Goal: Task Accomplishment & Management: Manage account settings

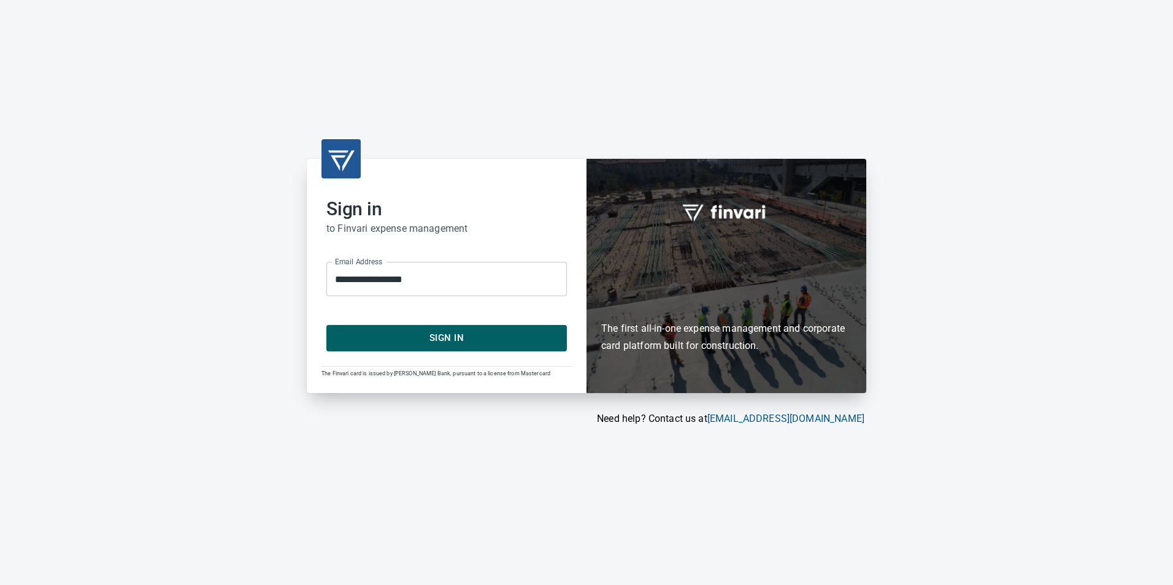
click at [492, 329] on button "Sign In" at bounding box center [446, 338] width 240 height 26
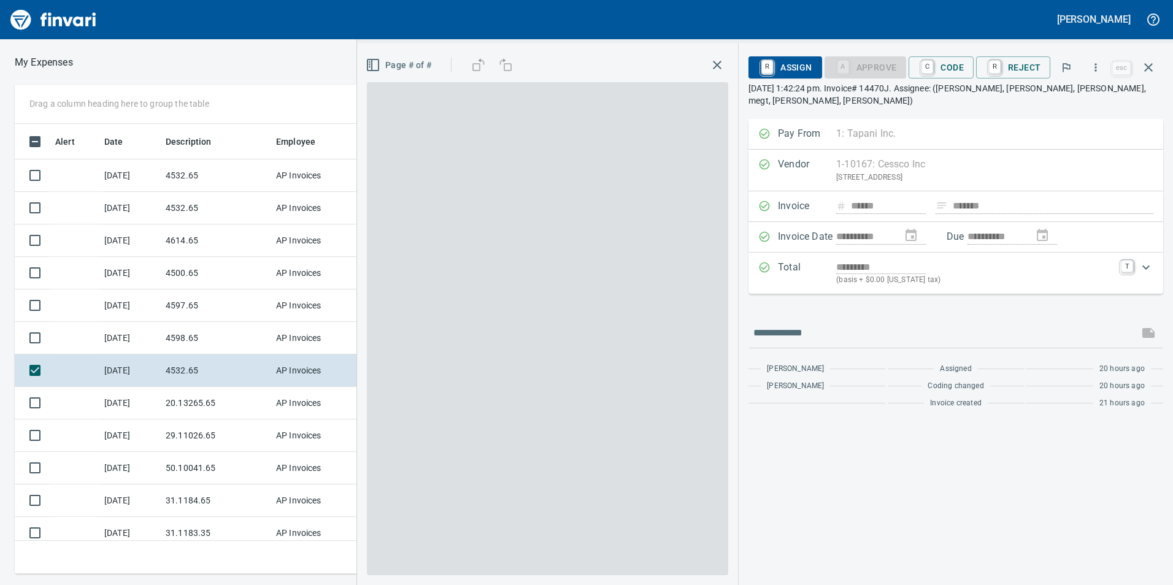
scroll to position [441, 818]
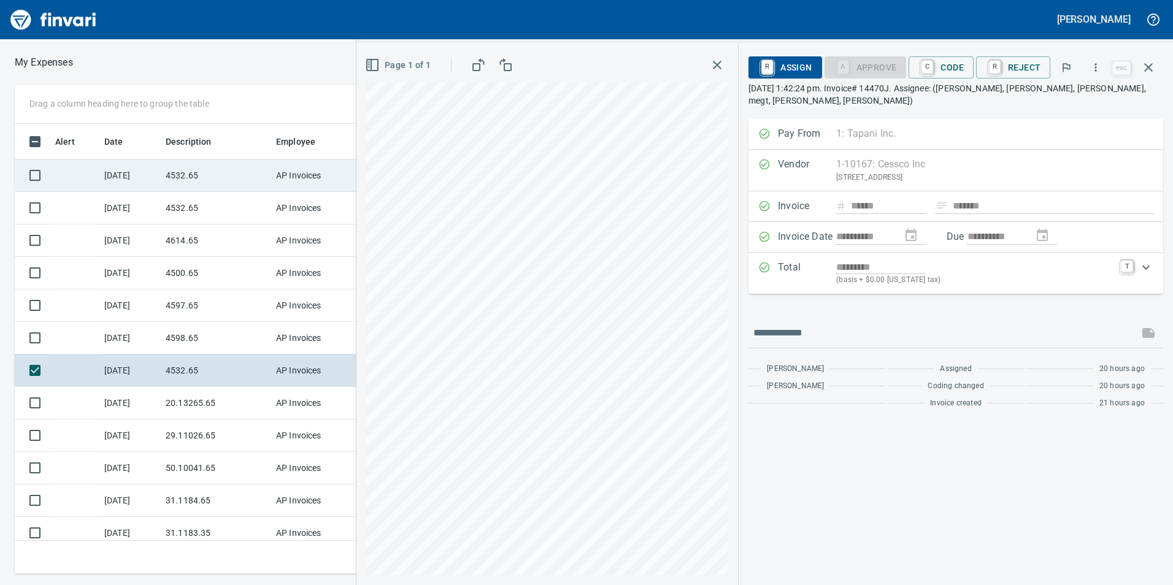
click at [206, 184] on td "4532.65" at bounding box center [216, 175] width 110 height 33
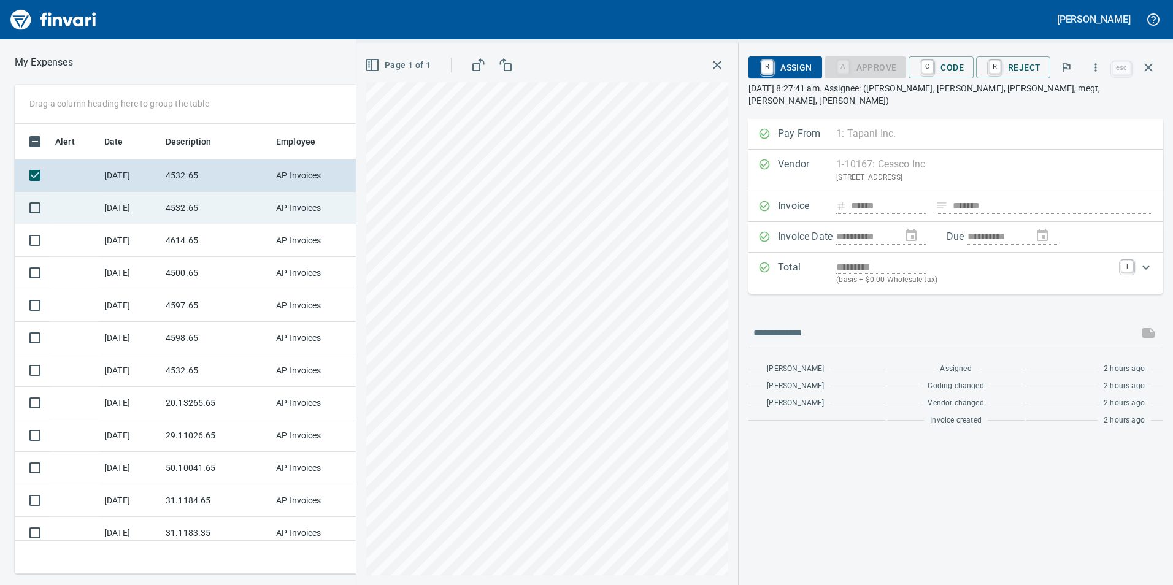
click at [186, 204] on td "4532.65" at bounding box center [216, 208] width 110 height 33
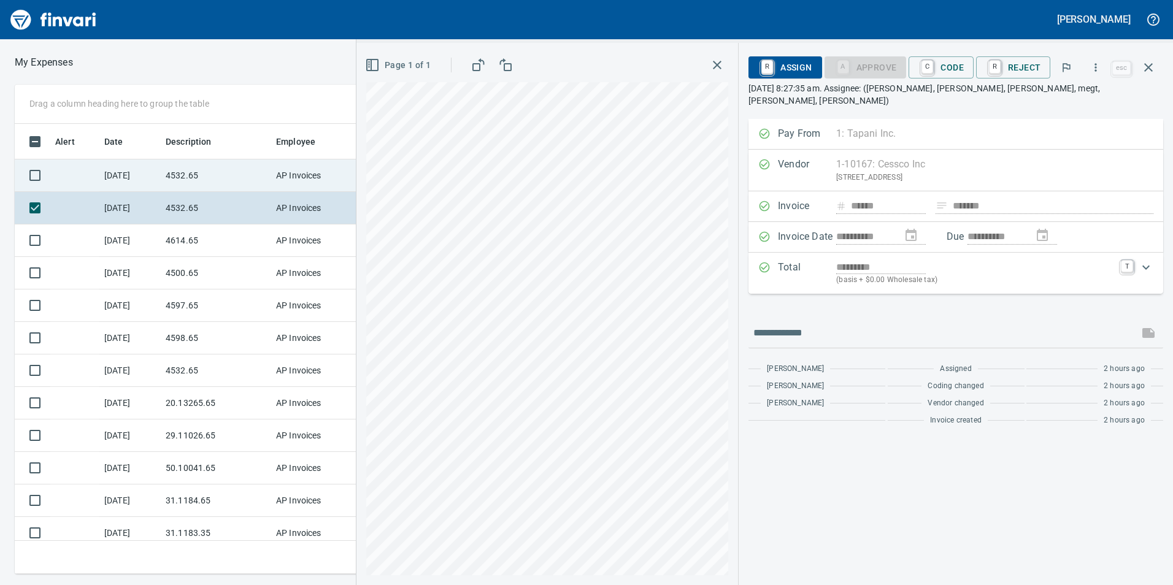
click at [213, 171] on td "4532.65" at bounding box center [216, 175] width 110 height 33
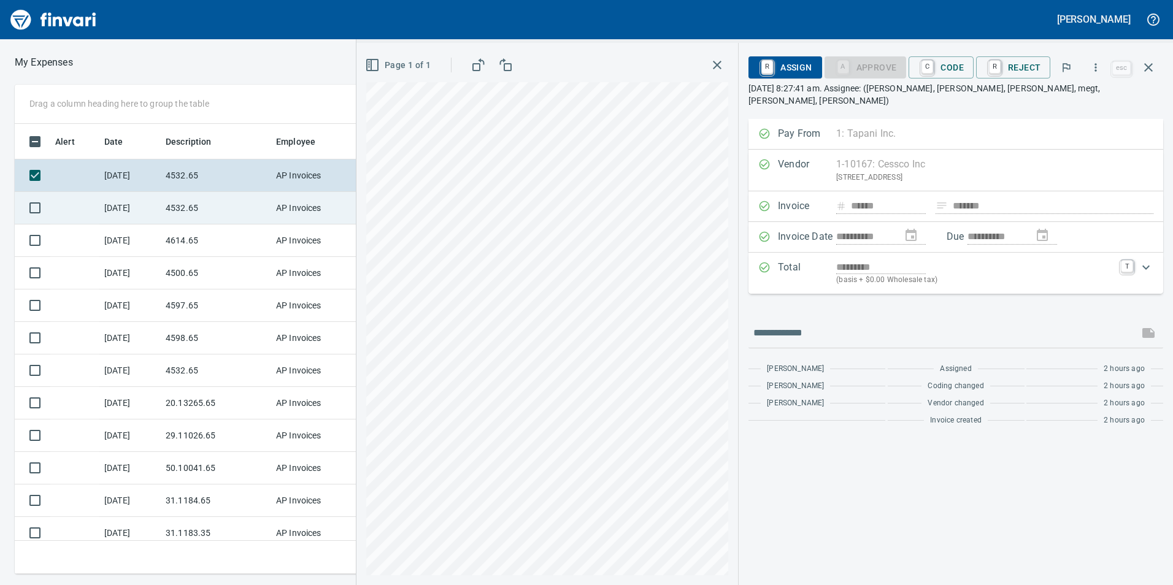
click at [221, 204] on td "4532.65" at bounding box center [216, 208] width 110 height 33
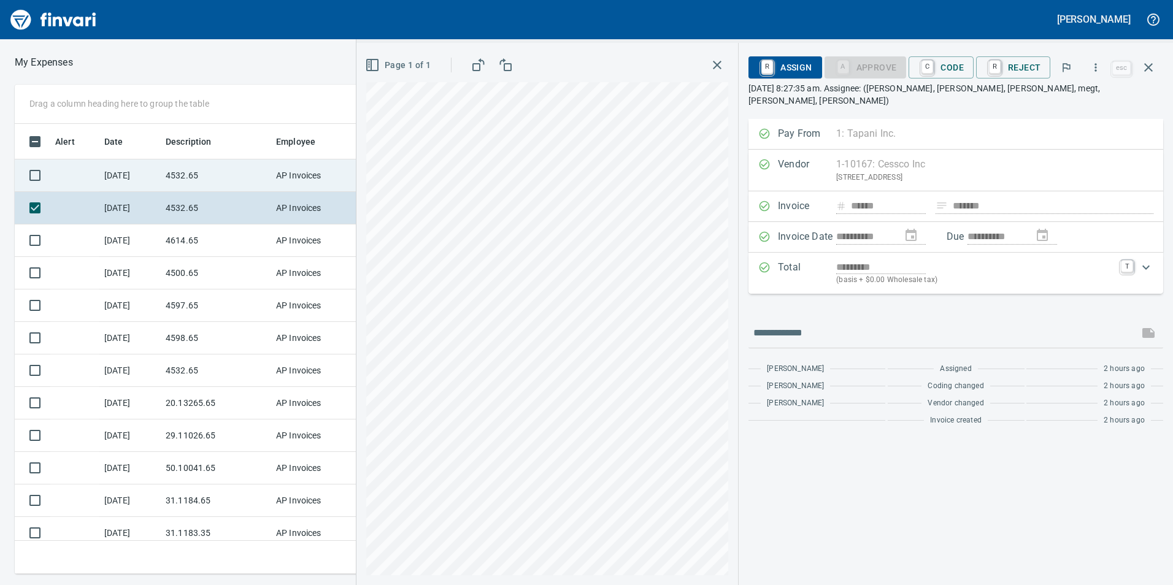
click at [205, 178] on td "4532.65" at bounding box center [216, 175] width 110 height 33
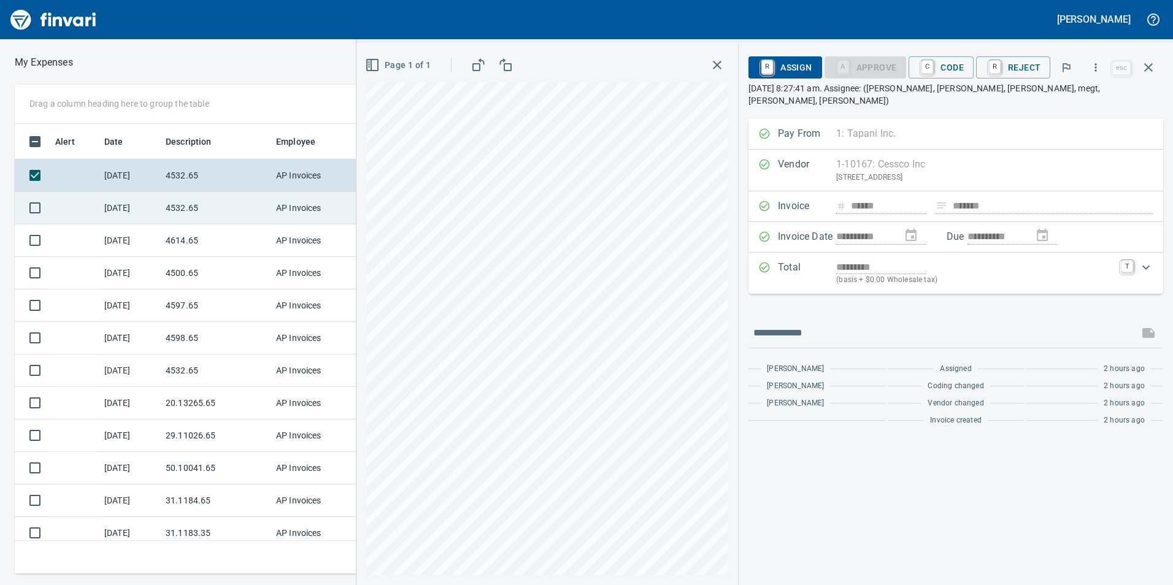
click at [211, 210] on td "4532.65" at bounding box center [216, 208] width 110 height 33
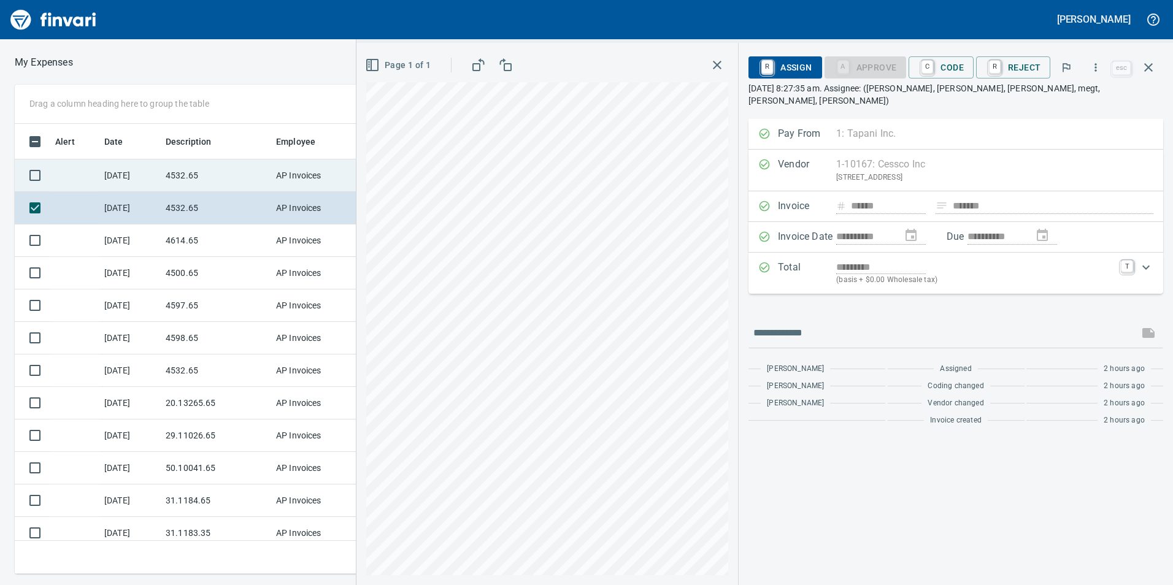
click at [180, 174] on td "4532.65" at bounding box center [216, 175] width 110 height 33
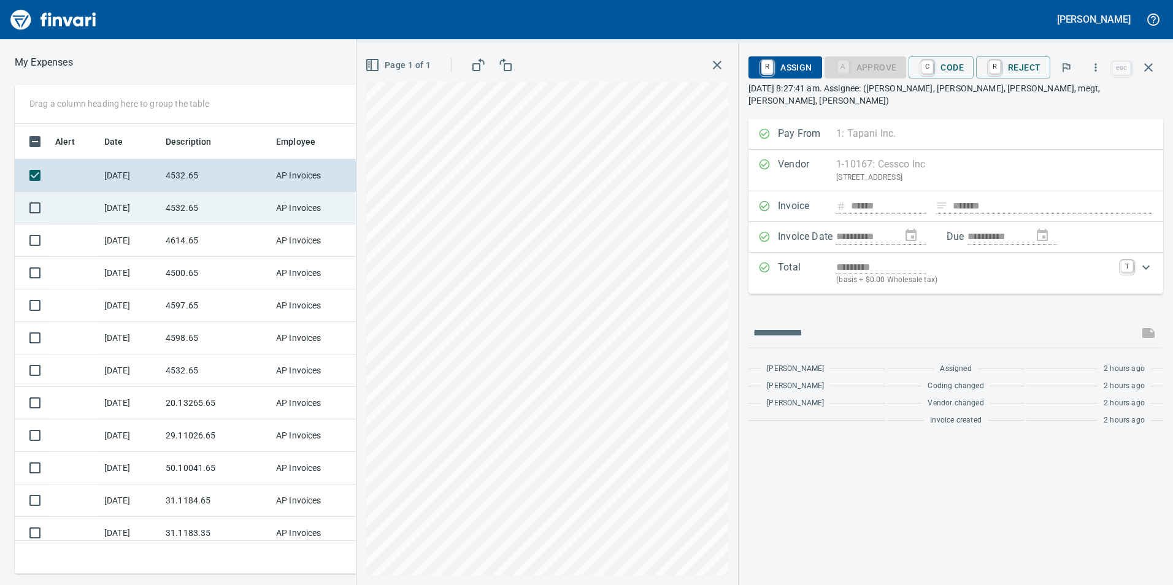
click at [207, 210] on td "4532.65" at bounding box center [216, 208] width 110 height 33
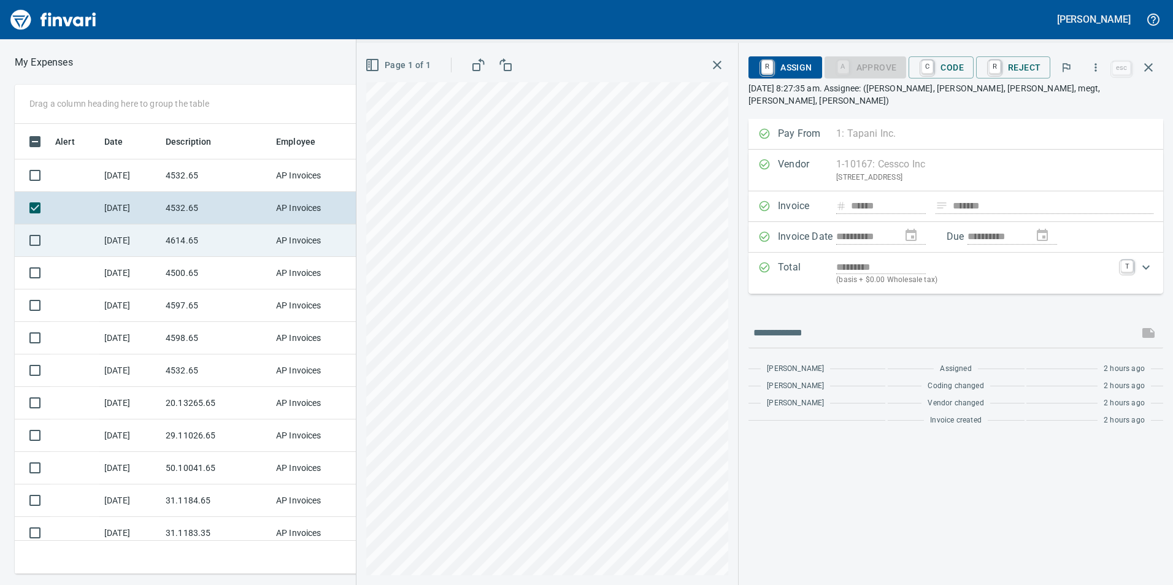
click at [195, 234] on td "4614.65" at bounding box center [216, 241] width 110 height 33
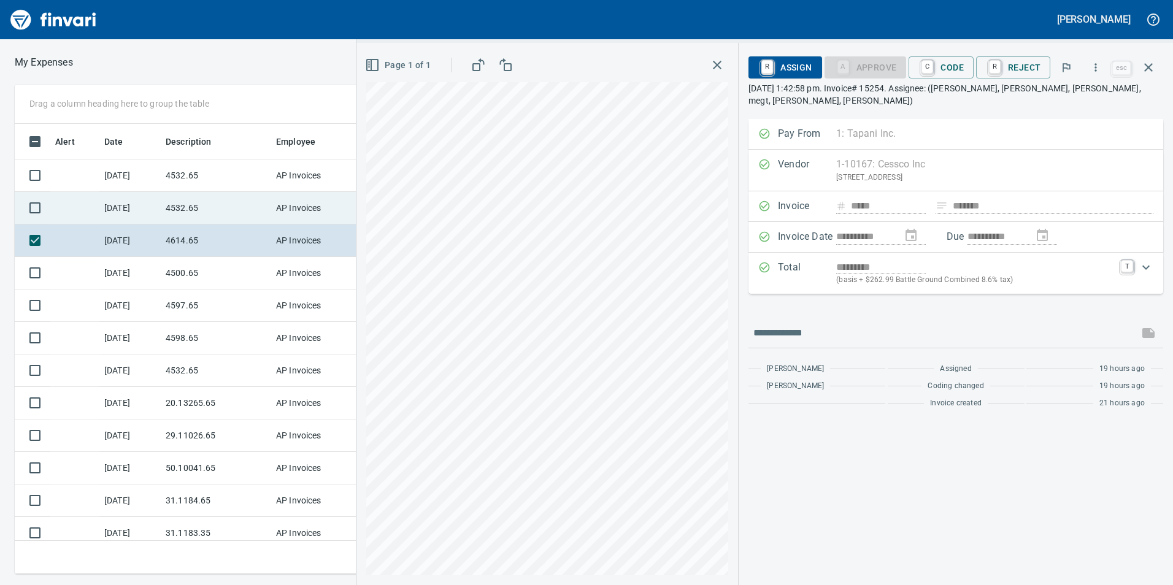
click at [195, 200] on td "4532.65" at bounding box center [216, 208] width 110 height 33
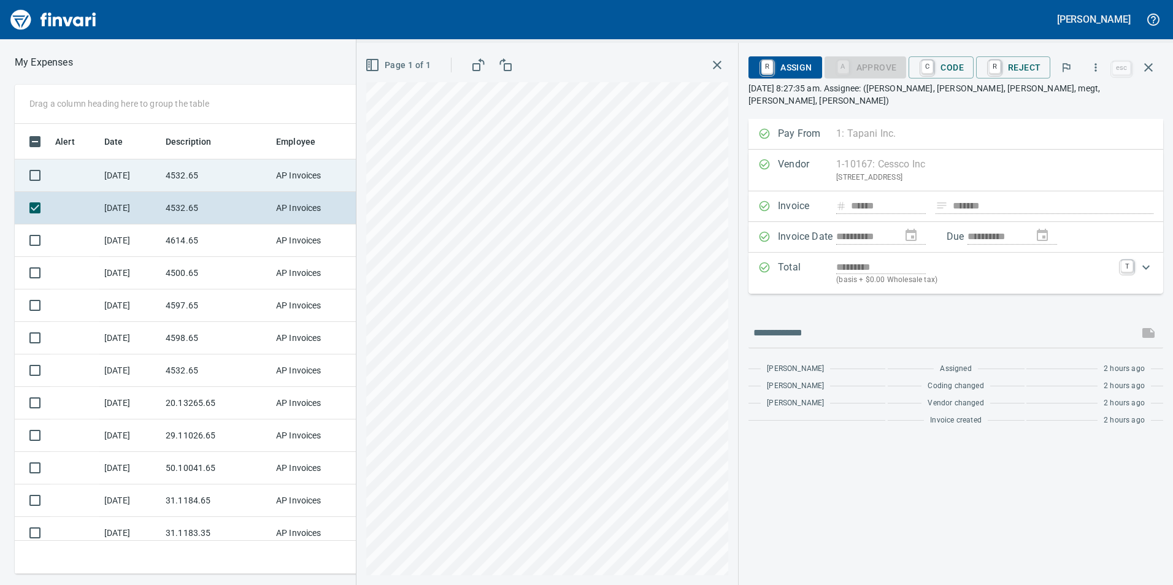
click at [195, 170] on td "4532.65" at bounding box center [216, 175] width 110 height 33
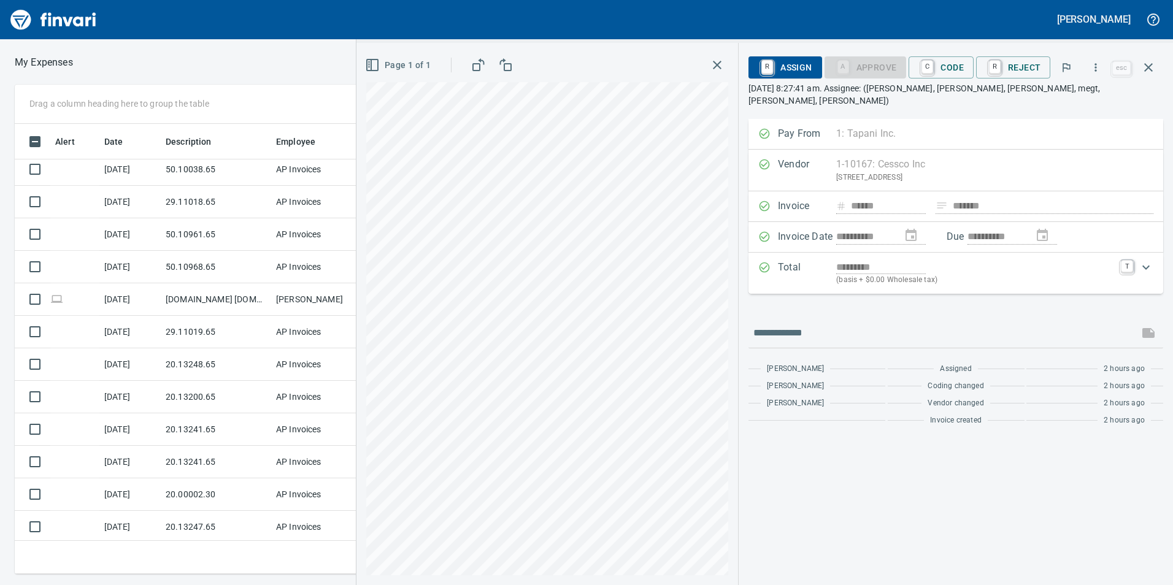
scroll to position [3129, 0]
click at [1152, 67] on icon "button" at bounding box center [1148, 67] width 15 height 15
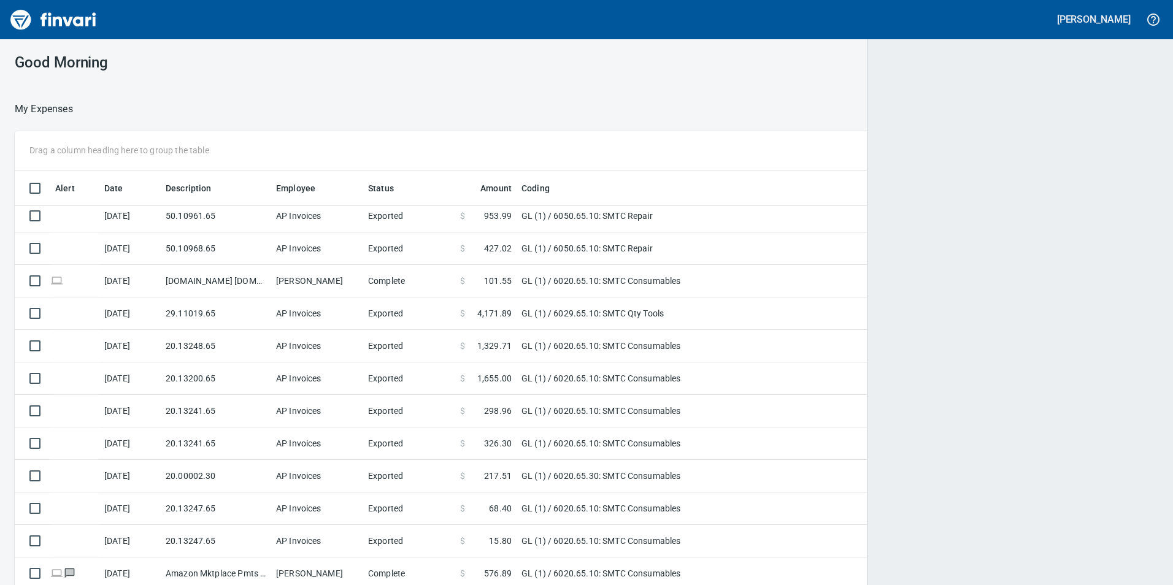
scroll to position [441, 1114]
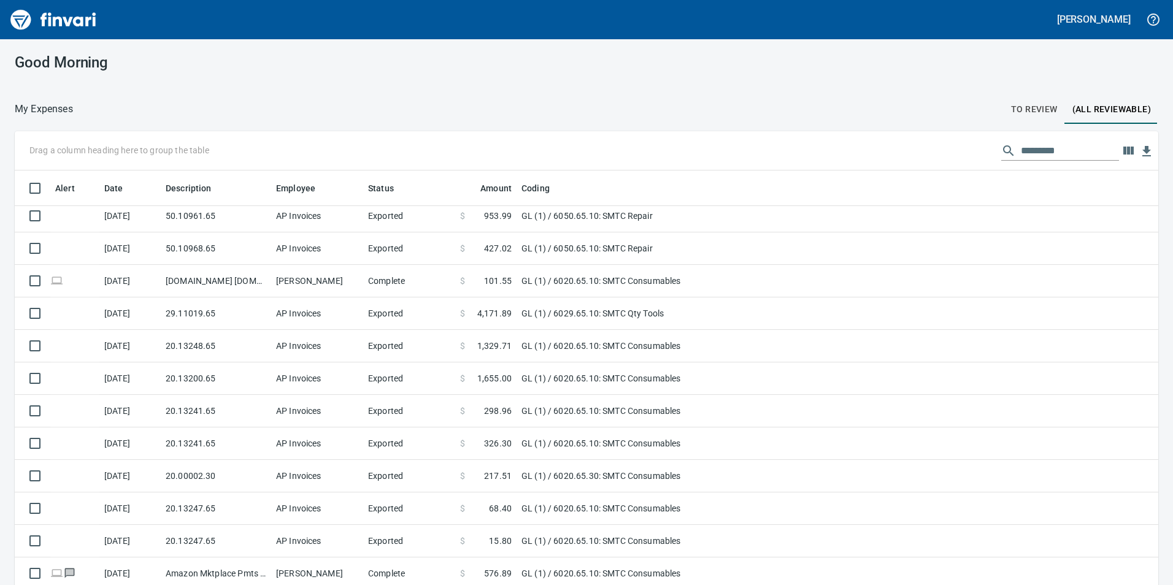
click at [1007, 100] on button "To Review" at bounding box center [1034, 108] width 61 height 29
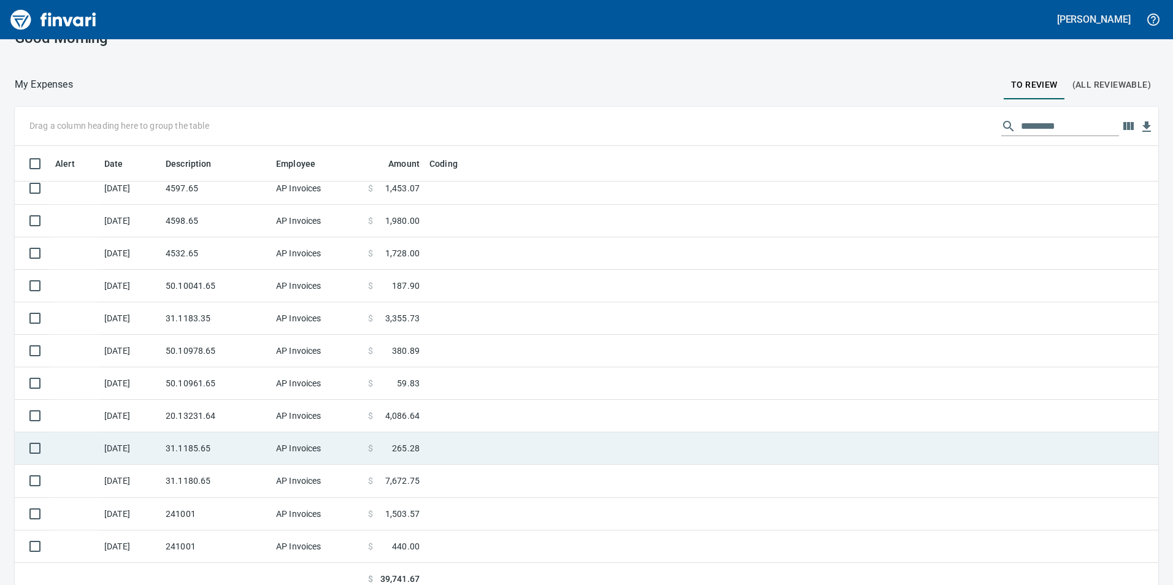
scroll to position [36, 0]
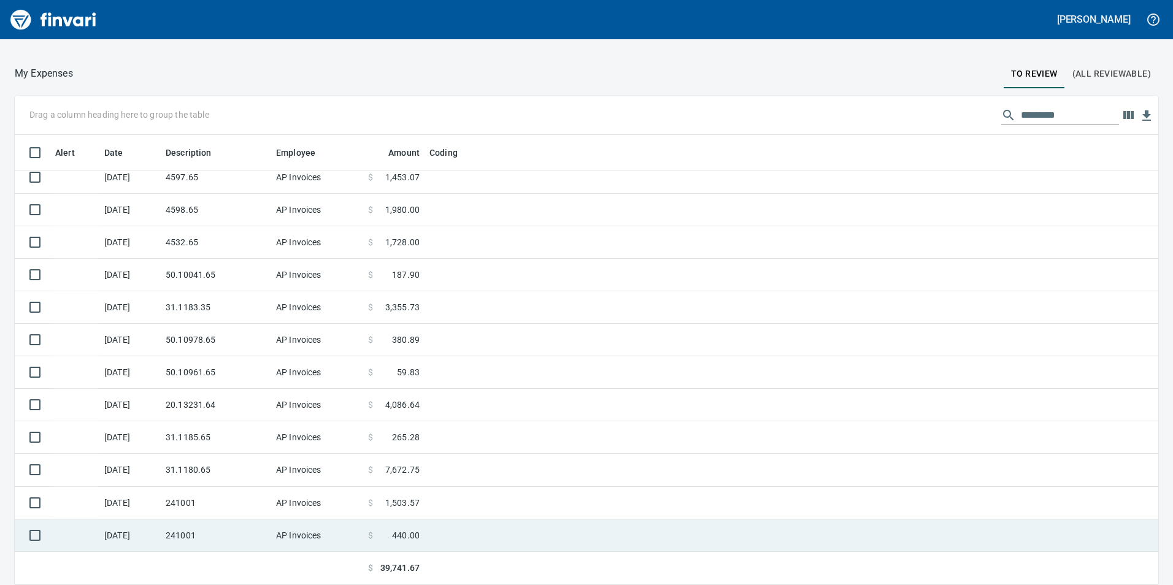
click at [202, 533] on td "241001" at bounding box center [216, 536] width 110 height 33
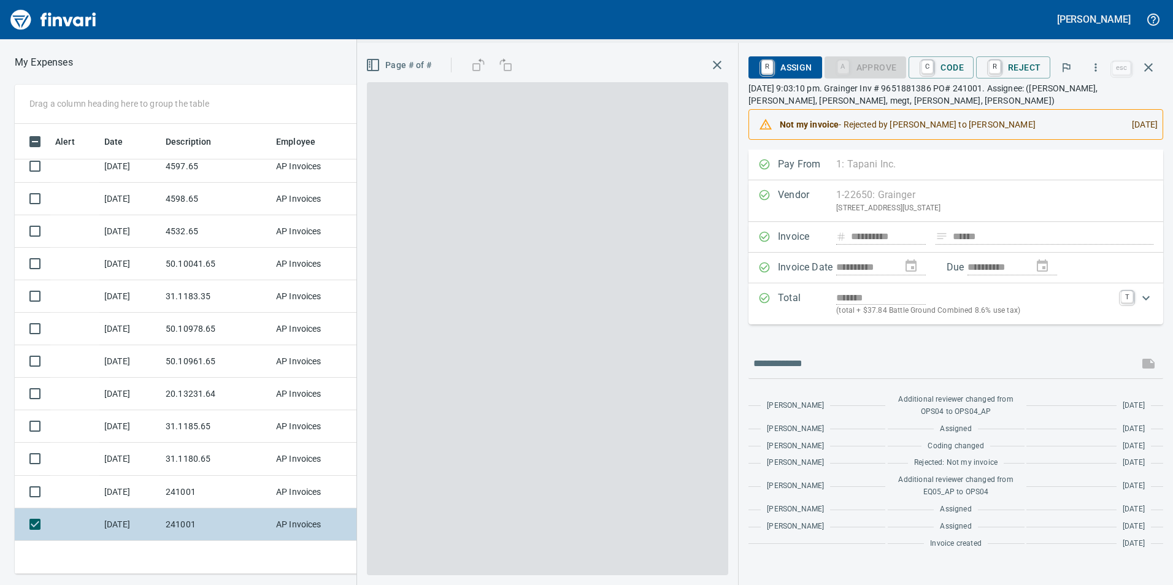
scroll to position [441, 818]
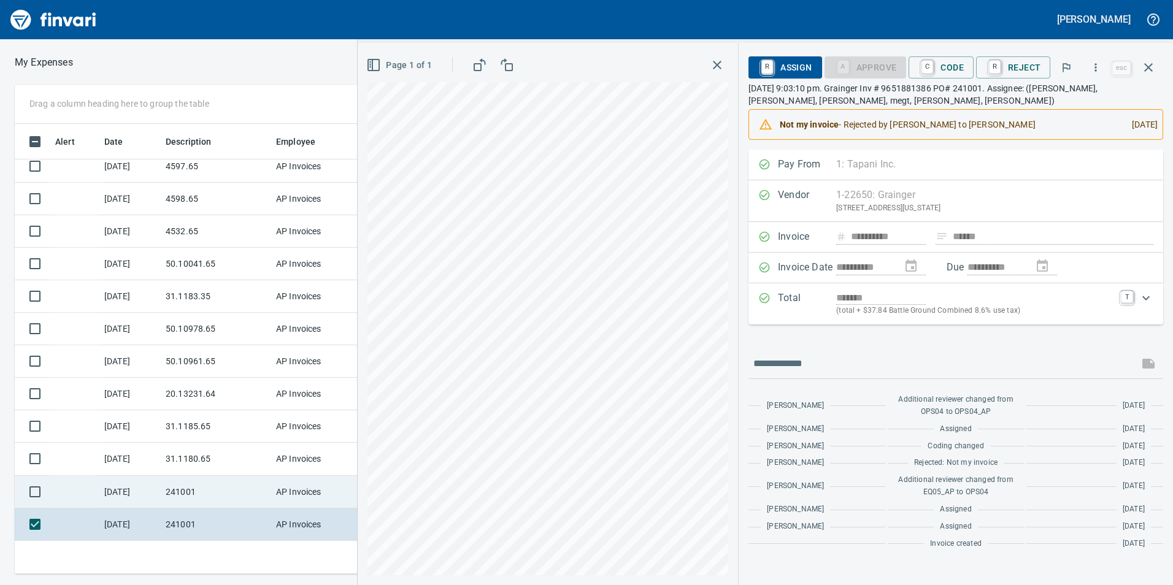
click at [181, 482] on td "241001" at bounding box center [216, 492] width 110 height 33
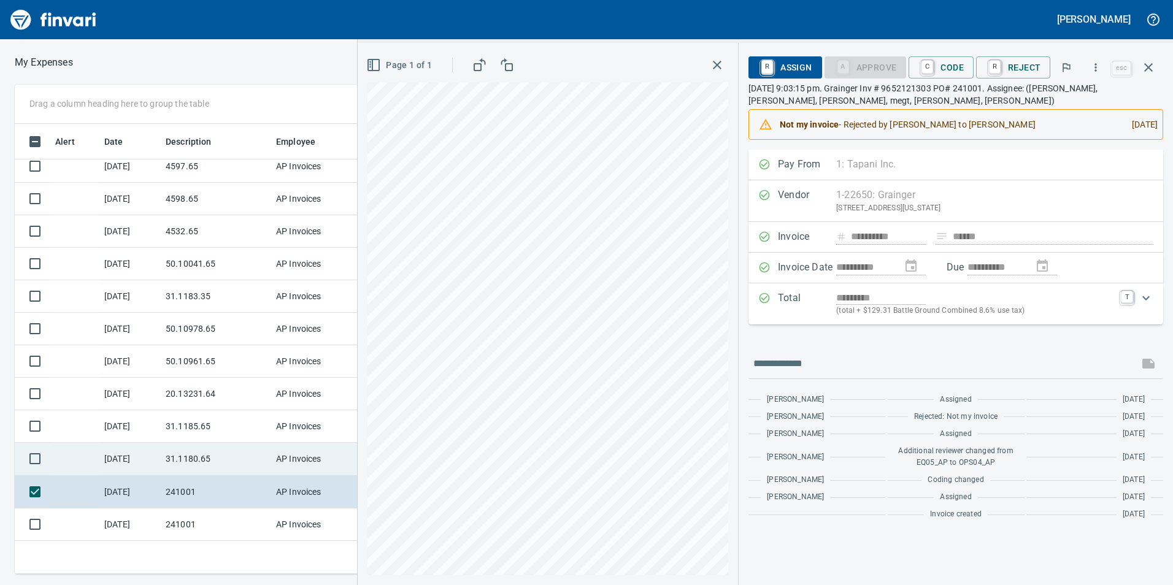
click at [178, 461] on td "31.1180.65" at bounding box center [216, 459] width 110 height 33
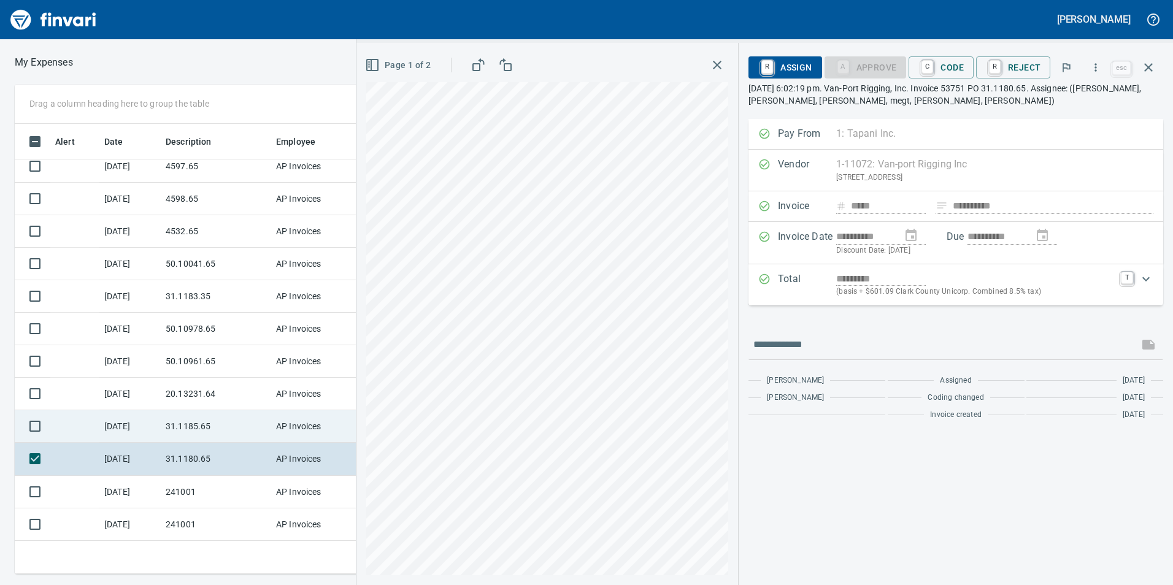
click at [195, 424] on td "31.1185.65" at bounding box center [216, 426] width 110 height 33
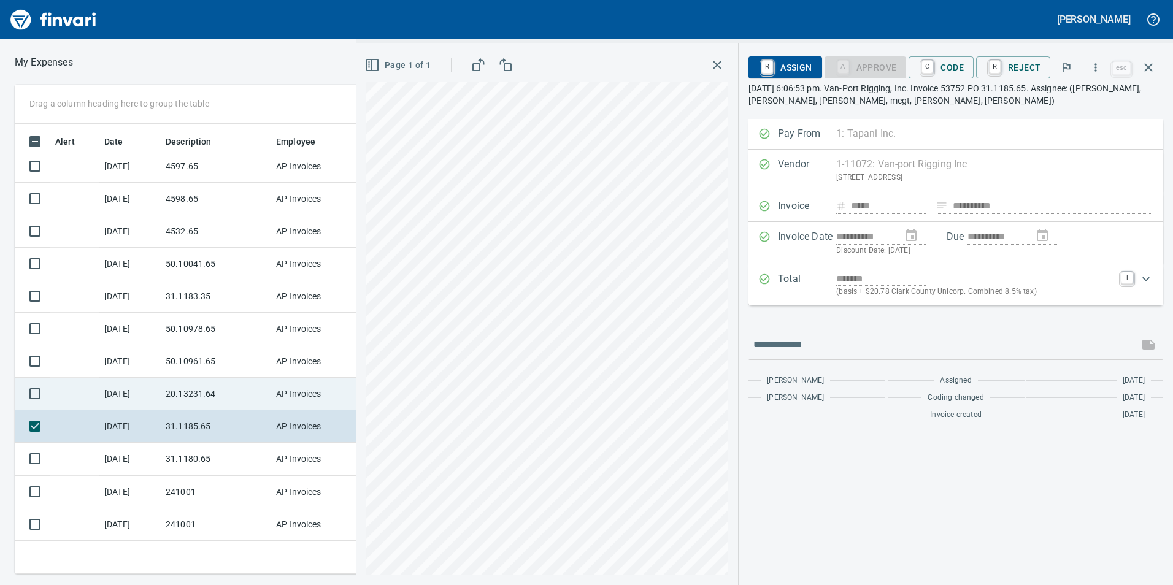
click at [204, 401] on td "20.13231.64" at bounding box center [216, 394] width 110 height 33
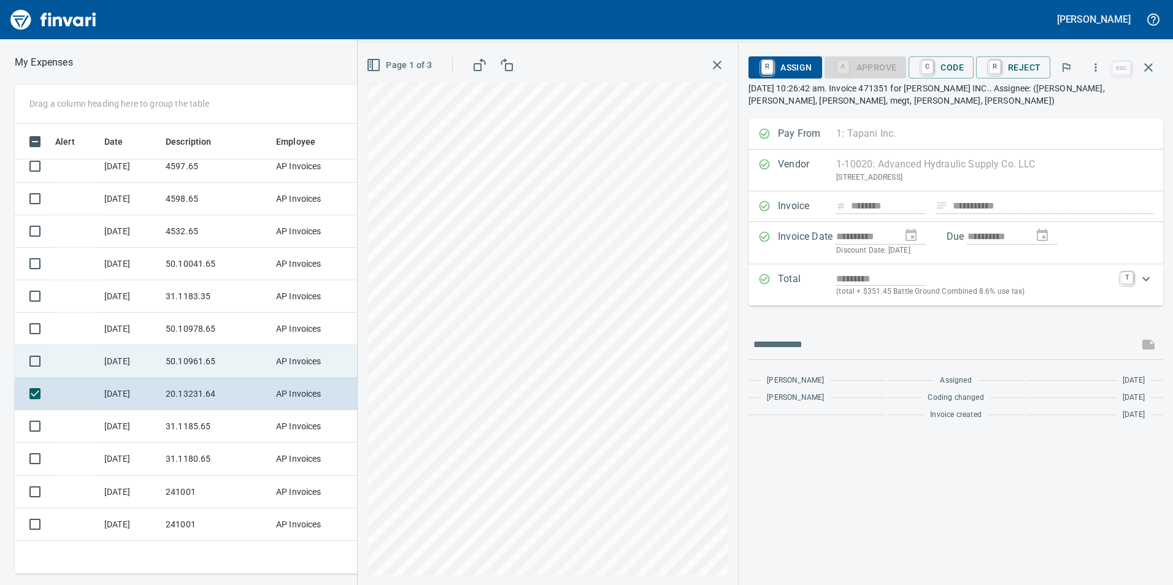
click at [198, 358] on td "50.10961.65" at bounding box center [216, 361] width 110 height 33
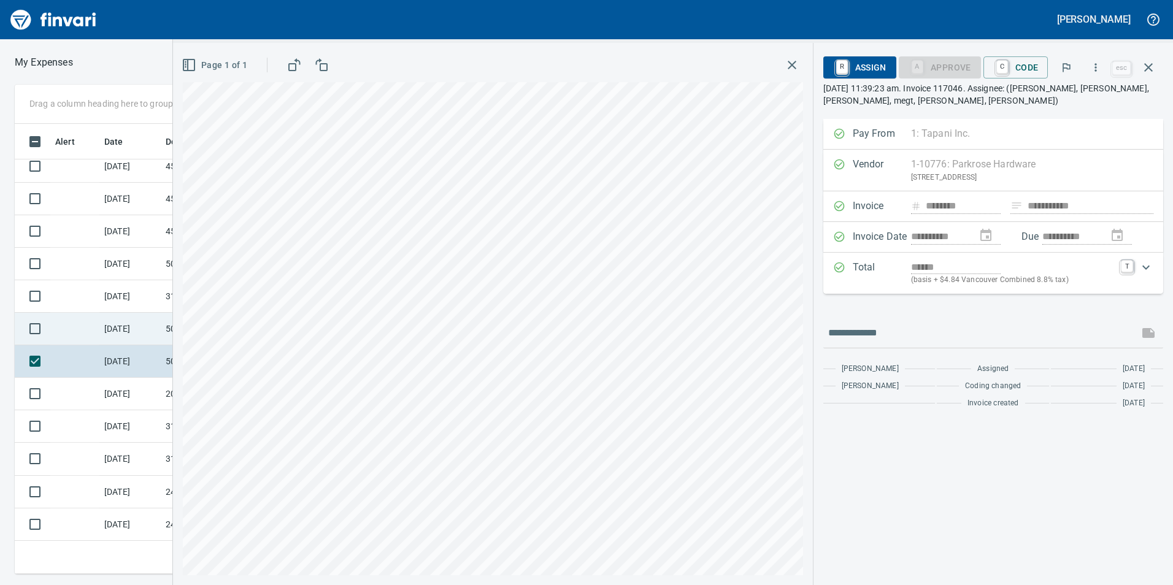
click at [165, 326] on td "50.10978.65" at bounding box center [216, 329] width 110 height 33
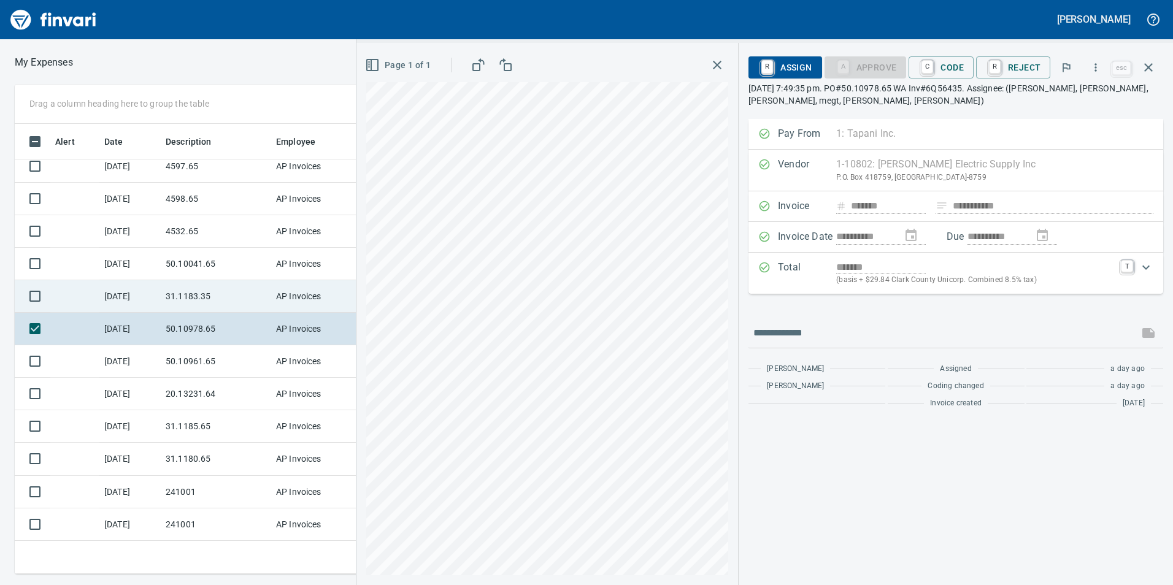
click at [167, 288] on td "31.1183.35" at bounding box center [216, 296] width 110 height 33
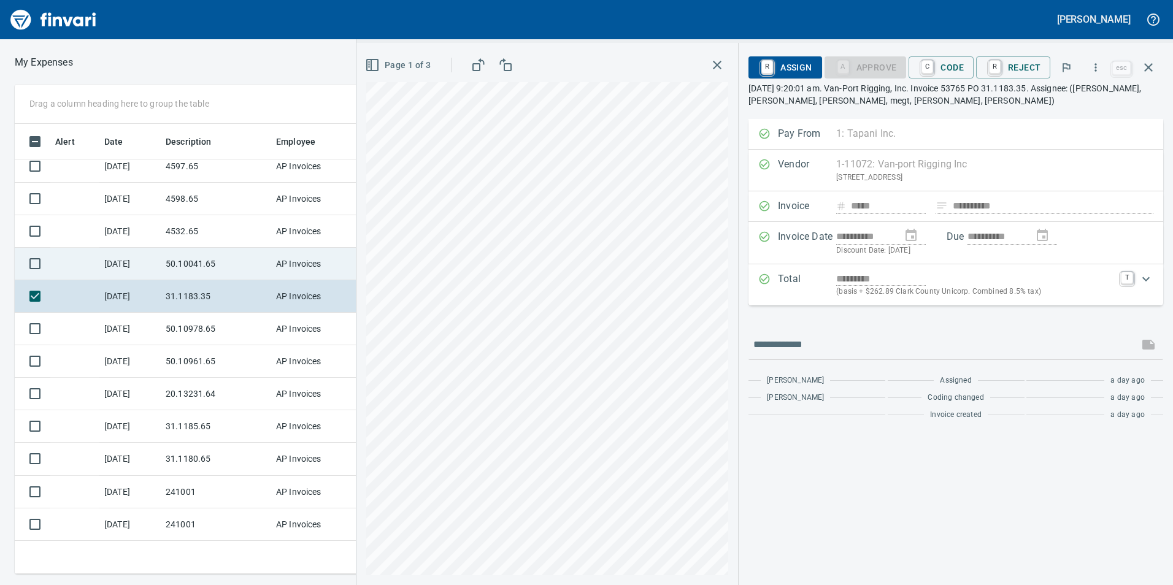
click at [177, 269] on td "50.10041.65" at bounding box center [216, 264] width 110 height 33
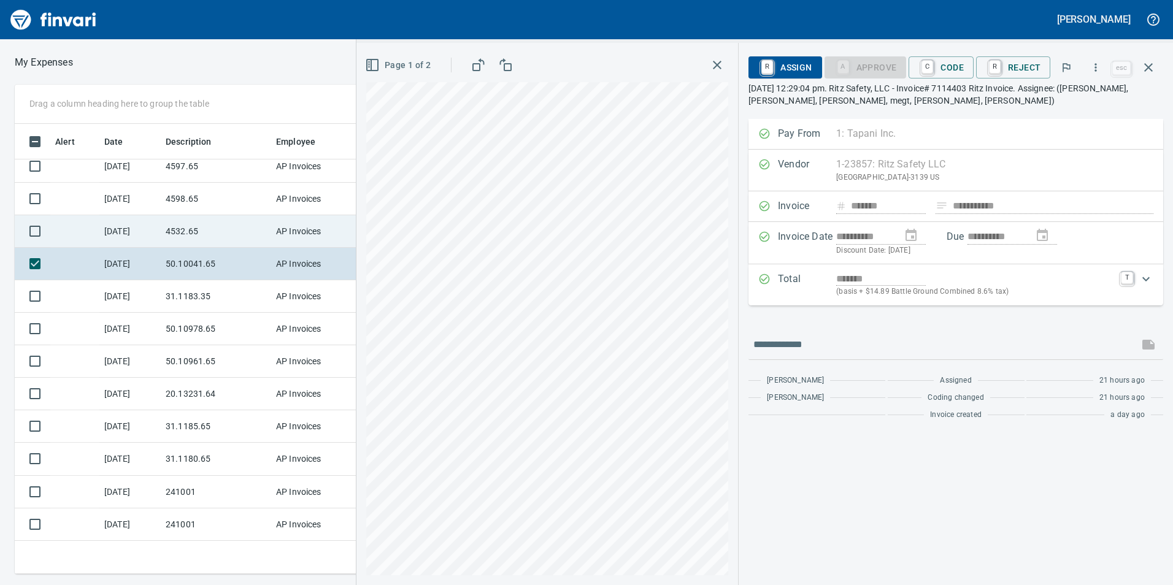
click at [247, 236] on td "4532.65" at bounding box center [216, 231] width 110 height 33
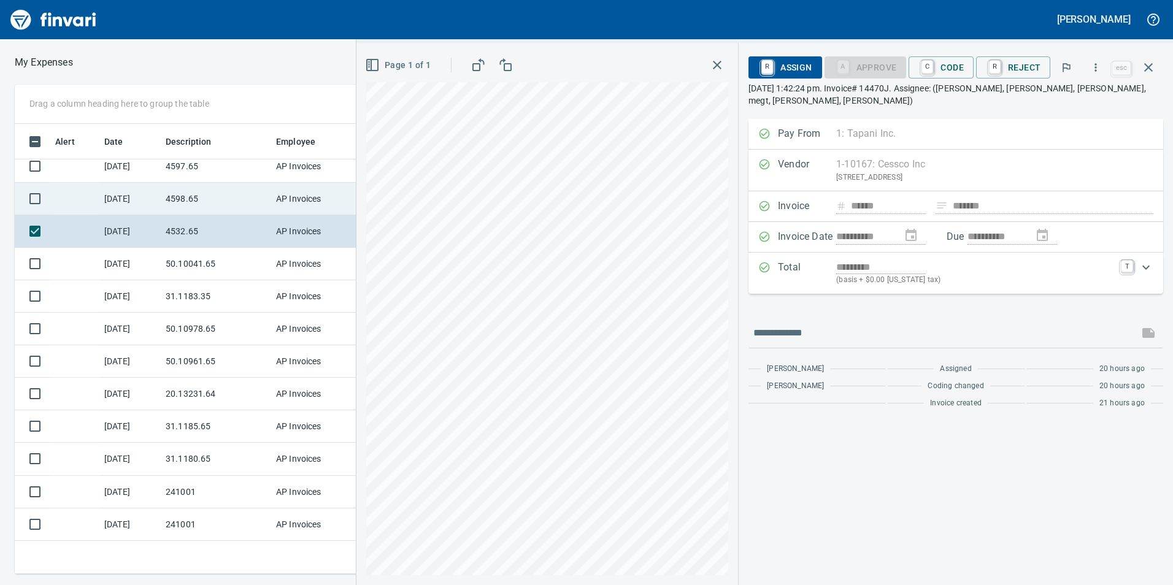
click at [252, 202] on td "4598.65" at bounding box center [216, 199] width 110 height 33
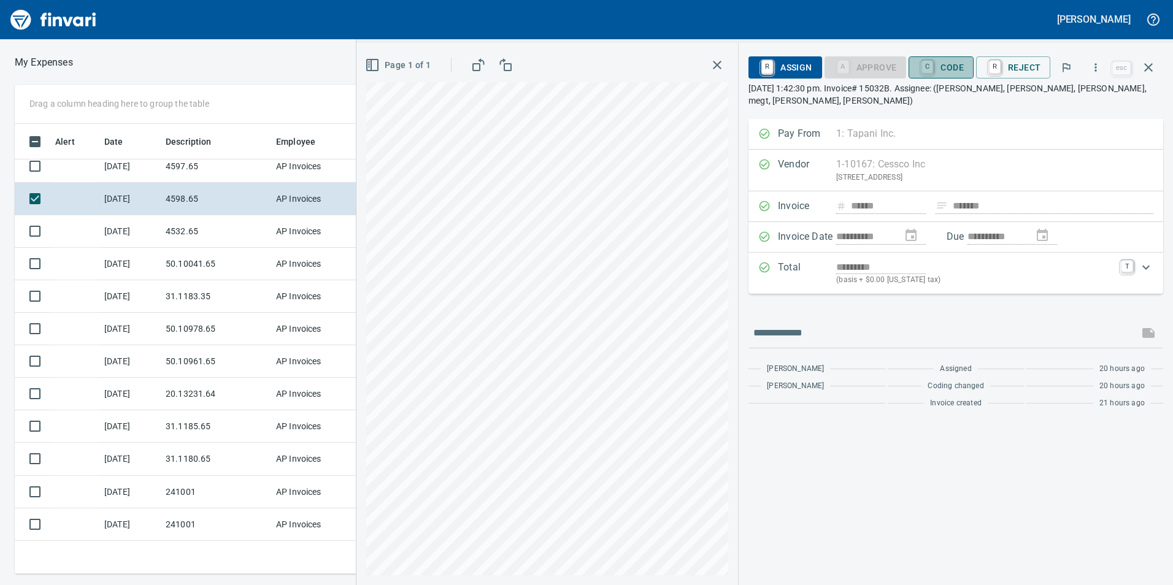
click at [947, 71] on span "C Code" at bounding box center [940, 67] width 45 height 21
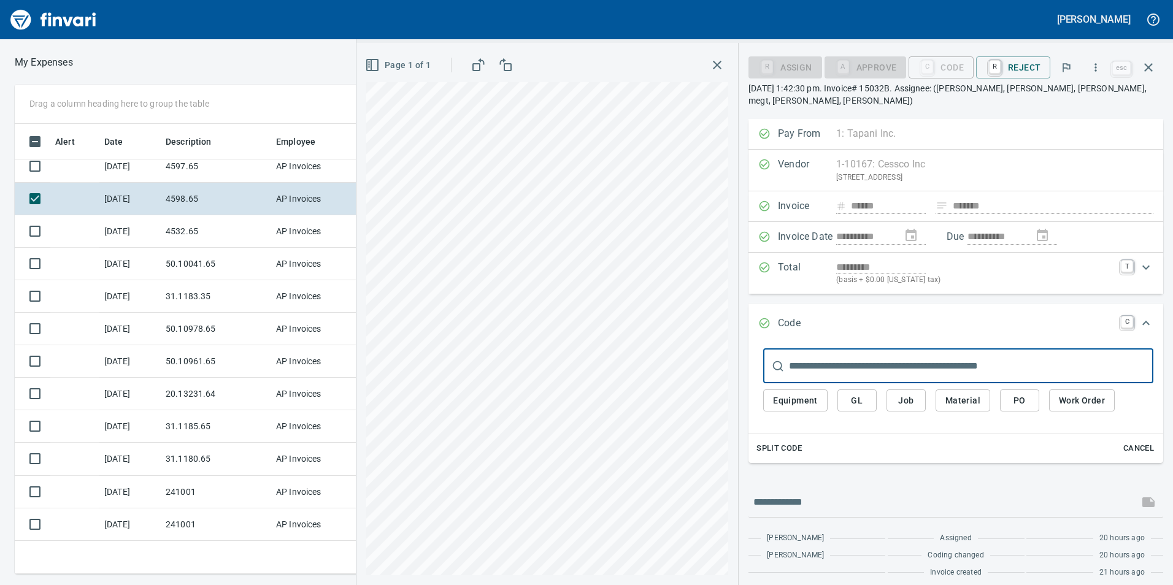
scroll to position [441, 818]
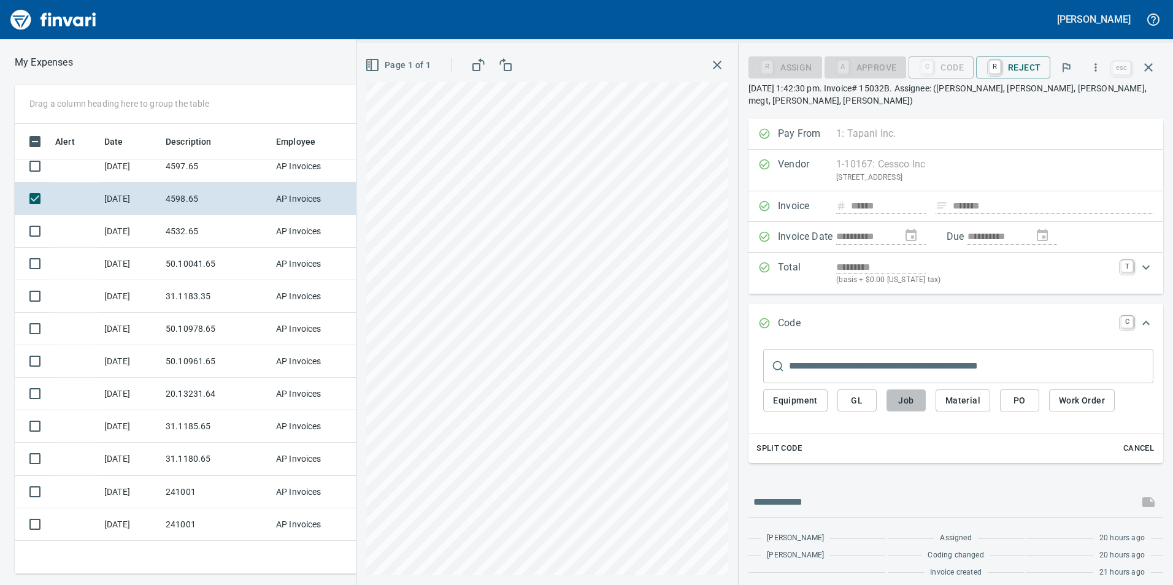
click at [902, 397] on span "Job" at bounding box center [906, 400] width 20 height 15
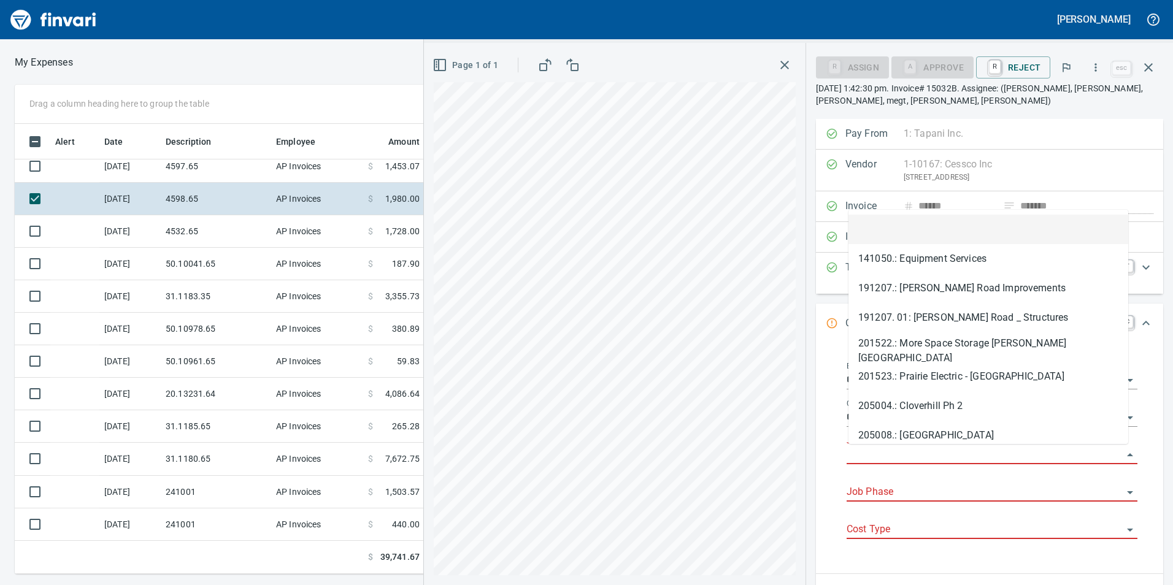
click at [877, 456] on input "Job" at bounding box center [985, 455] width 276 height 17
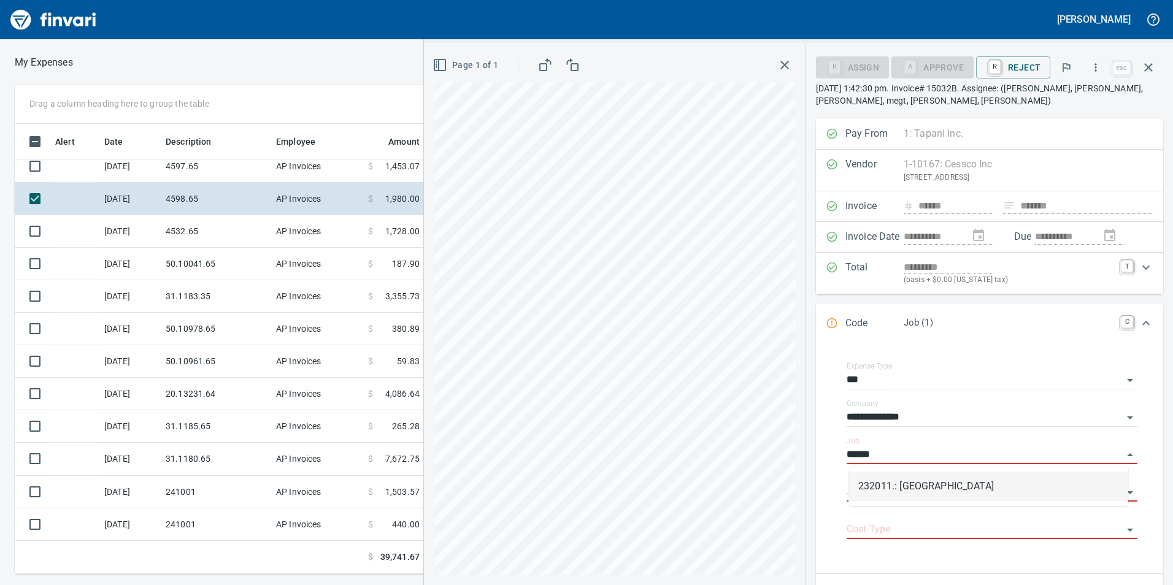
click at [897, 485] on li "232011.: [GEOGRAPHIC_DATA]" at bounding box center [988, 486] width 280 height 29
type input "**********"
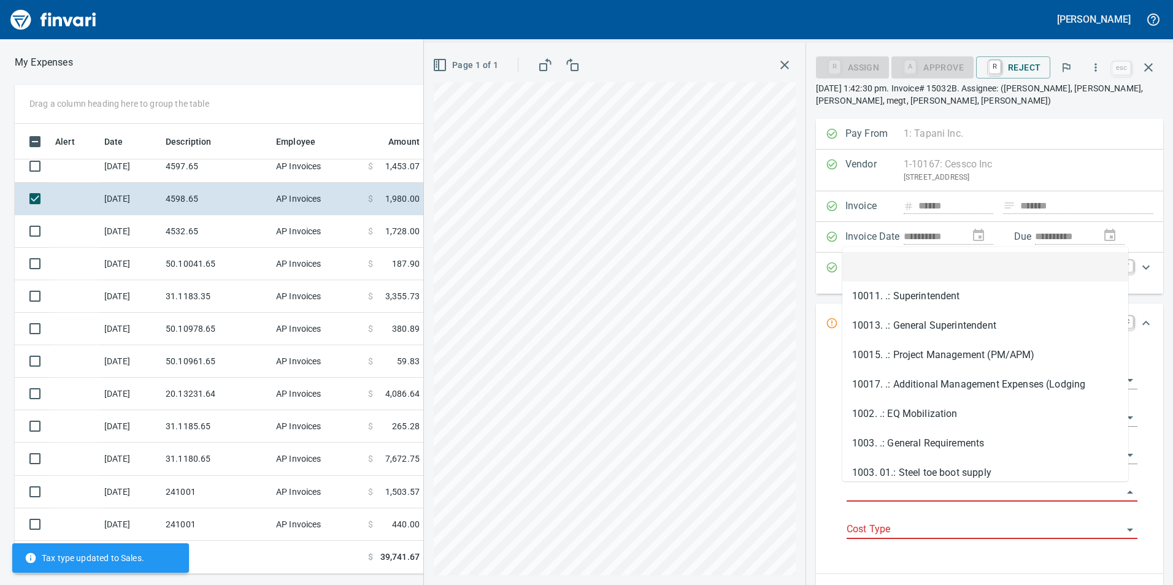
click at [893, 488] on input "Job Phase" at bounding box center [985, 492] width 276 height 17
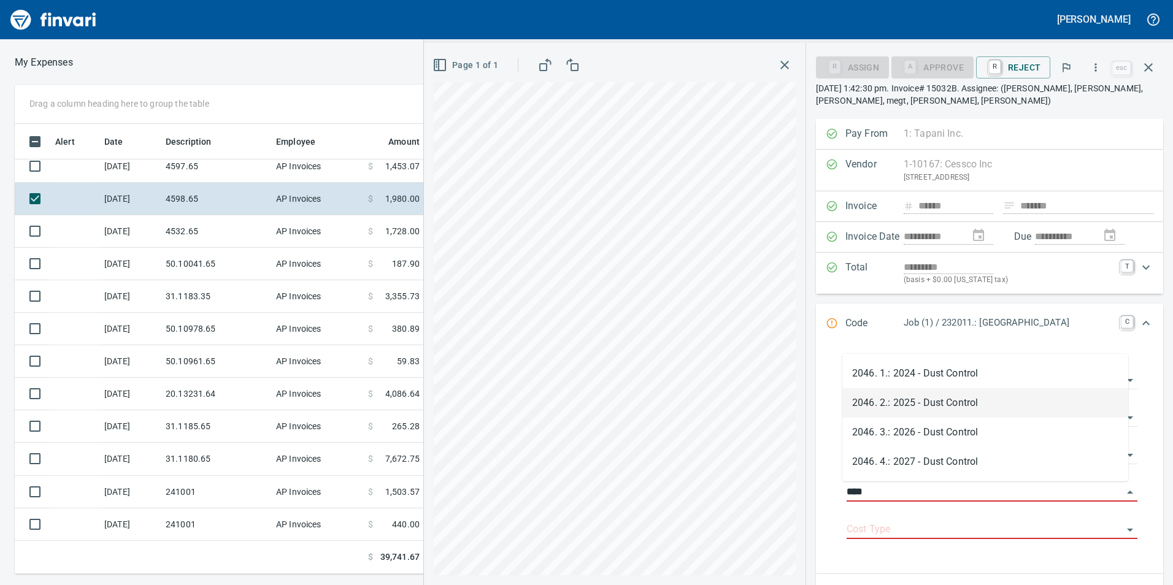
click at [937, 396] on li "2046. 2.: 2025 - Dust Control" at bounding box center [985, 402] width 286 height 29
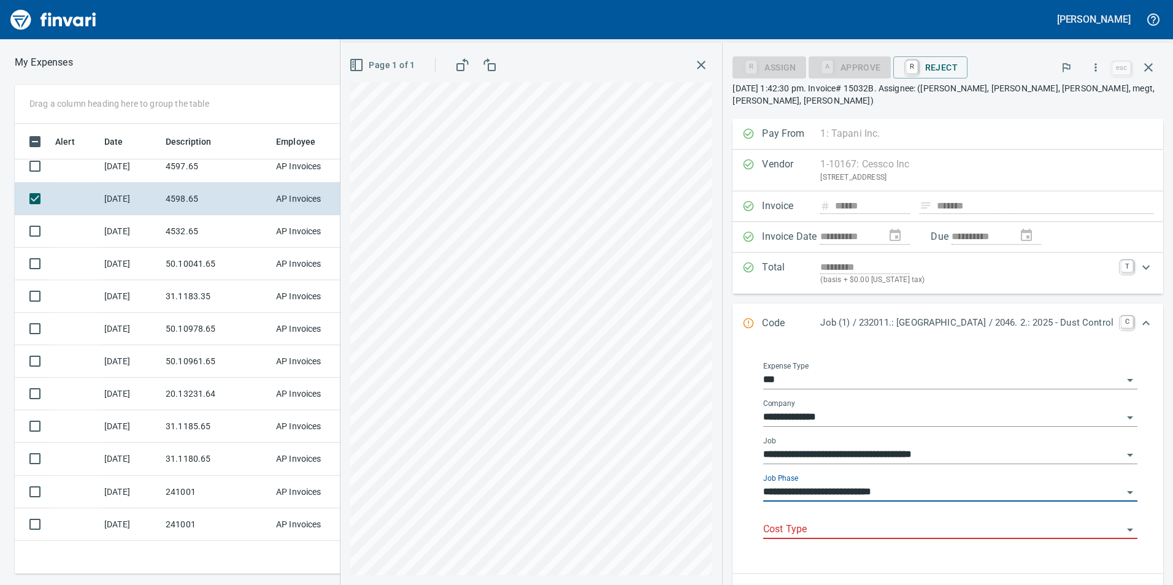
type input "**********"
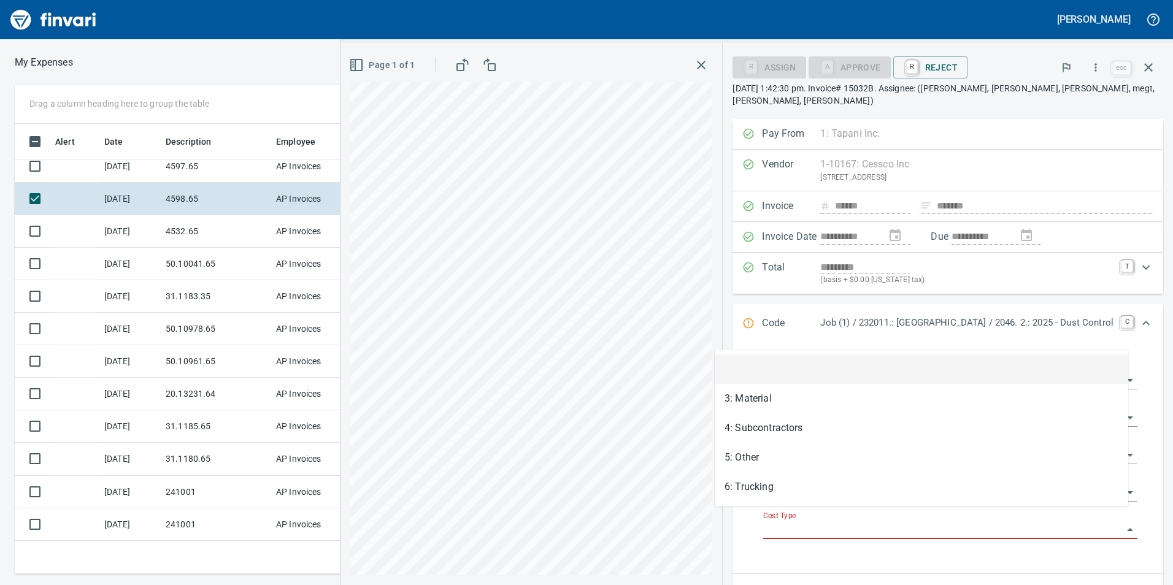
click at [796, 523] on input "Cost Type" at bounding box center [942, 529] width 359 height 17
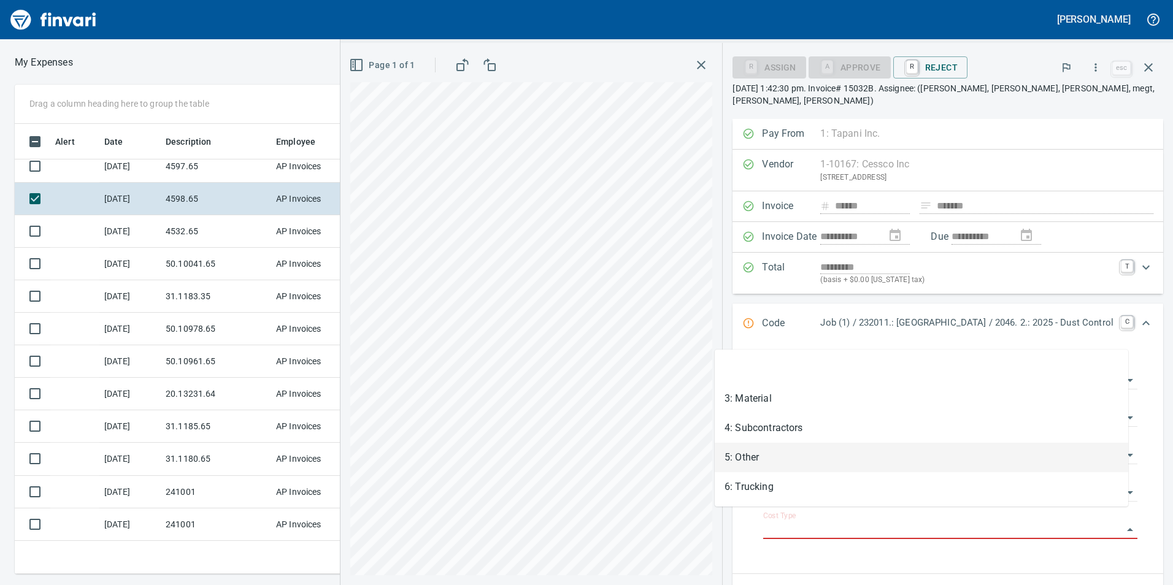
click at [764, 470] on li "5: Other" at bounding box center [921, 457] width 413 height 29
type input "********"
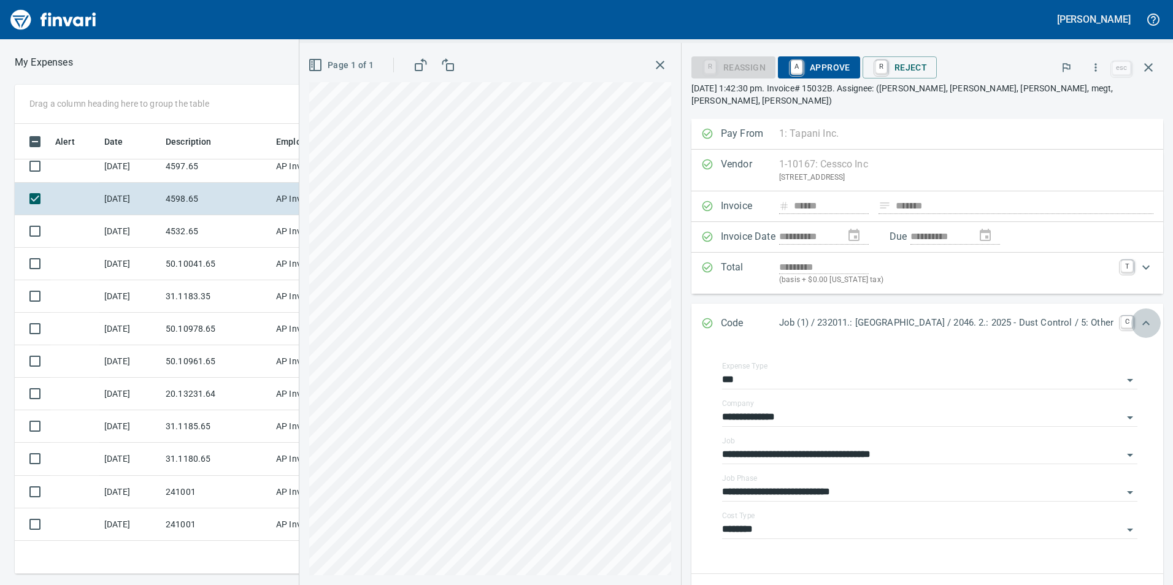
drag, startPoint x: 1140, startPoint y: 310, endPoint x: 1130, endPoint y: 337, distance: 28.4
click at [1139, 318] on icon "Expand" at bounding box center [1146, 323] width 15 height 15
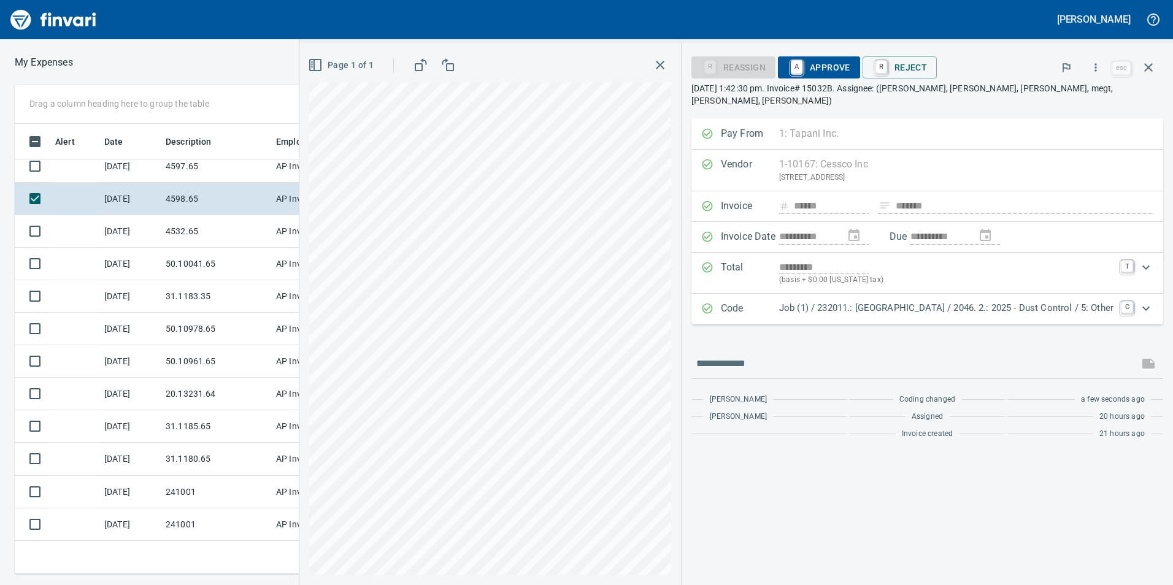
click at [798, 67] on span "A Approve" at bounding box center [819, 67] width 63 height 21
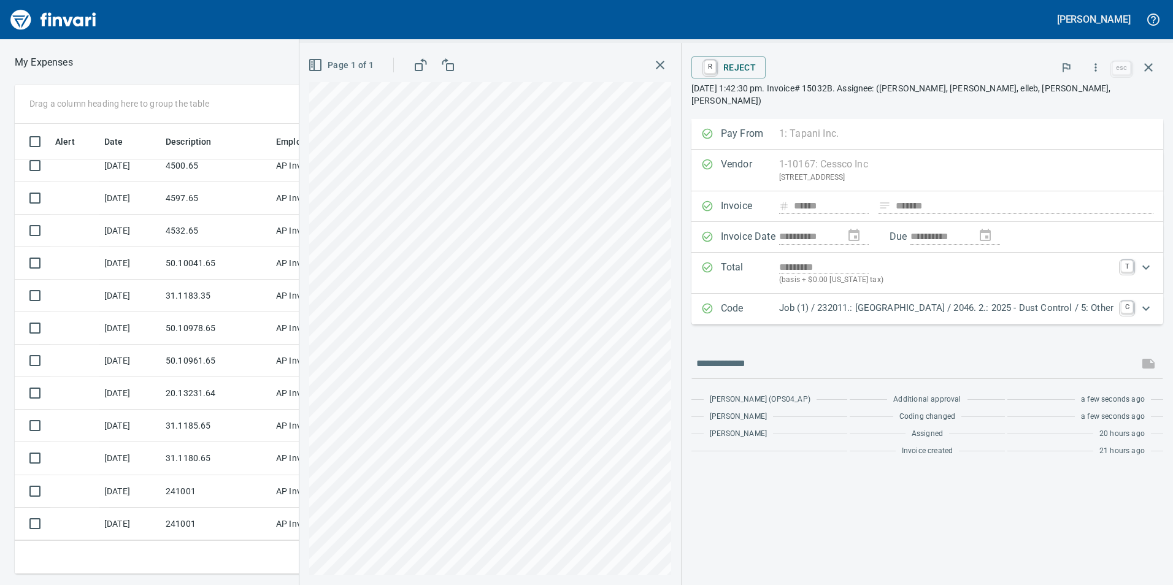
scroll to position [107, 0]
click at [1155, 64] on icon "button" at bounding box center [1148, 67] width 15 height 15
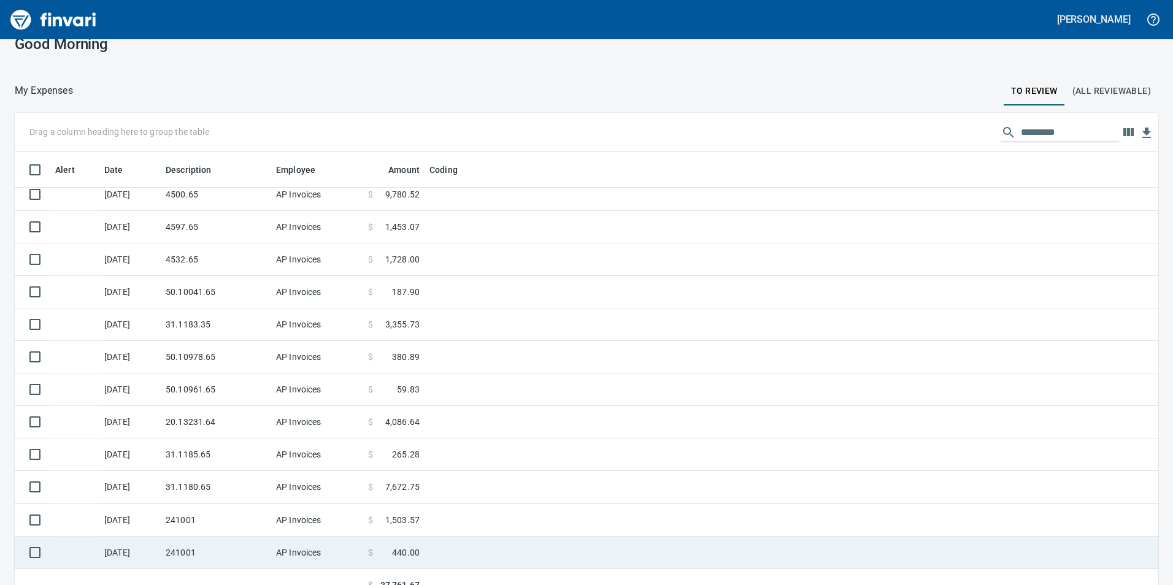
scroll to position [36, 0]
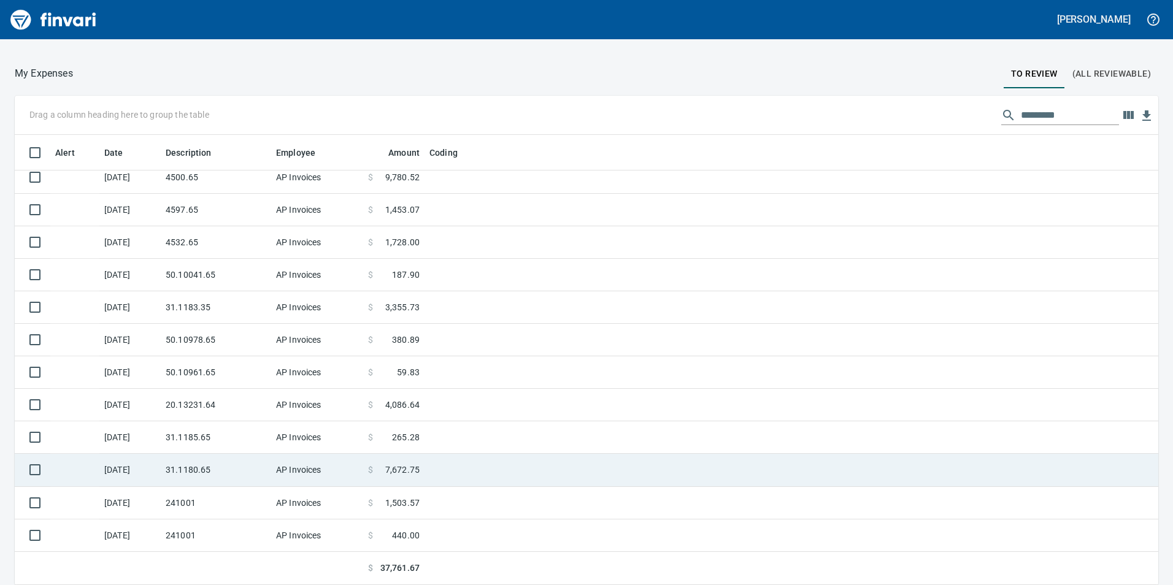
click at [206, 472] on td "31.1180.65" at bounding box center [216, 470] width 110 height 33
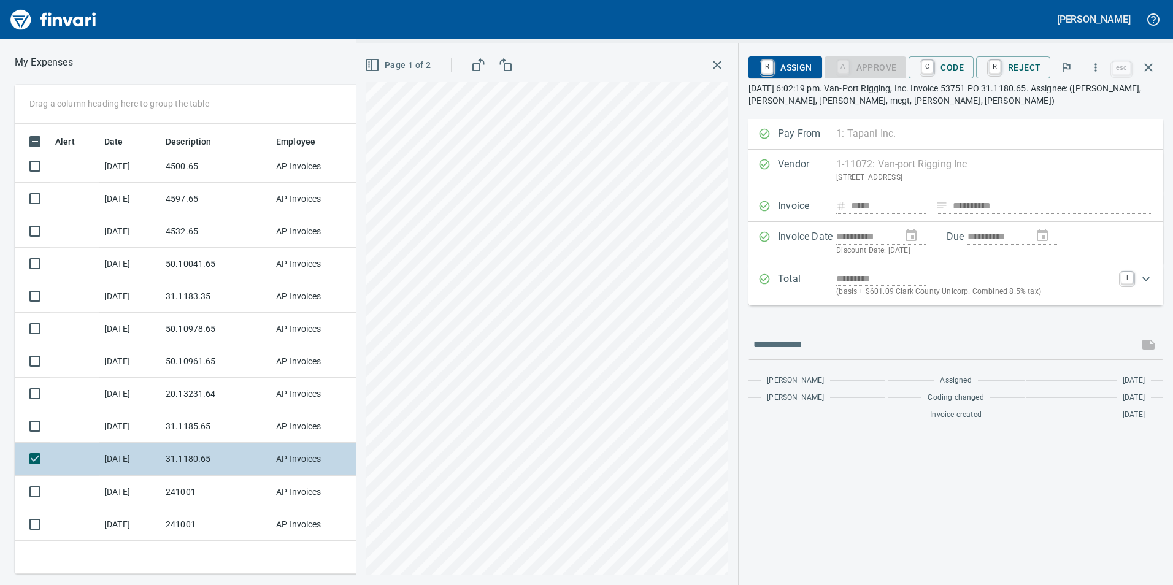
click at [148, 456] on td "[DATE]" at bounding box center [129, 459] width 61 height 33
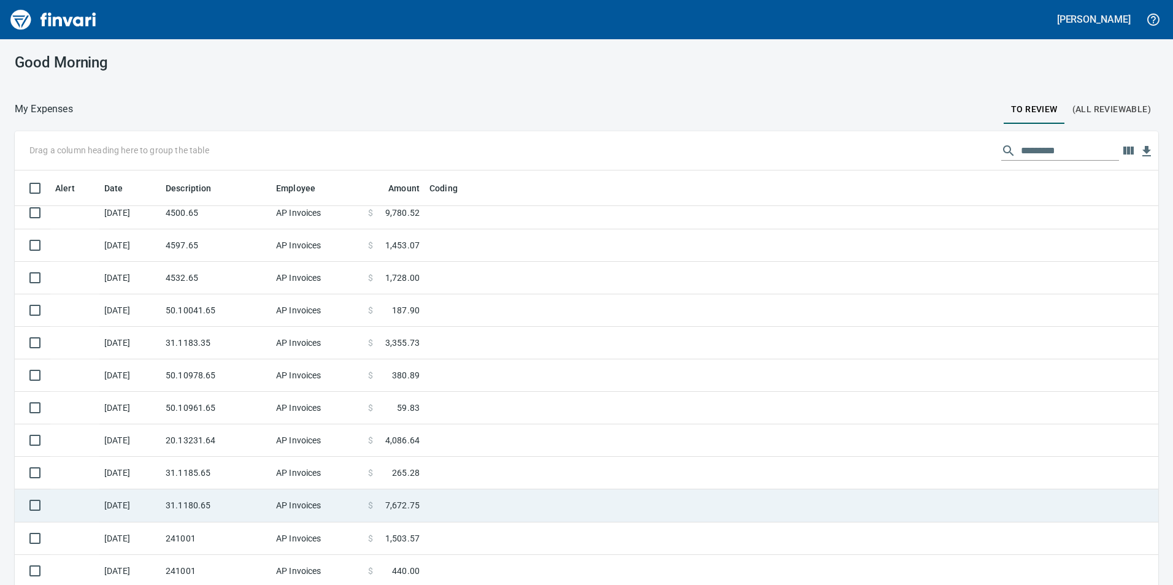
click at [196, 448] on td "20.13231.64" at bounding box center [216, 440] width 110 height 33
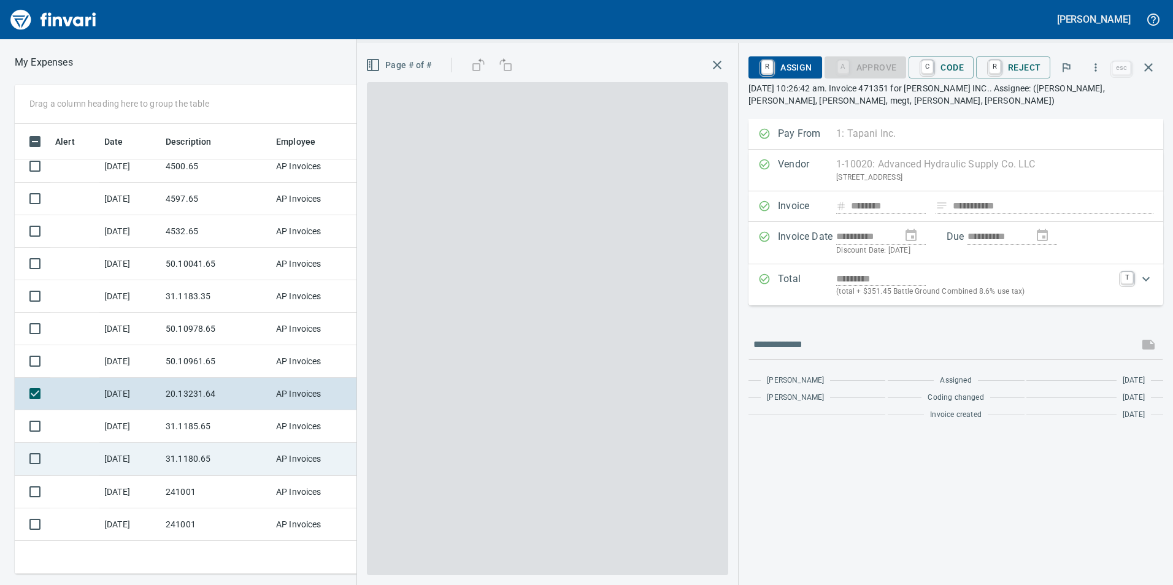
scroll to position [441, 818]
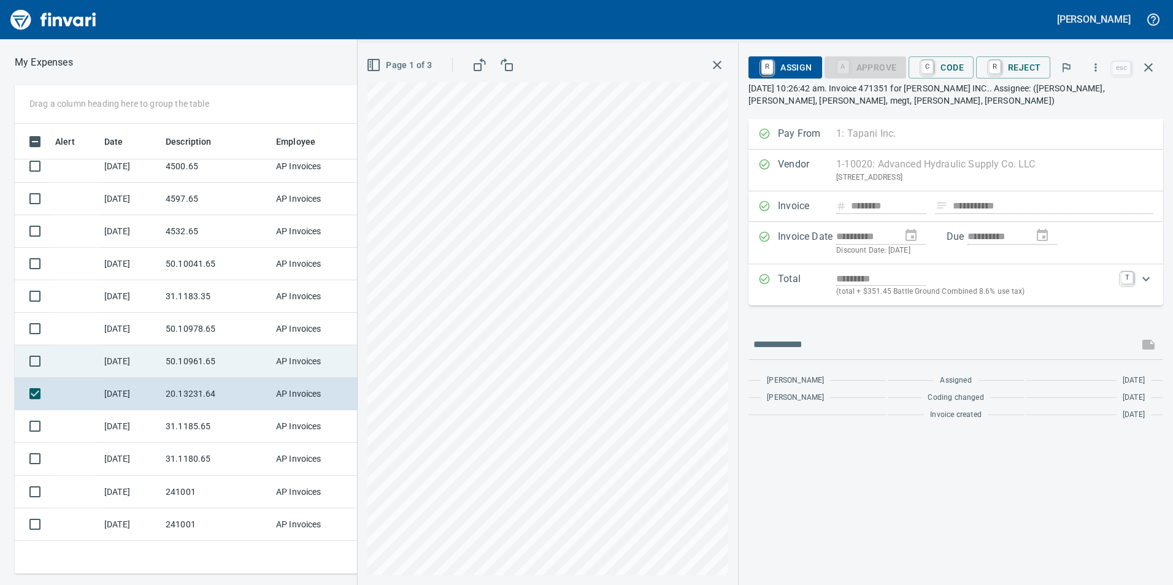
click at [191, 358] on td "50.10961.65" at bounding box center [216, 361] width 110 height 33
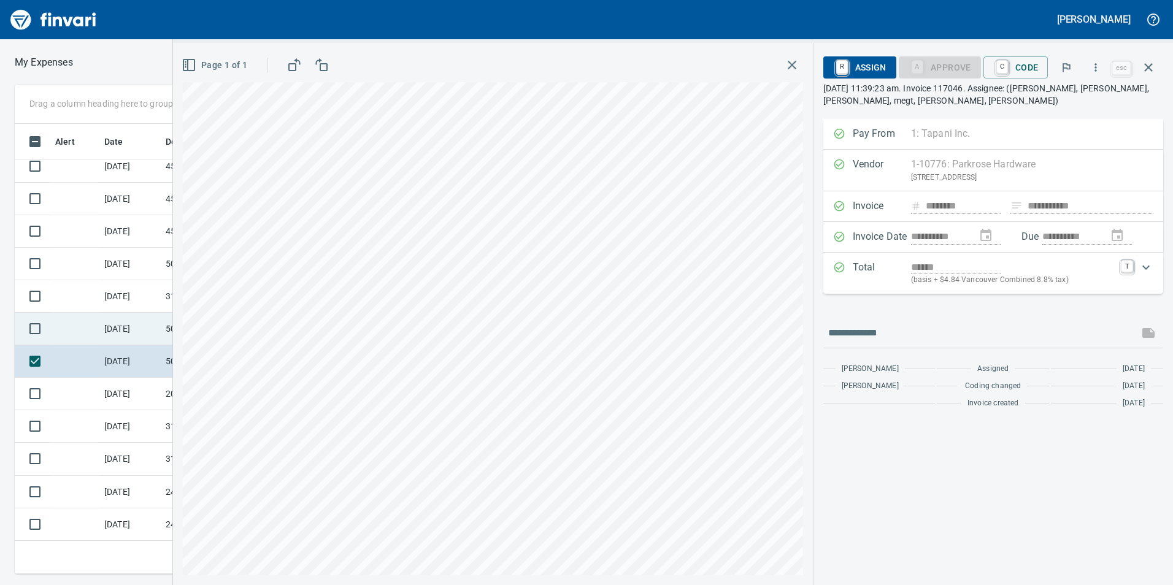
click at [163, 338] on td "50.10978.65" at bounding box center [216, 329] width 110 height 33
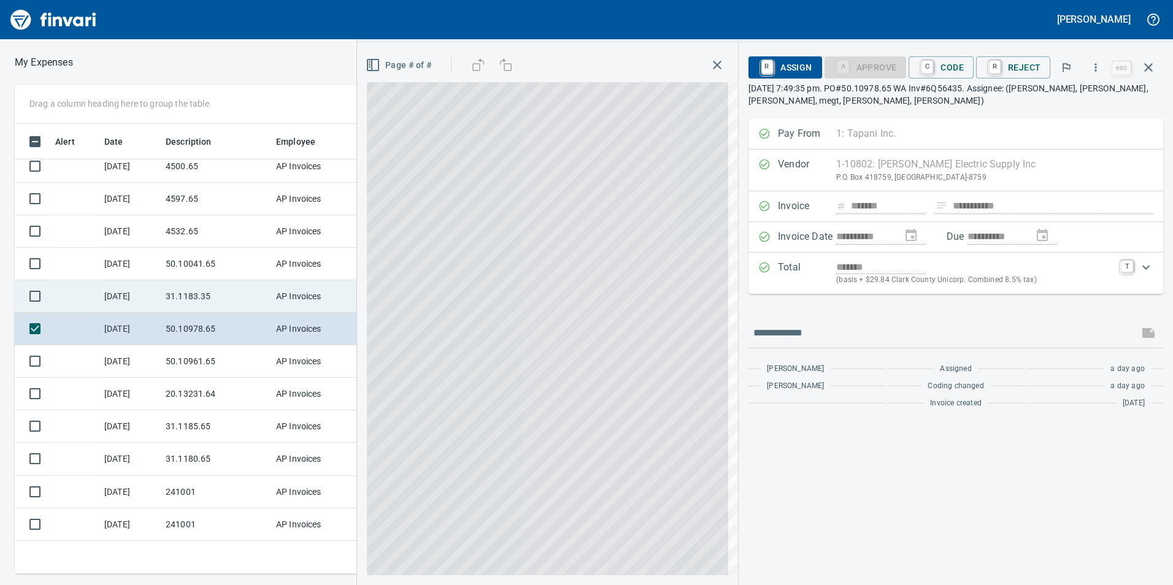
click at [157, 309] on td "[DATE]" at bounding box center [129, 296] width 61 height 33
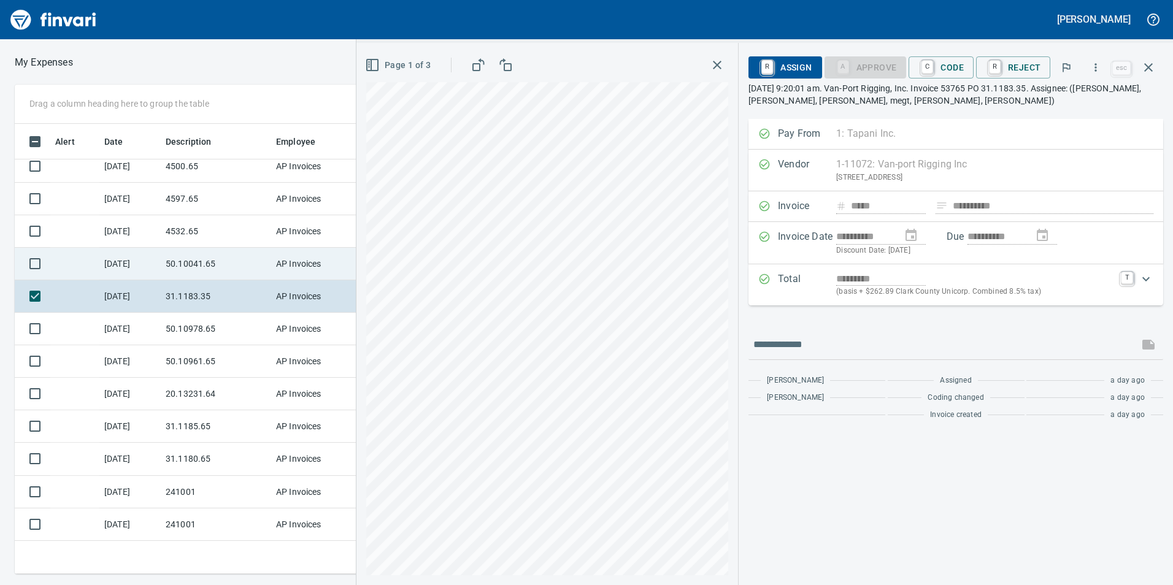
click at [172, 258] on td "50.10041.65" at bounding box center [216, 264] width 110 height 33
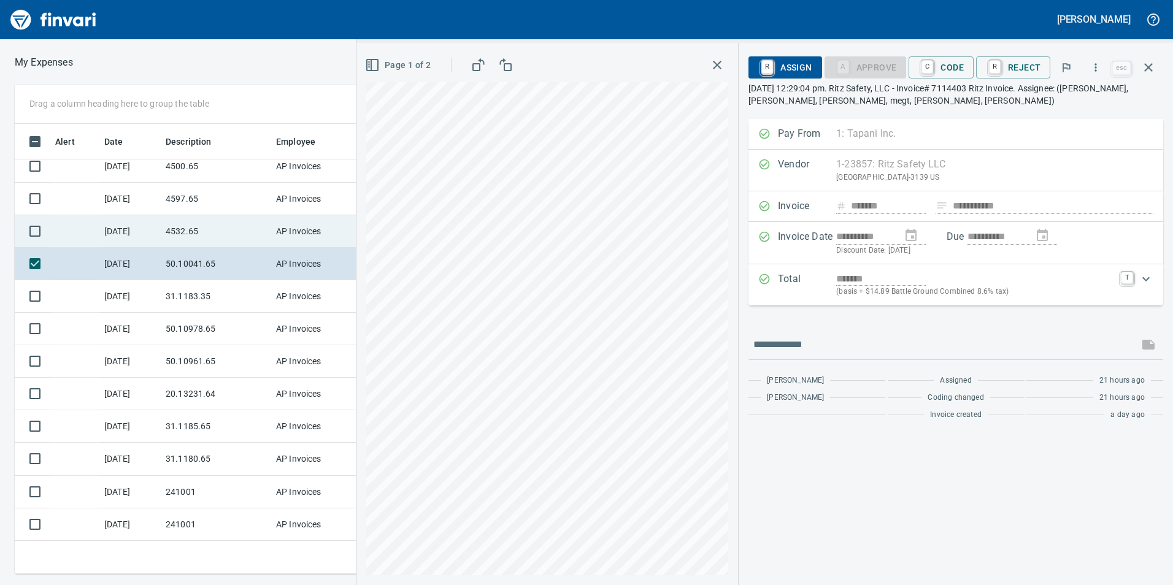
click at [163, 229] on td "4532.65" at bounding box center [216, 231] width 110 height 33
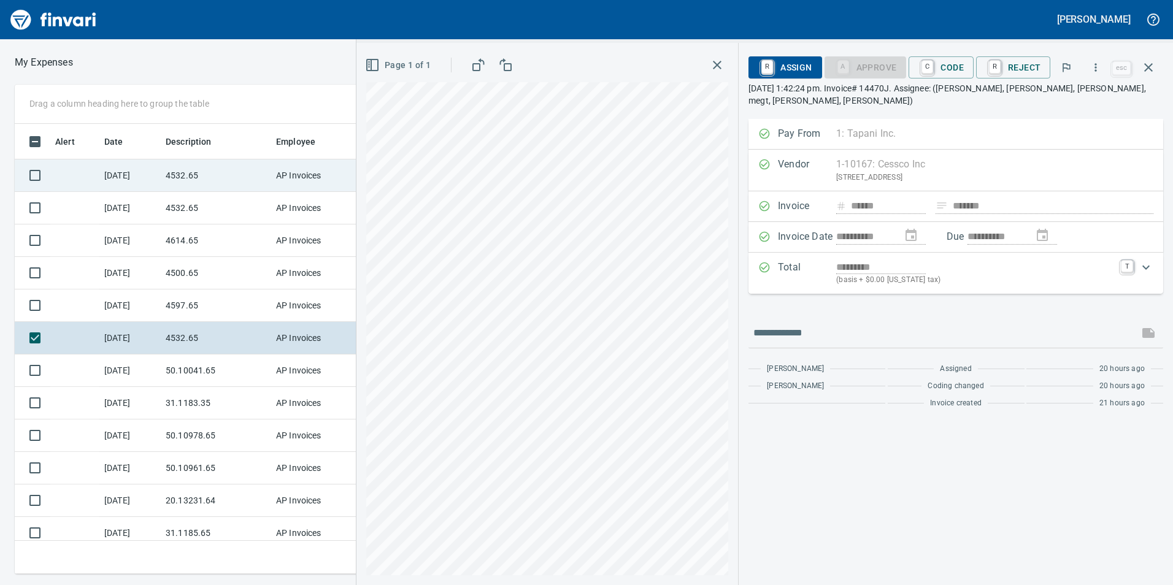
click at [231, 181] on td "4532.65" at bounding box center [216, 175] width 110 height 33
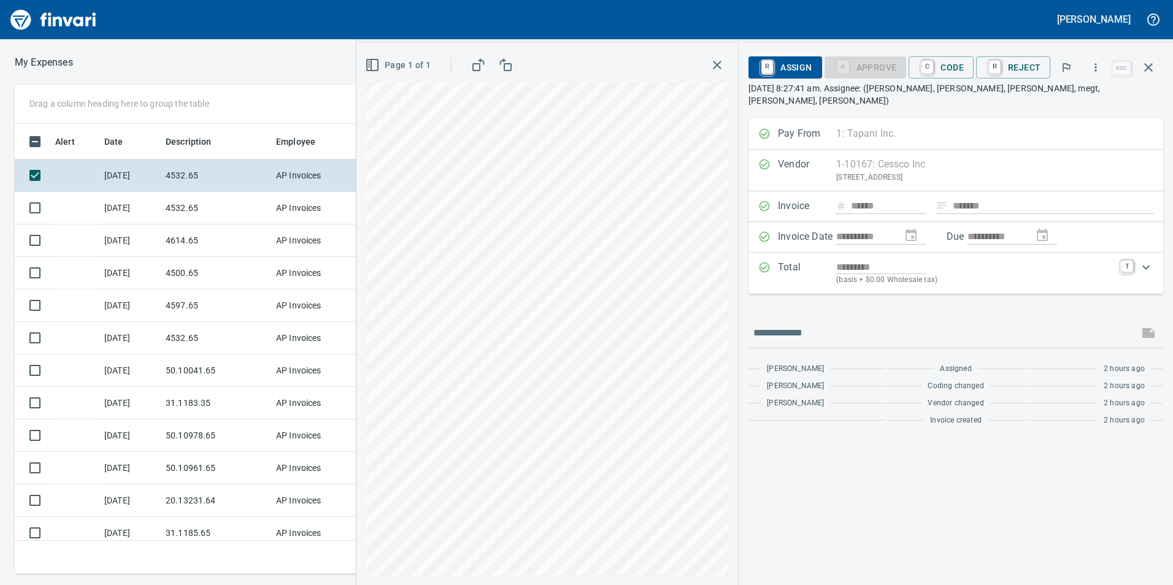
click at [960, 52] on div "**********" at bounding box center [956, 314] width 434 height 542
click at [956, 63] on span "C Code" at bounding box center [940, 67] width 45 height 21
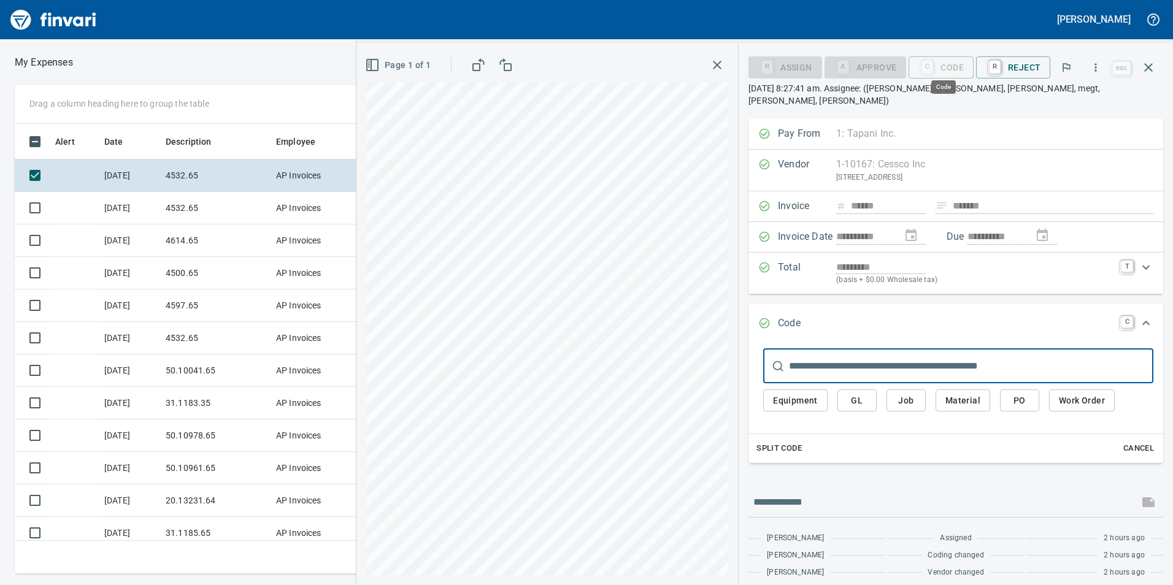
scroll to position [441, 818]
click at [911, 399] on button "Job" at bounding box center [905, 401] width 39 height 23
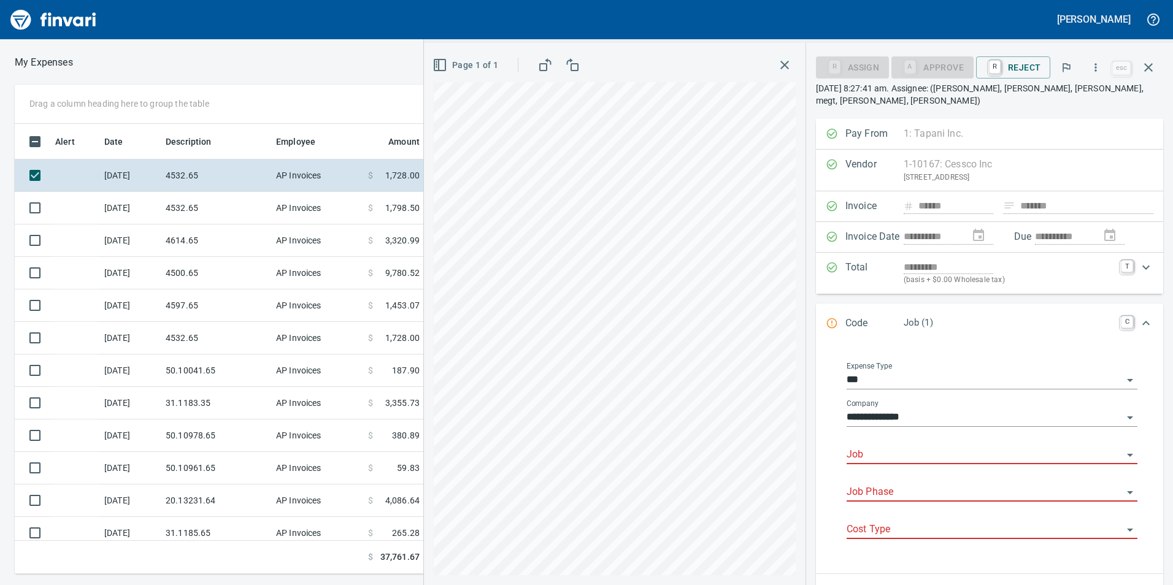
click at [909, 465] on div "Job" at bounding box center [992, 455] width 291 height 37
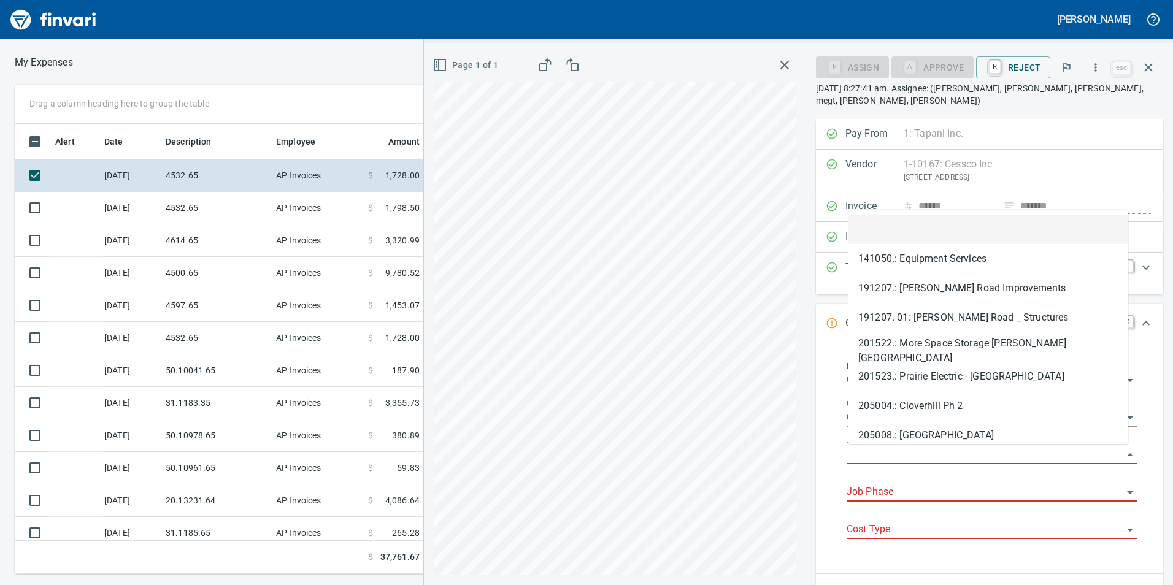
click at [905, 451] on input "Job" at bounding box center [985, 455] width 276 height 17
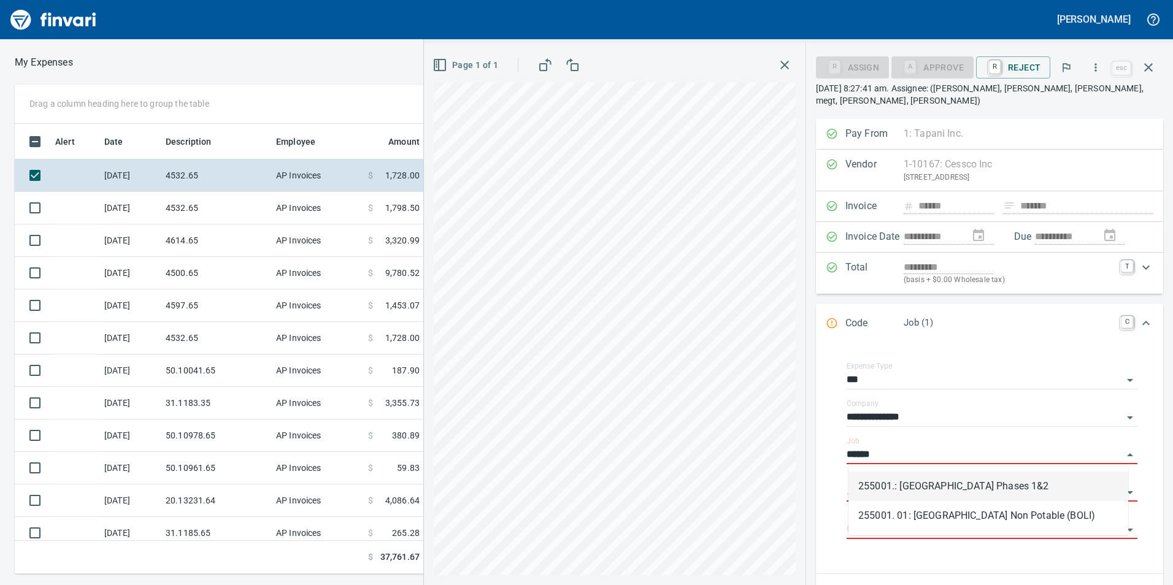
click at [934, 486] on li "255001.: [GEOGRAPHIC_DATA] Phases 1&2" at bounding box center [988, 486] width 280 height 29
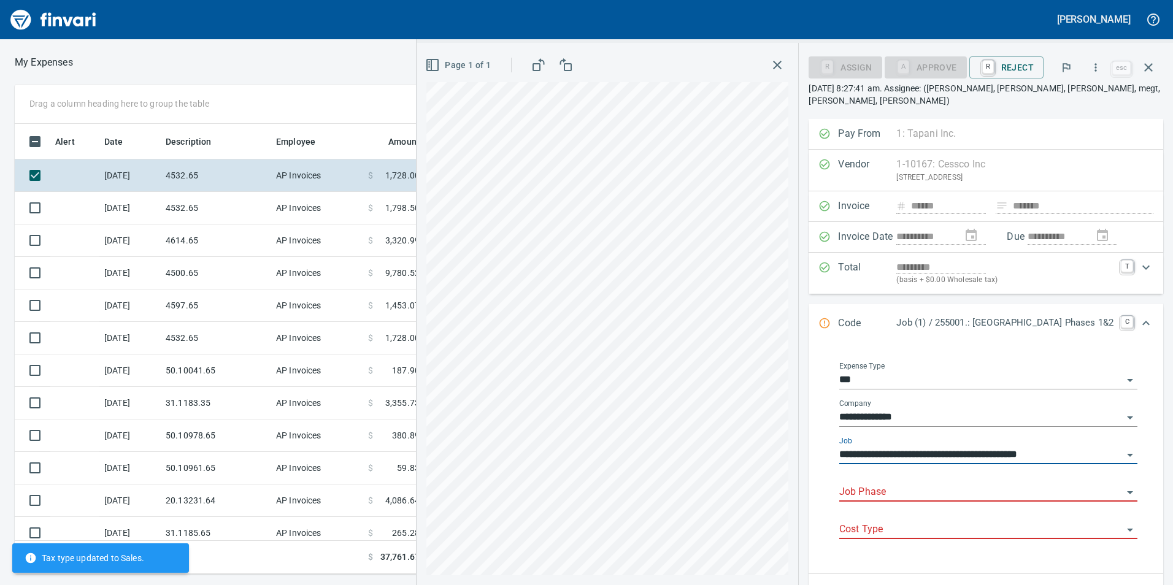
type input "**********"
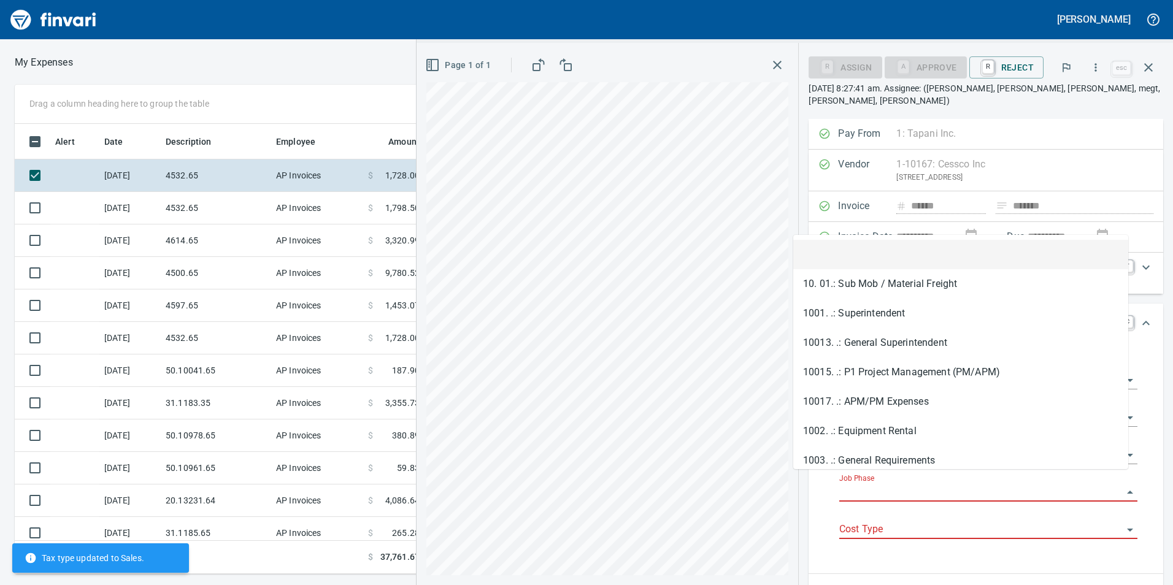
click at [929, 484] on input "Job Phase" at bounding box center [980, 492] width 283 height 17
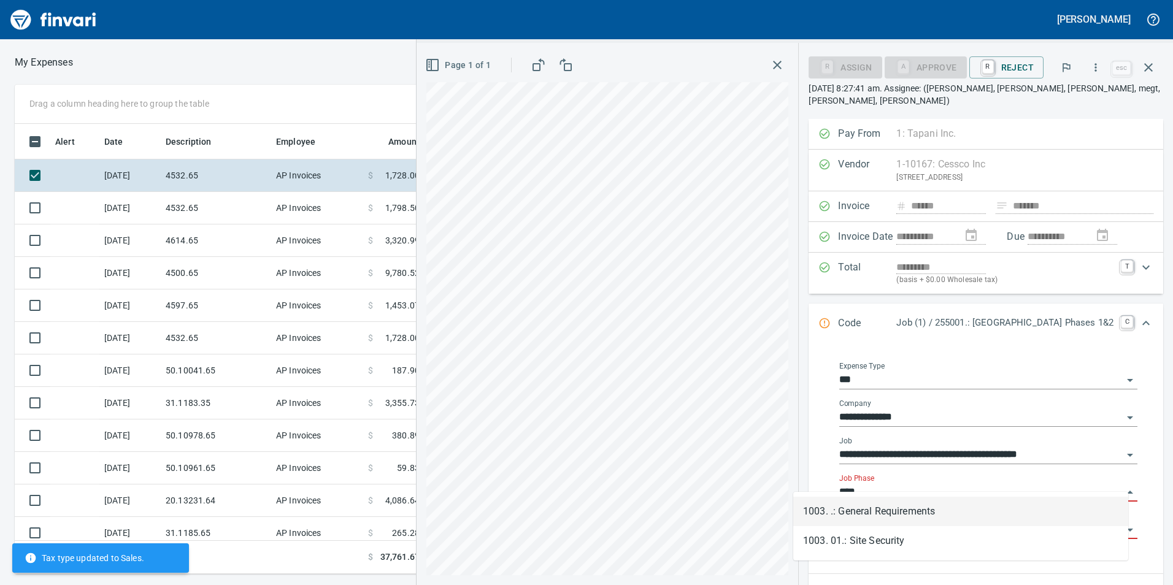
click at [918, 507] on li "1003. .: General Requirements" at bounding box center [960, 511] width 335 height 29
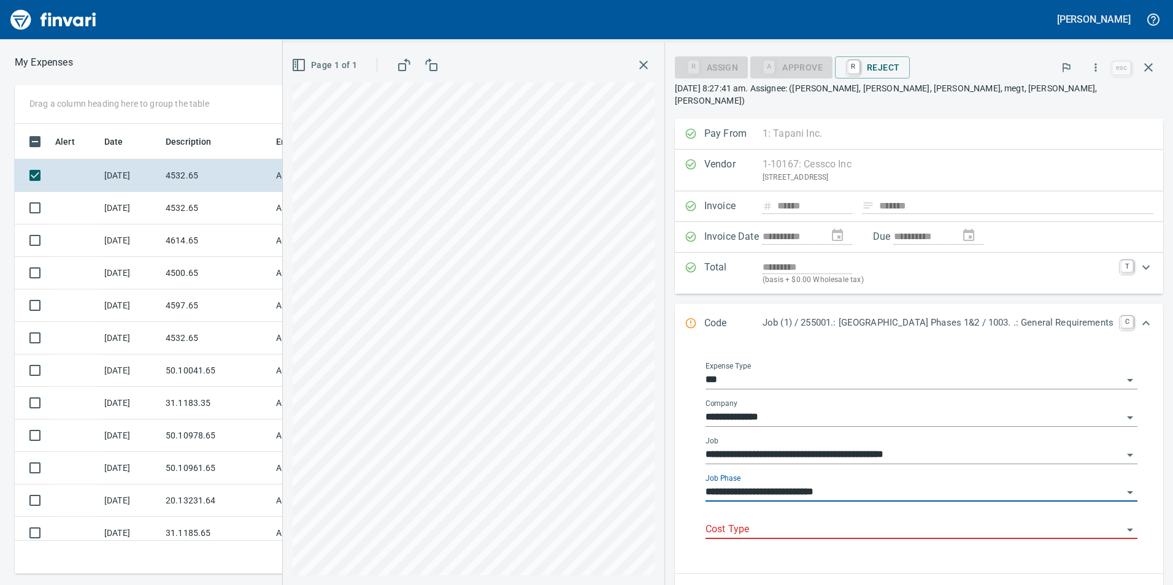
type input "**********"
drag, startPoint x: 805, startPoint y: 543, endPoint x: 796, endPoint y: 529, distance: 16.3
click at [804, 542] on div "**********" at bounding box center [921, 458] width 451 height 212
click at [796, 528] on div "Cost Type" at bounding box center [921, 530] width 432 height 37
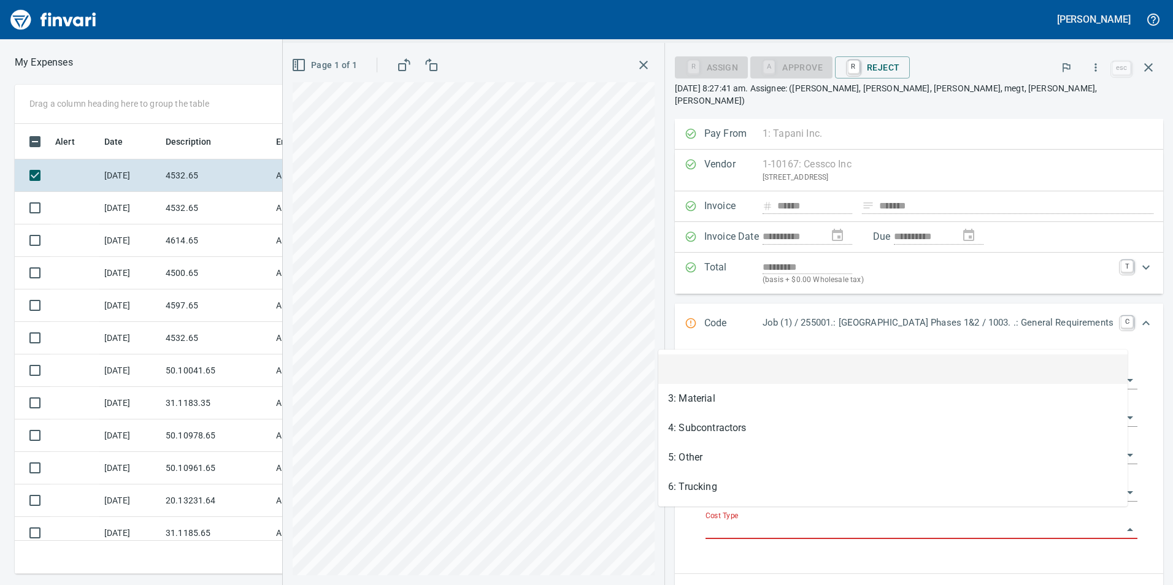
click at [795, 521] on input "Cost Type" at bounding box center [913, 529] width 417 height 17
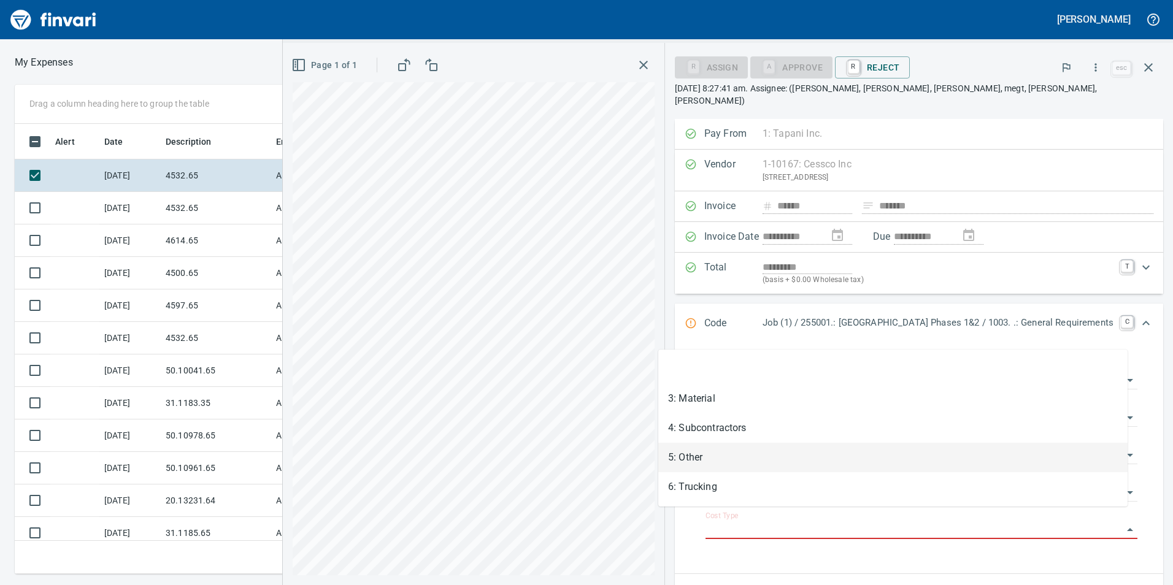
click at [729, 450] on li "5: Other" at bounding box center [892, 457] width 469 height 29
type input "********"
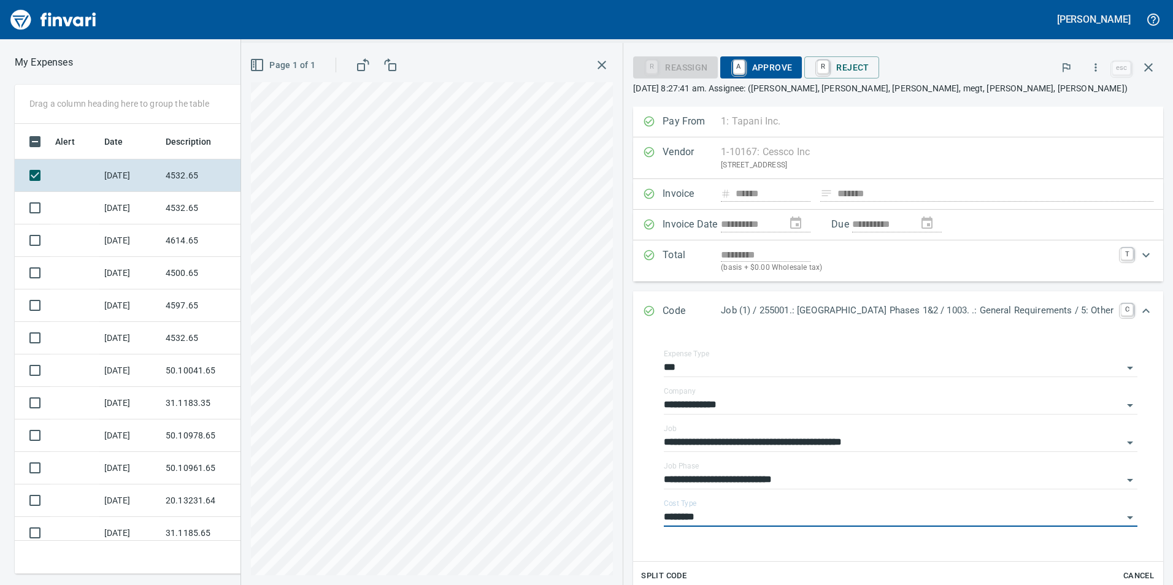
click at [1139, 307] on icon "Expand" at bounding box center [1146, 311] width 15 height 15
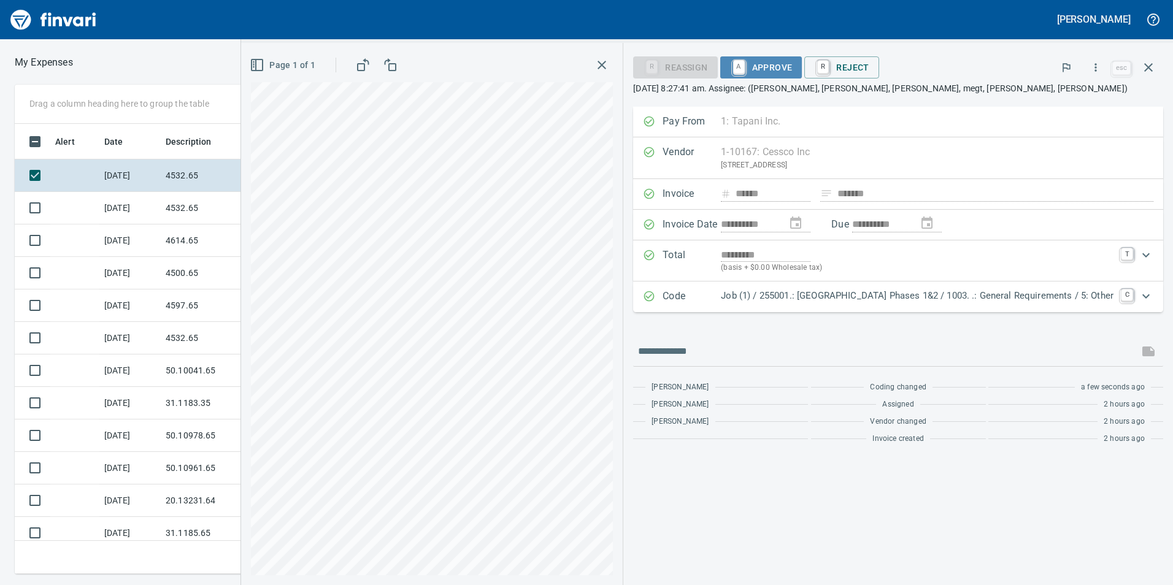
click at [747, 67] on span "A Approve" at bounding box center [761, 67] width 63 height 21
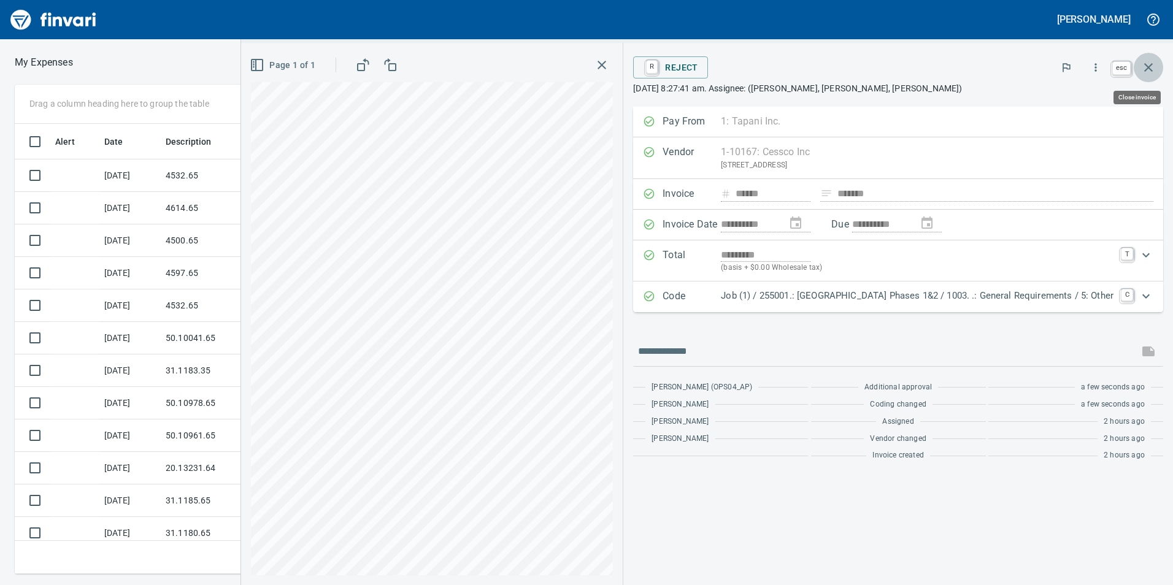
click at [1150, 71] on icon "button" at bounding box center [1148, 67] width 15 height 15
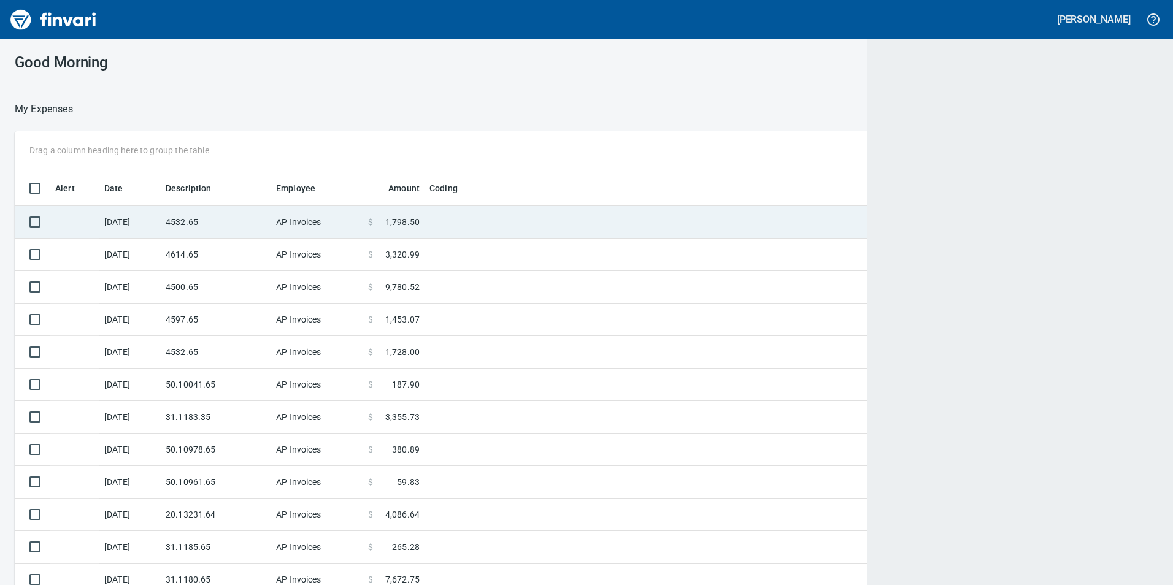
scroll to position [1, 1]
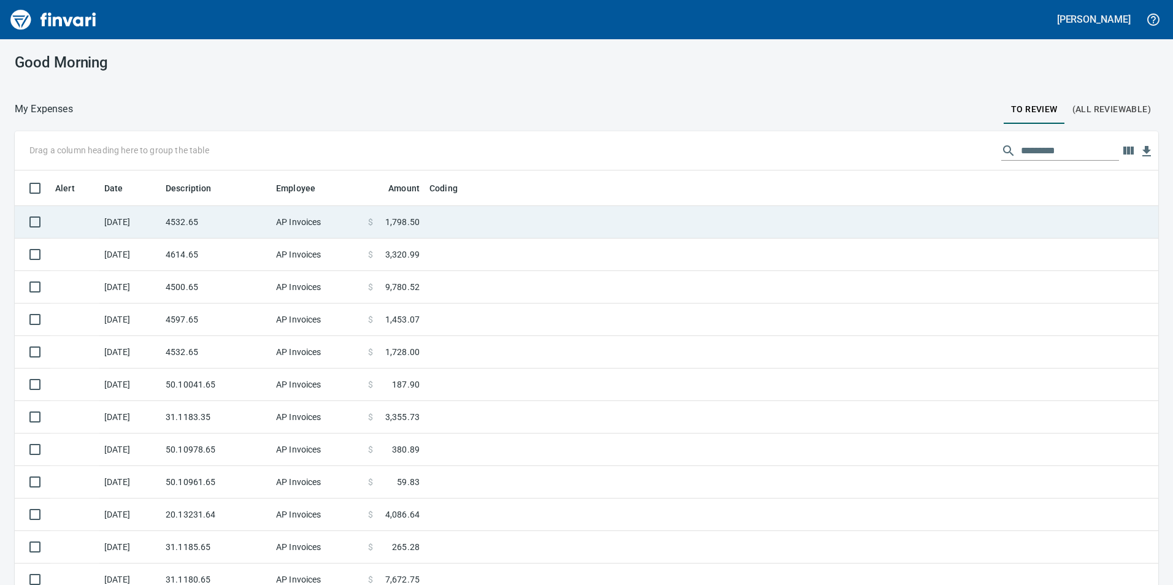
click at [153, 231] on td "[DATE]" at bounding box center [129, 222] width 61 height 33
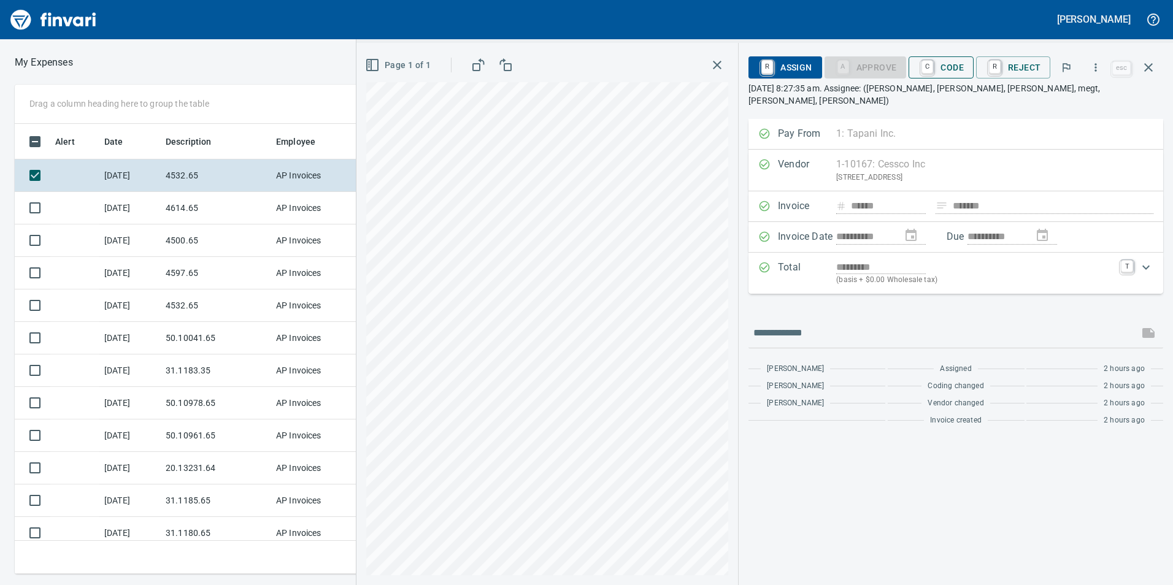
scroll to position [441, 818]
click at [944, 70] on span "C Code" at bounding box center [940, 67] width 45 height 21
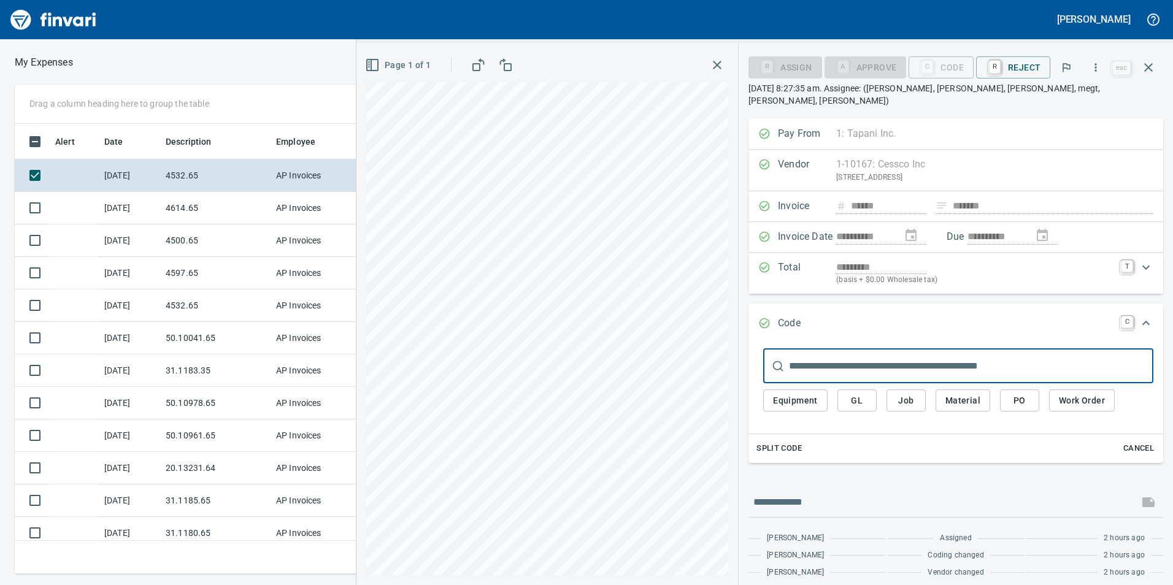
click at [911, 393] on span "Job" at bounding box center [906, 400] width 20 height 15
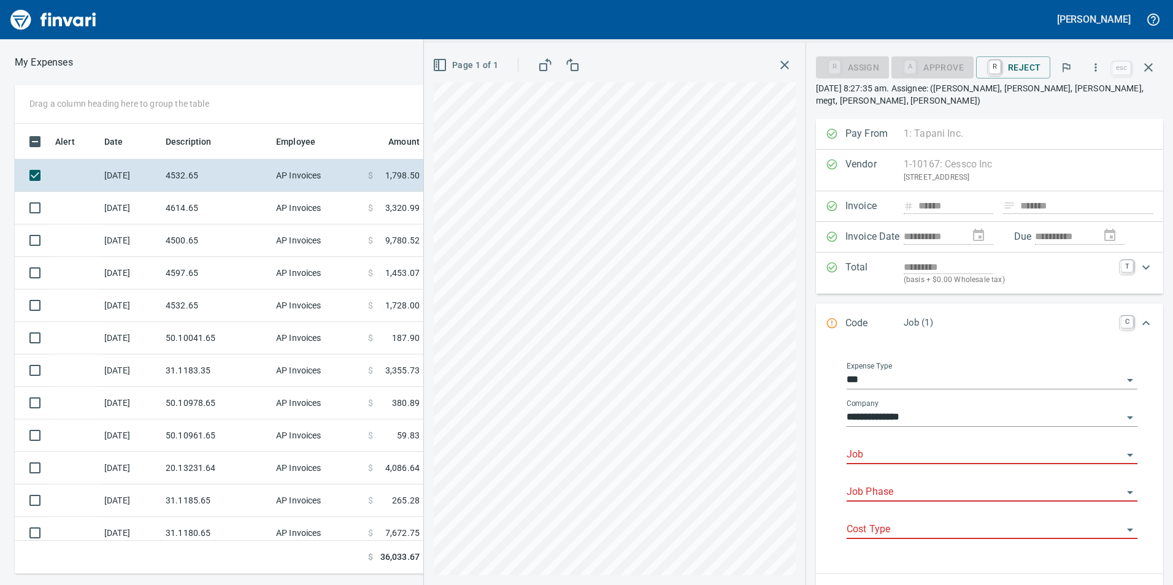
click at [886, 461] on input "Job" at bounding box center [985, 455] width 276 height 17
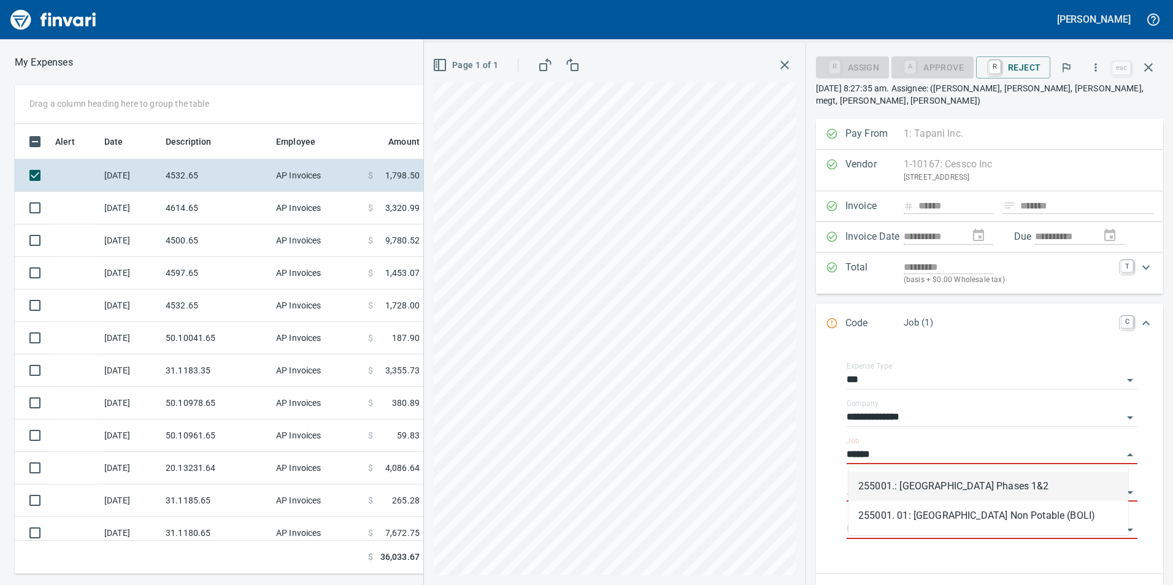
click at [861, 480] on li "255001.: [GEOGRAPHIC_DATA] Phases 1&2" at bounding box center [988, 486] width 280 height 29
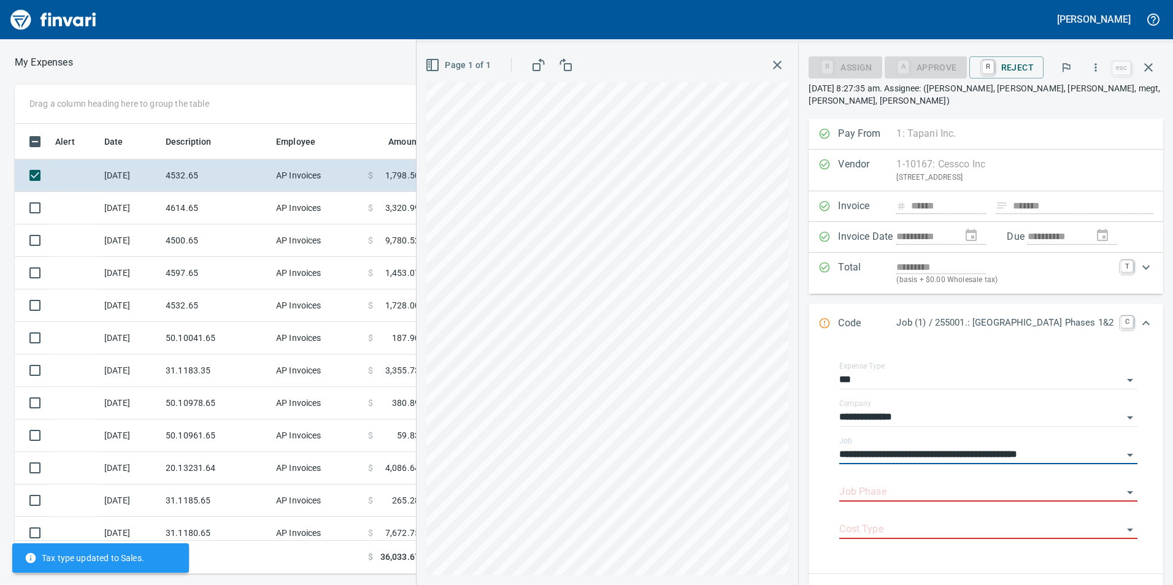
type input "**********"
click at [861, 484] on input "Job Phase" at bounding box center [980, 492] width 283 height 17
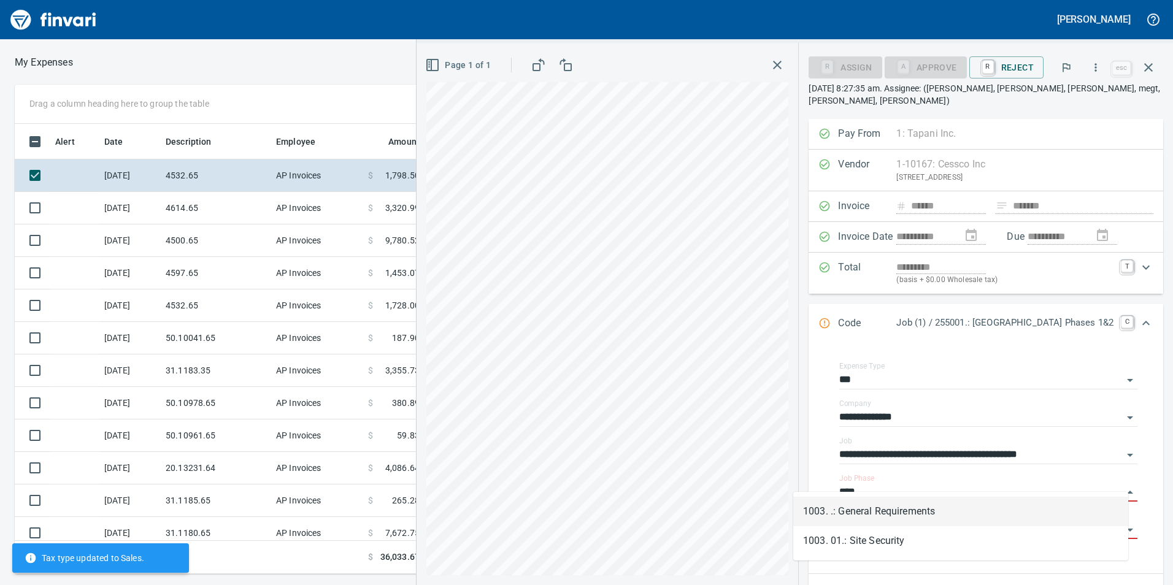
click at [866, 516] on li "1003. .: General Requirements" at bounding box center [960, 511] width 335 height 29
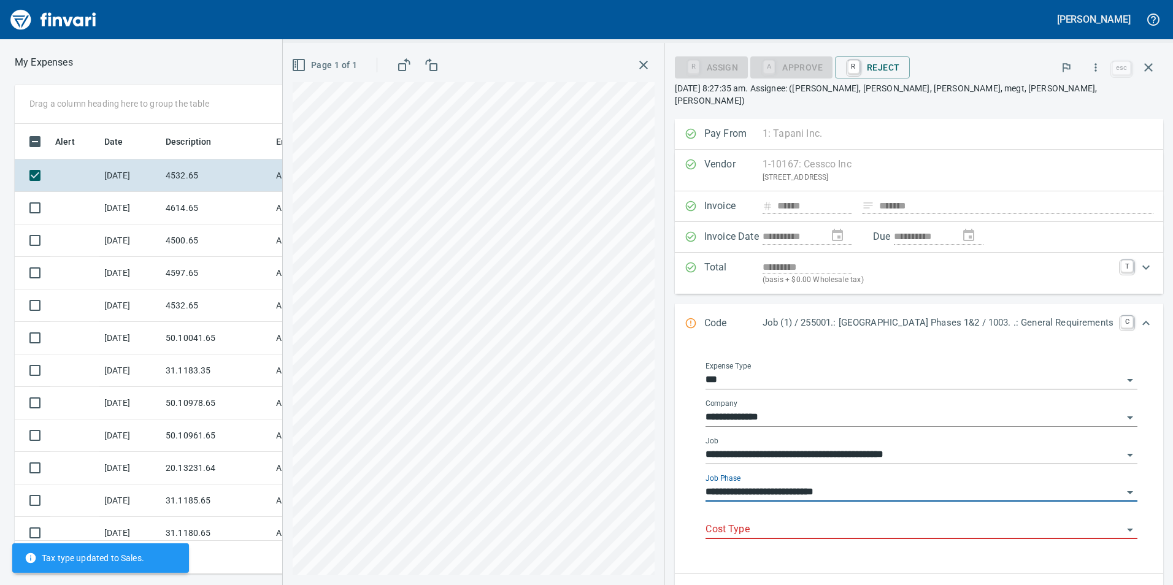
type input "**********"
click at [858, 521] on input "Cost Type" at bounding box center [913, 529] width 417 height 17
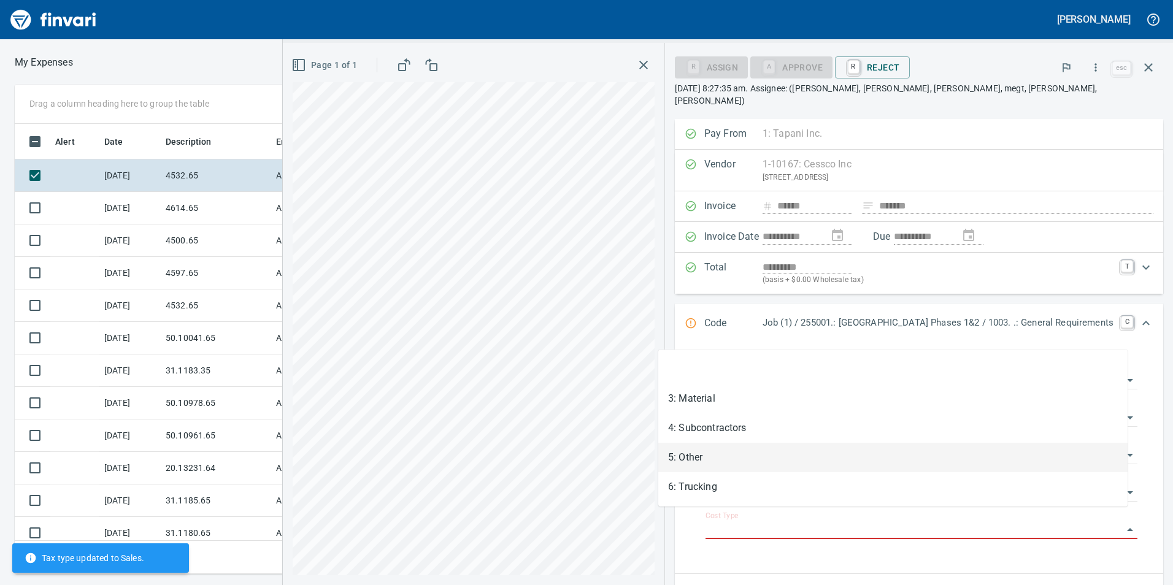
click at [785, 466] on li "5: Other" at bounding box center [892, 457] width 469 height 29
type input "********"
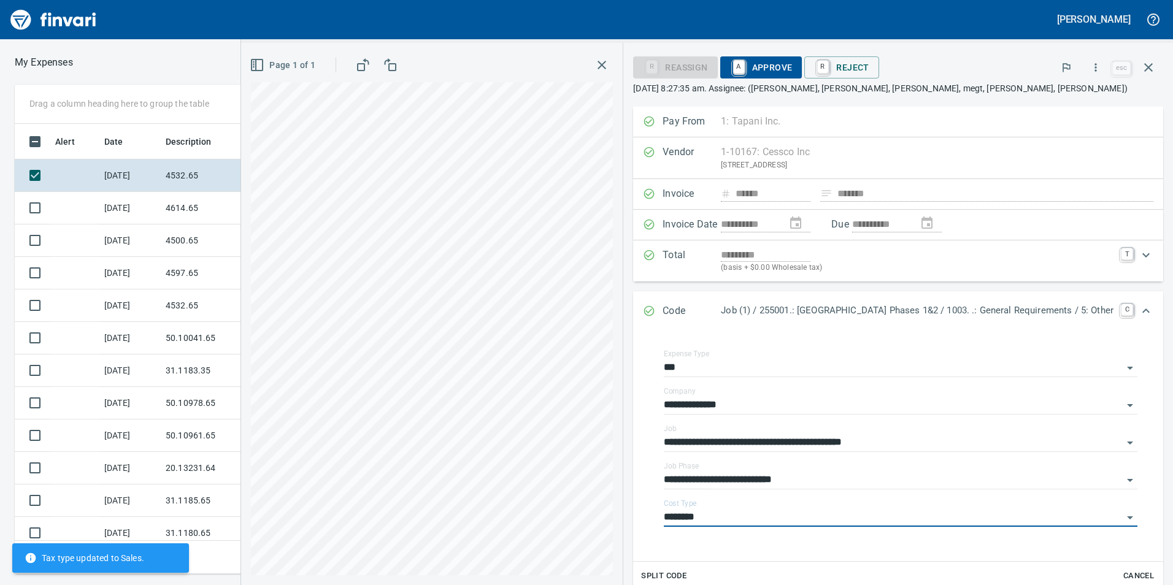
click at [1139, 307] on icon "Expand" at bounding box center [1146, 311] width 15 height 15
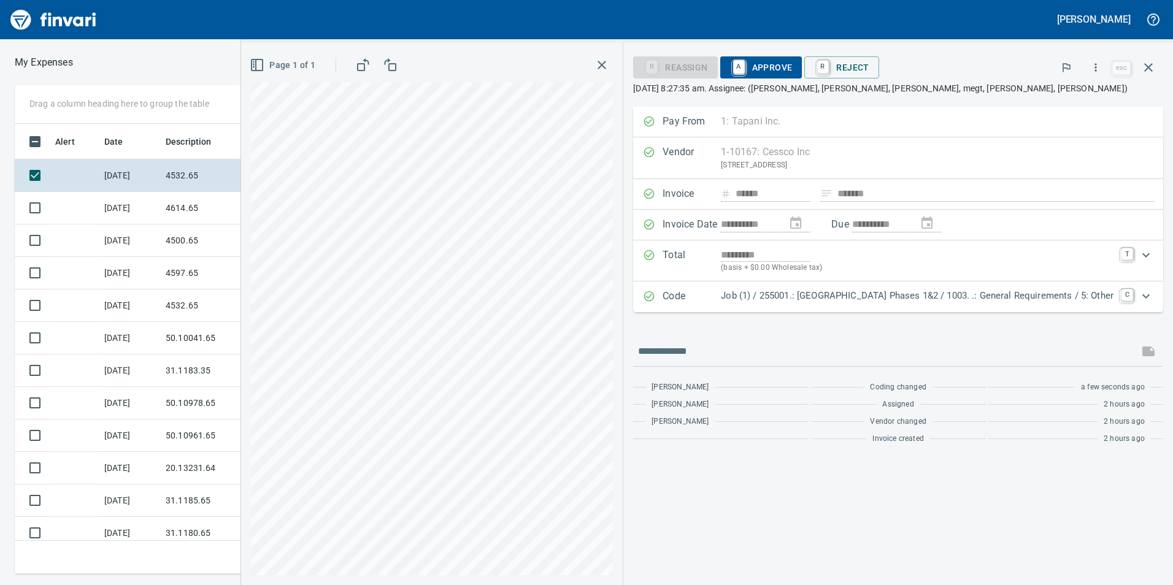
click at [730, 58] on span "A Approve" at bounding box center [761, 67] width 63 height 21
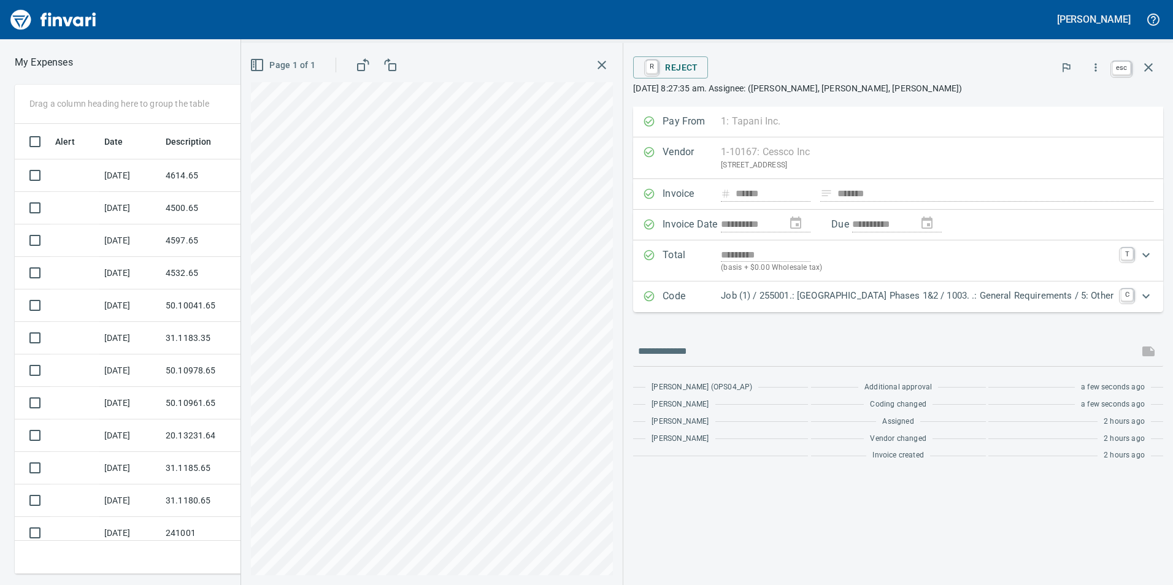
click at [1151, 65] on icon "button" at bounding box center [1148, 67] width 9 height 9
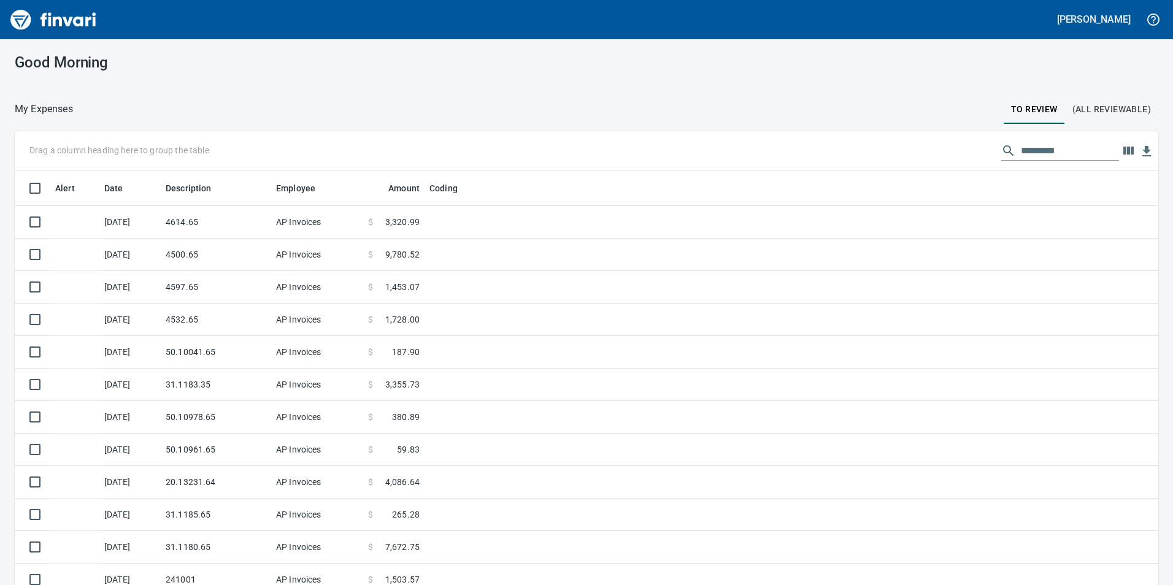
scroll to position [441, 1113]
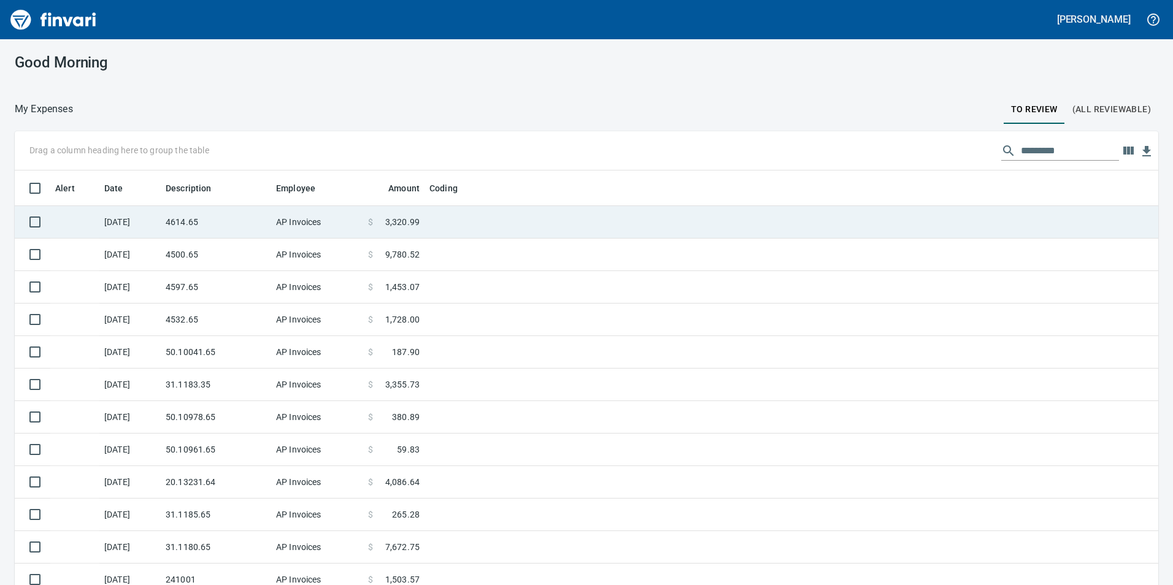
click at [261, 223] on td "4614.65" at bounding box center [216, 222] width 110 height 33
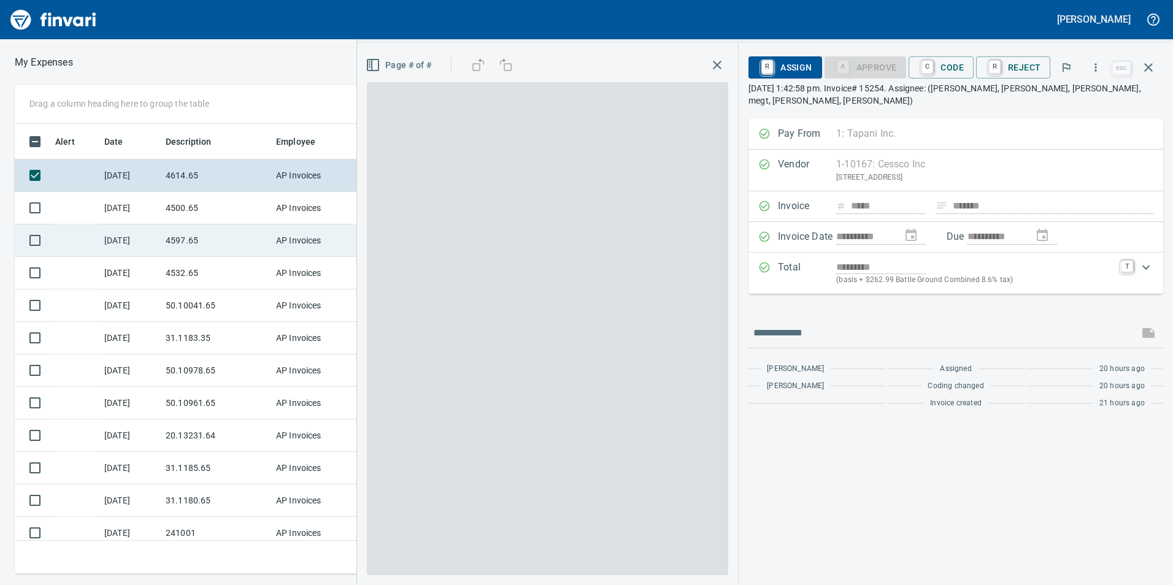
scroll to position [441, 818]
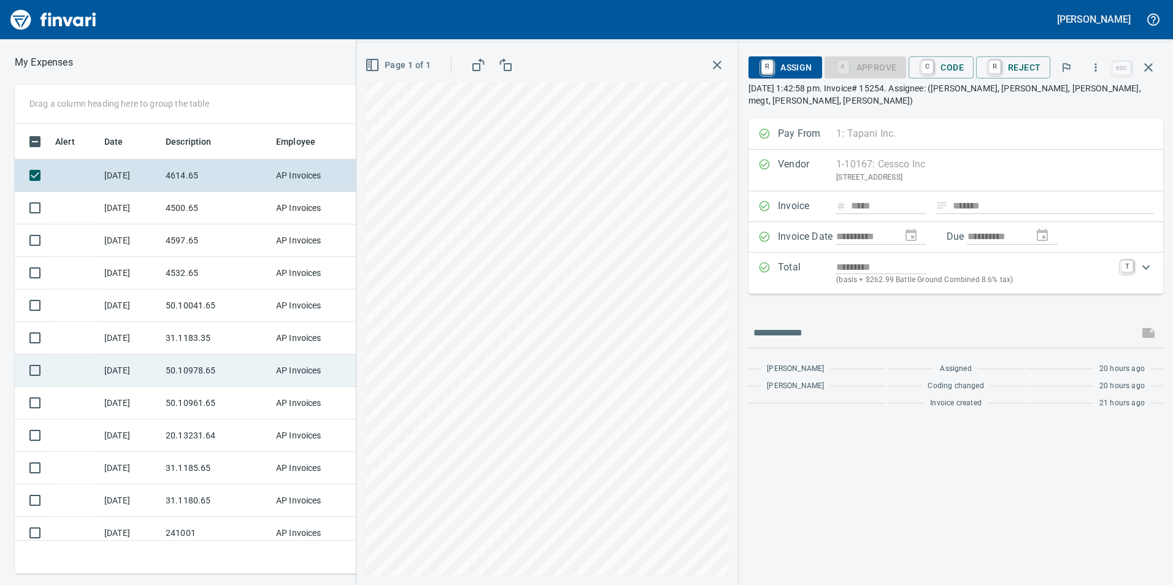
click at [339, 364] on div "Drag a column heading here to group the table Alert Date Description Employee A…" at bounding box center [586, 330] width 1173 height 490
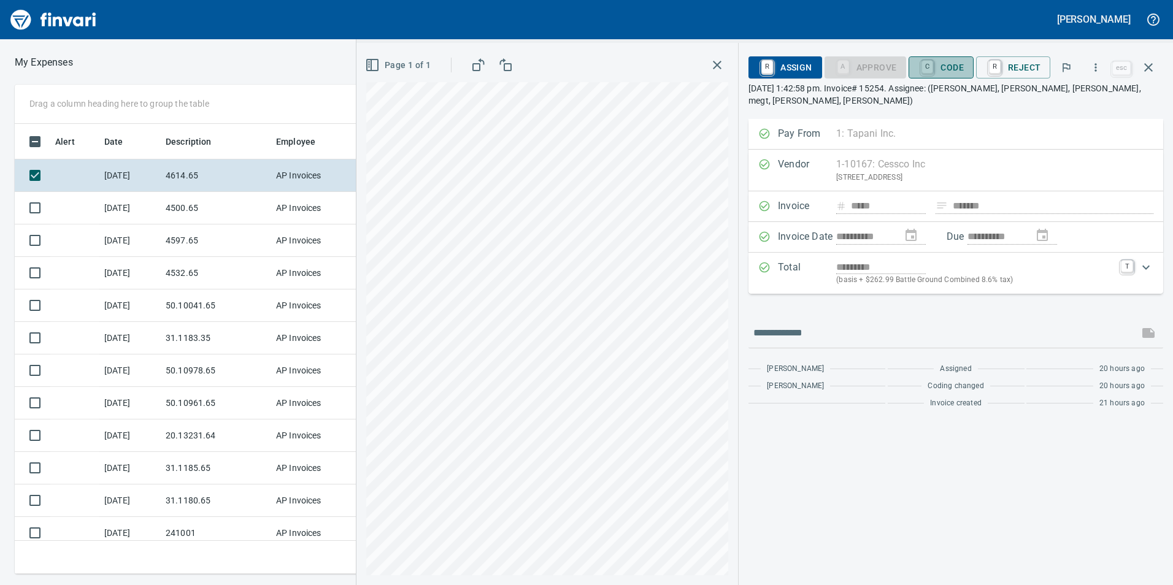
click at [952, 59] on span "C Code" at bounding box center [940, 67] width 45 height 21
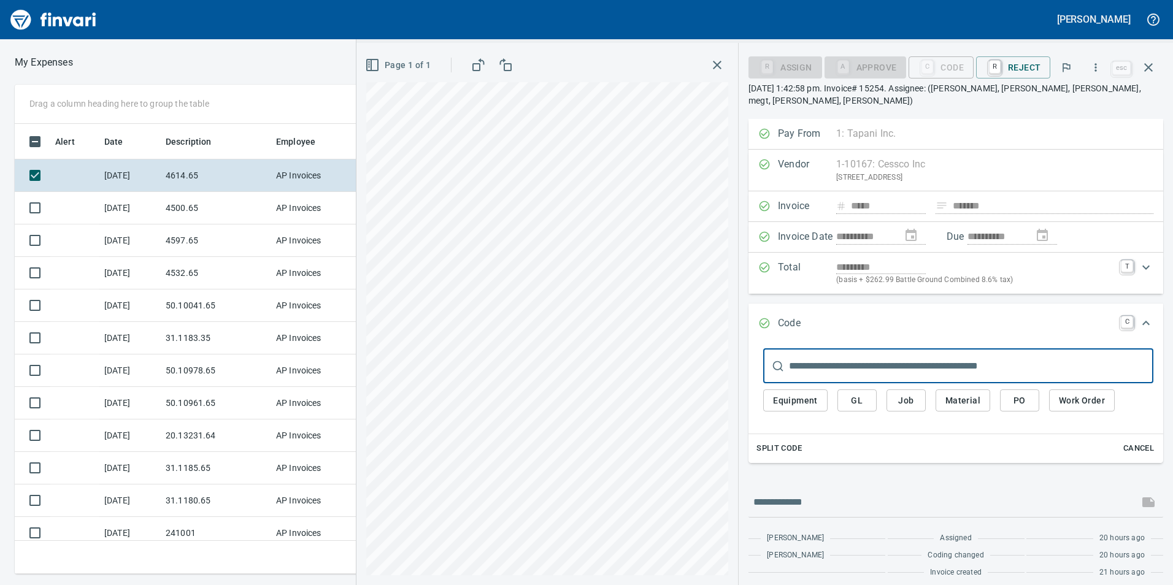
click at [914, 398] on span "Job" at bounding box center [906, 400] width 20 height 15
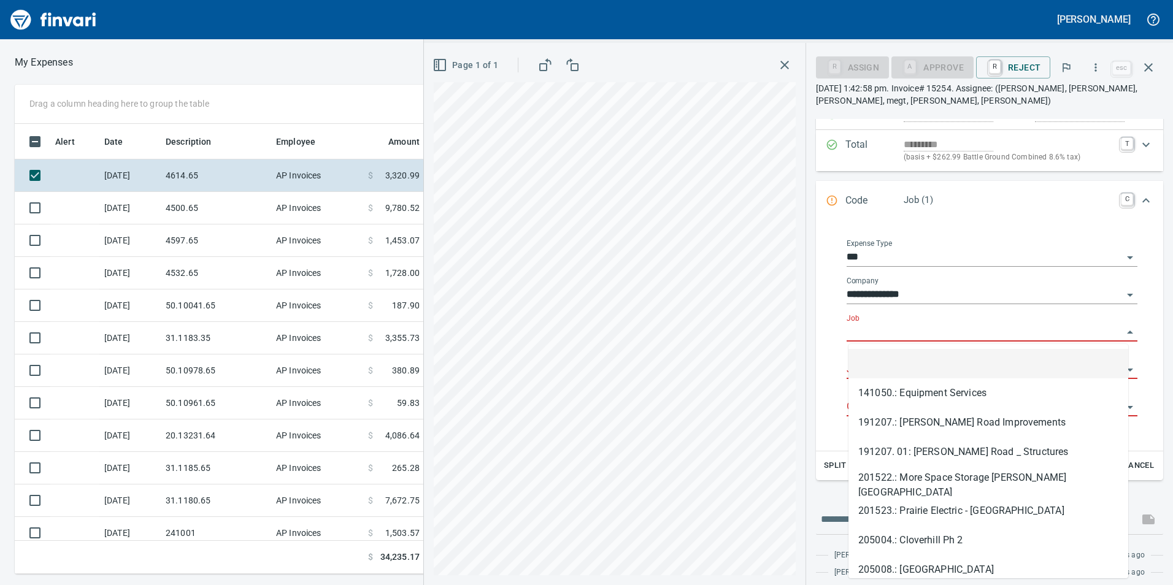
click at [897, 329] on input "Job" at bounding box center [985, 332] width 276 height 17
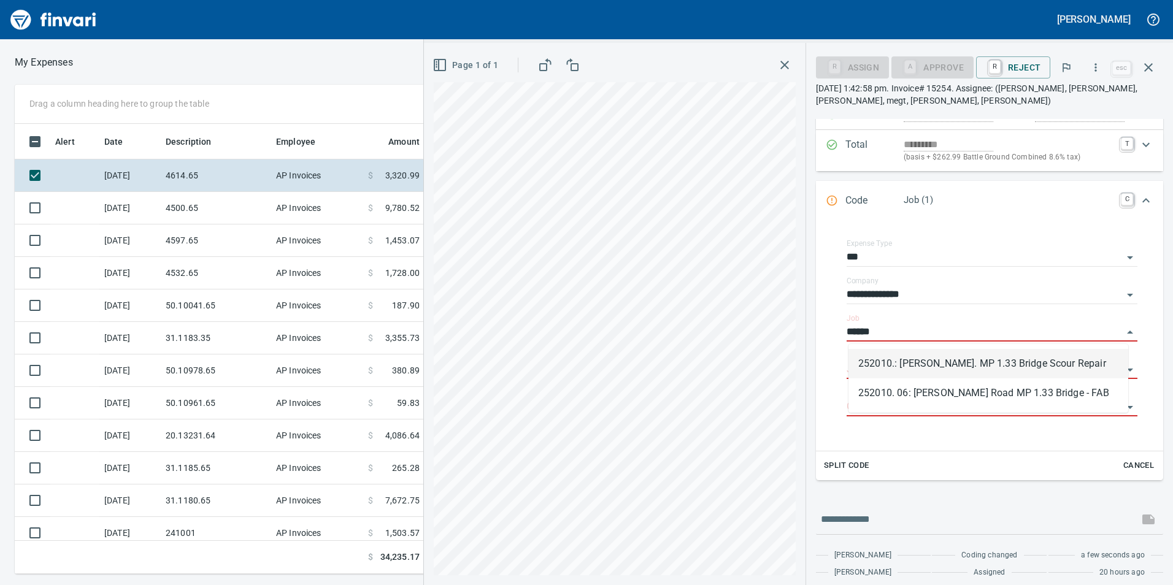
click at [912, 367] on li "252010.: [PERSON_NAME]. MP 1.33 Bridge Scour Repair" at bounding box center [988, 363] width 280 height 29
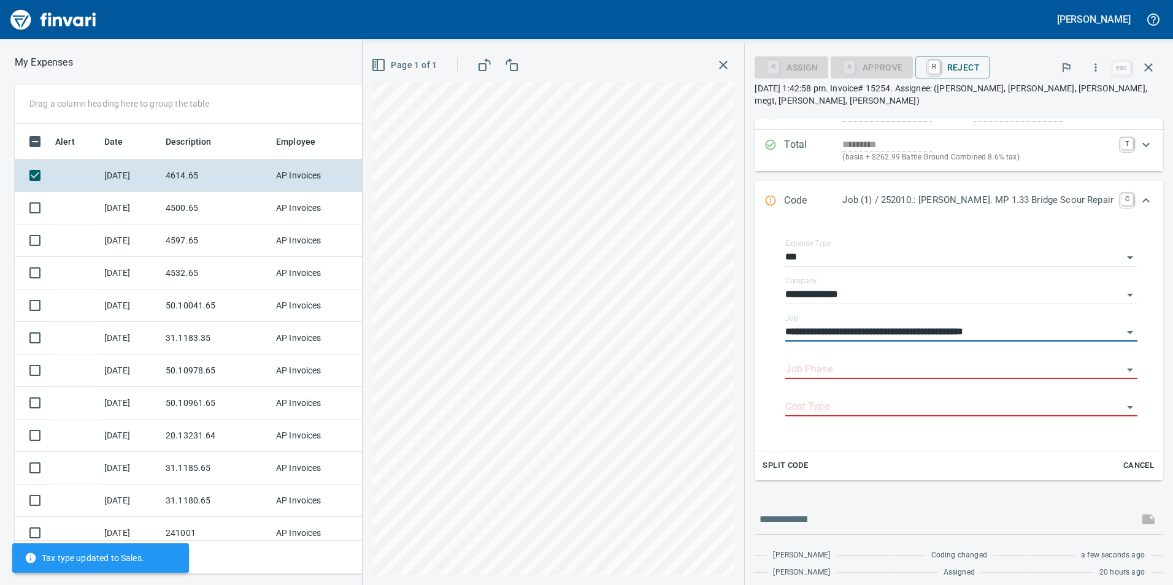
type input "**********"
click at [912, 367] on input "Job Phase" at bounding box center [953, 369] width 337 height 17
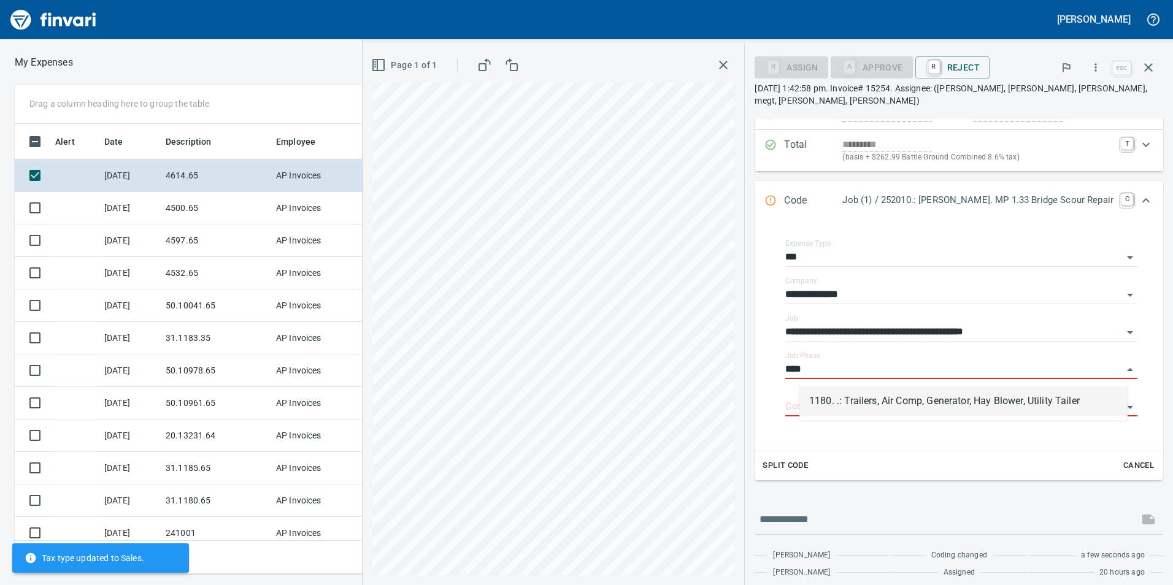
click at [908, 401] on li "1180. .: Trailers, Air Comp, Generator, Hay Blower, Utility Tailer" at bounding box center [963, 400] width 328 height 29
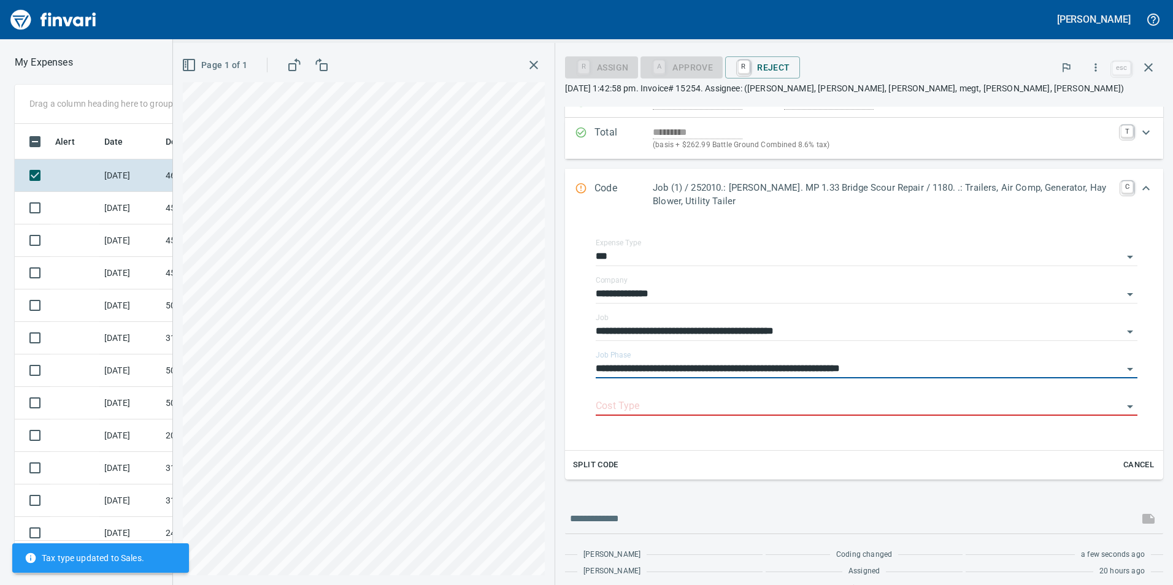
type input "**********"
click at [908, 401] on input "Cost Type" at bounding box center [859, 406] width 527 height 17
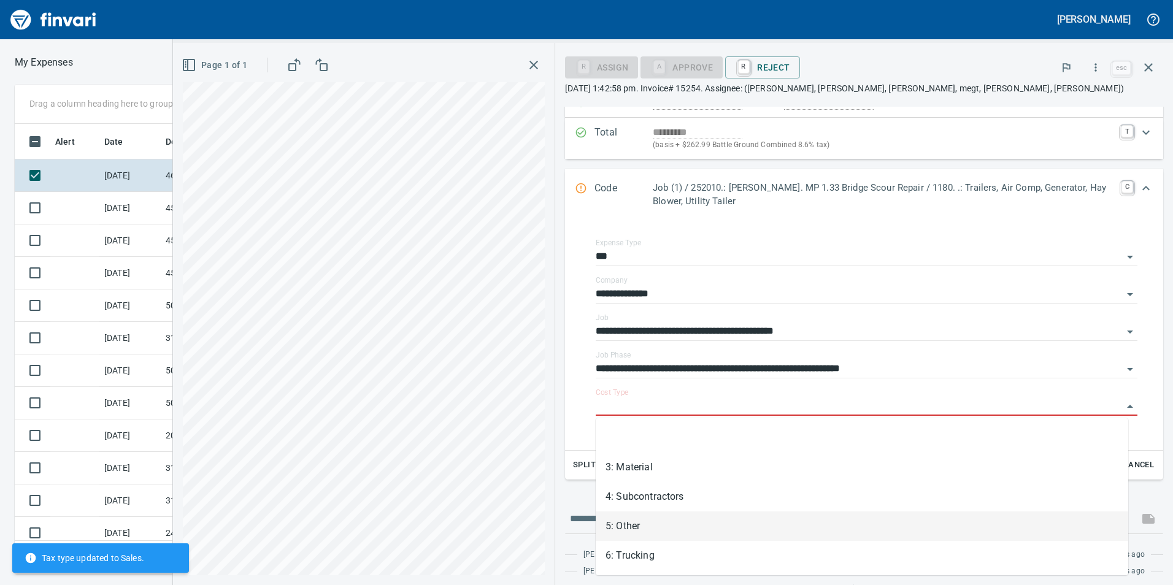
click at [688, 537] on li "5: Other" at bounding box center [862, 526] width 532 height 29
type input "********"
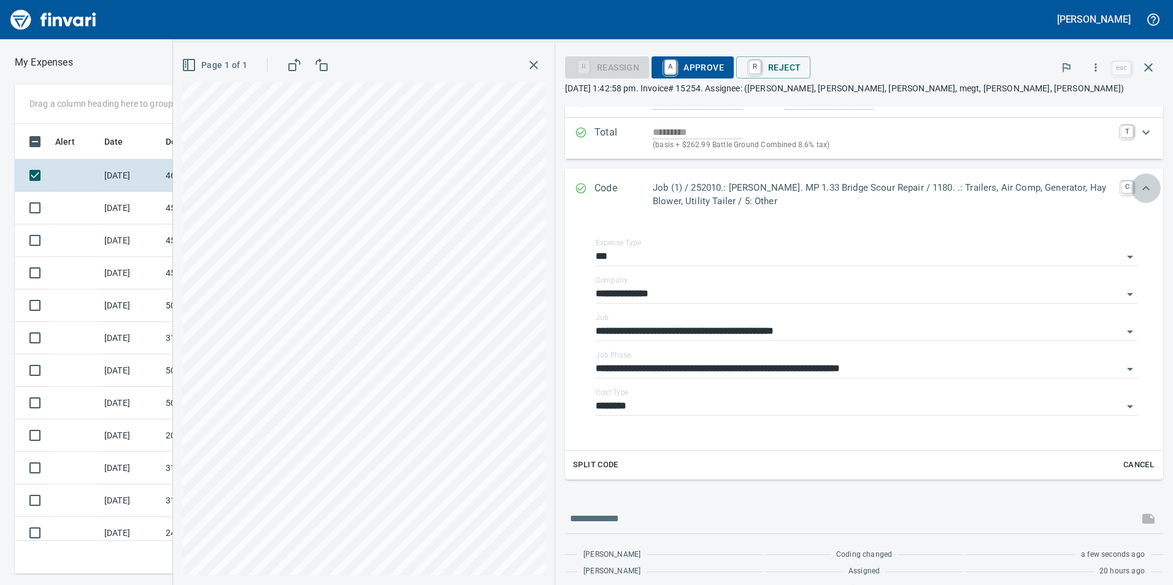
drag, startPoint x: 1137, startPoint y: 186, endPoint x: 1124, endPoint y: 209, distance: 25.6
click at [1142, 187] on icon "Expand" at bounding box center [1145, 188] width 7 height 4
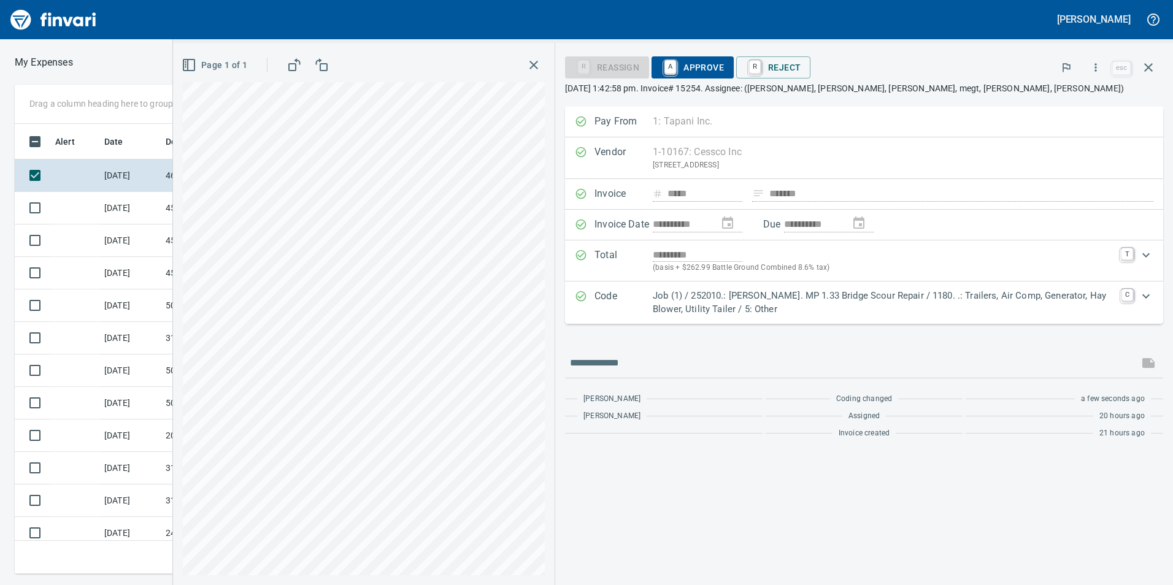
drag, startPoint x: 711, startPoint y: 62, endPoint x: 709, endPoint y: 82, distance: 19.8
click at [711, 64] on span "A Approve" at bounding box center [692, 67] width 63 height 21
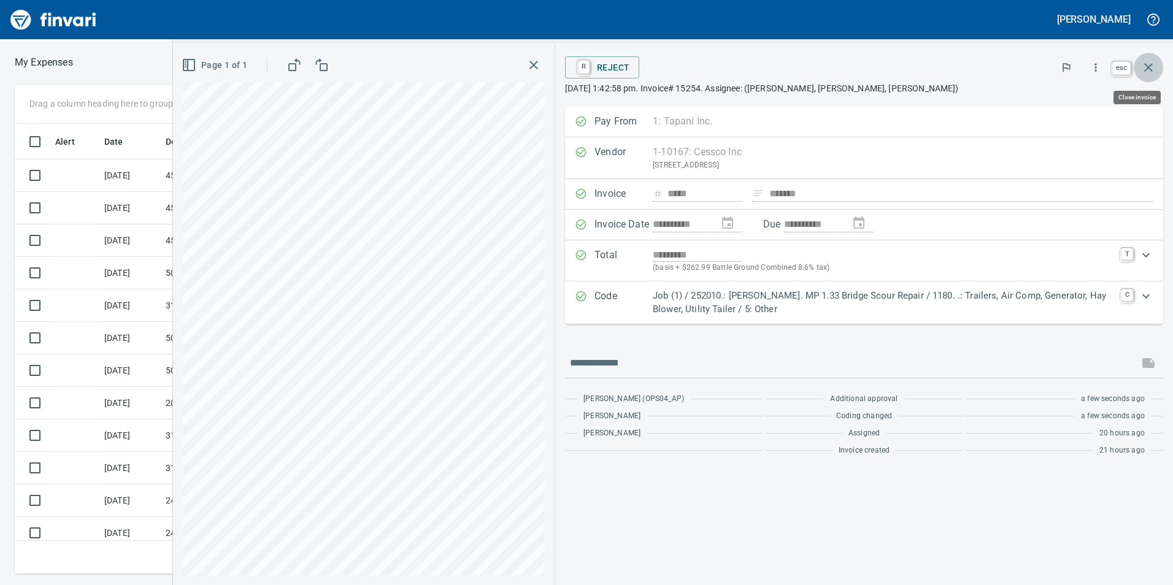
click at [1147, 66] on icon "button" at bounding box center [1148, 67] width 9 height 9
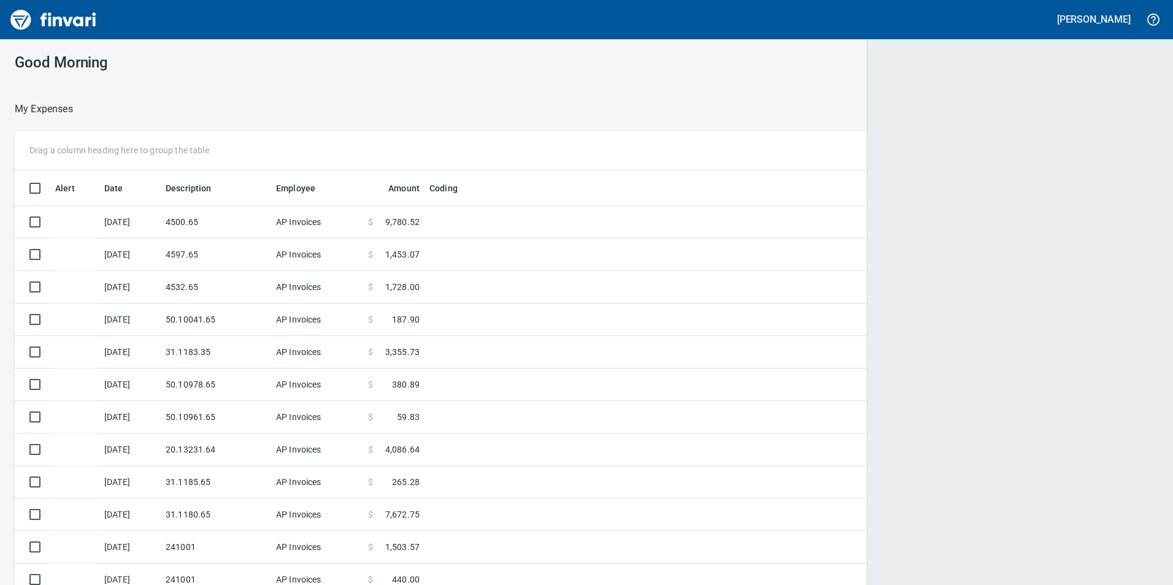
scroll to position [1, 1]
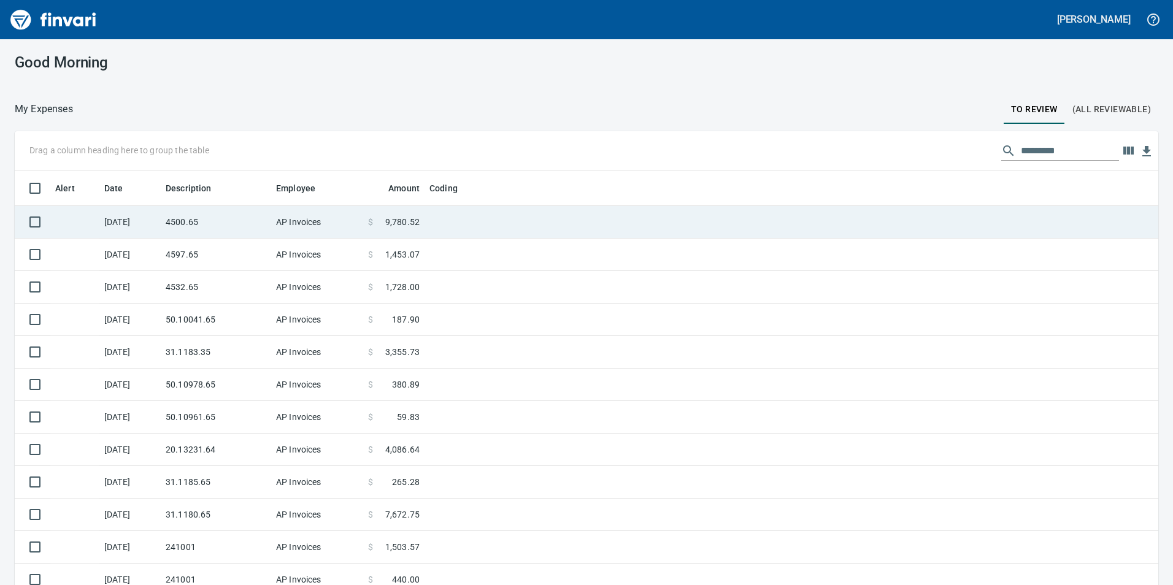
click at [226, 223] on td "4500.65" at bounding box center [216, 222] width 110 height 33
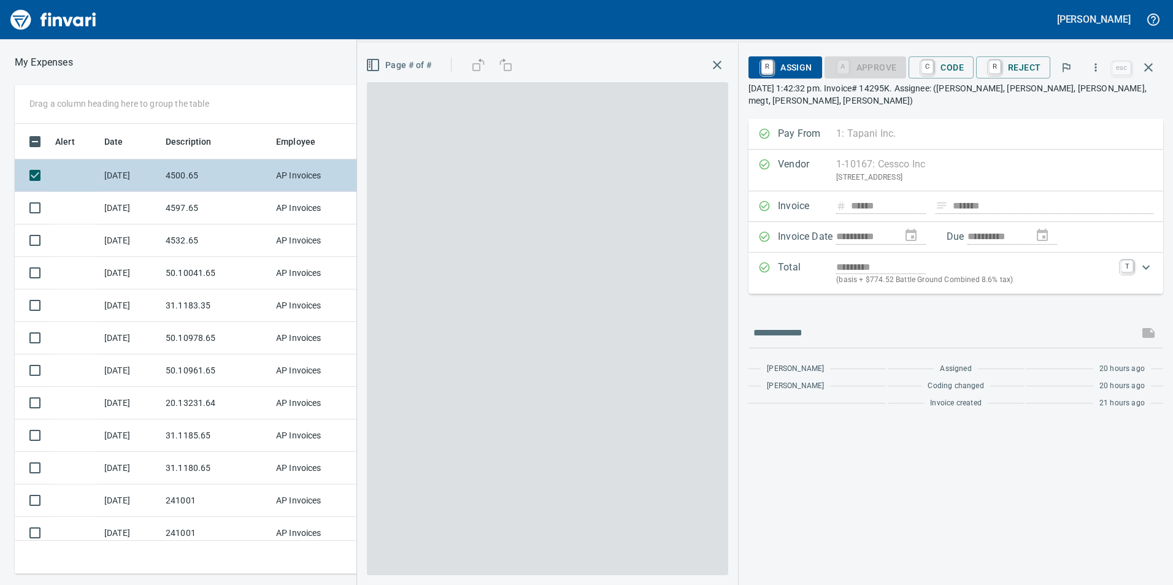
scroll to position [441, 818]
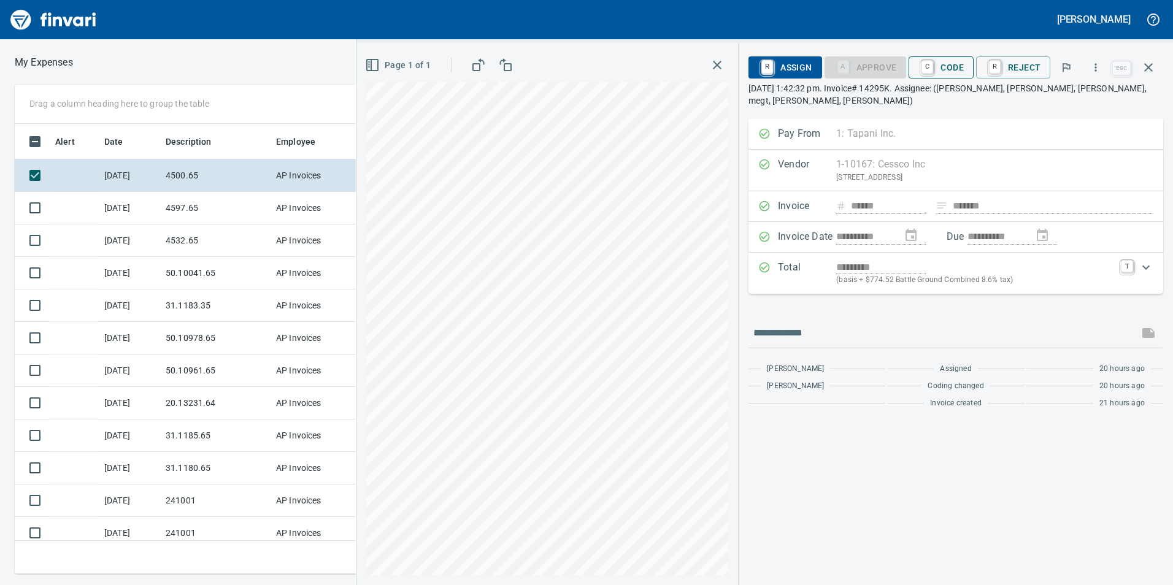
click at [948, 66] on span "C Code" at bounding box center [940, 67] width 45 height 21
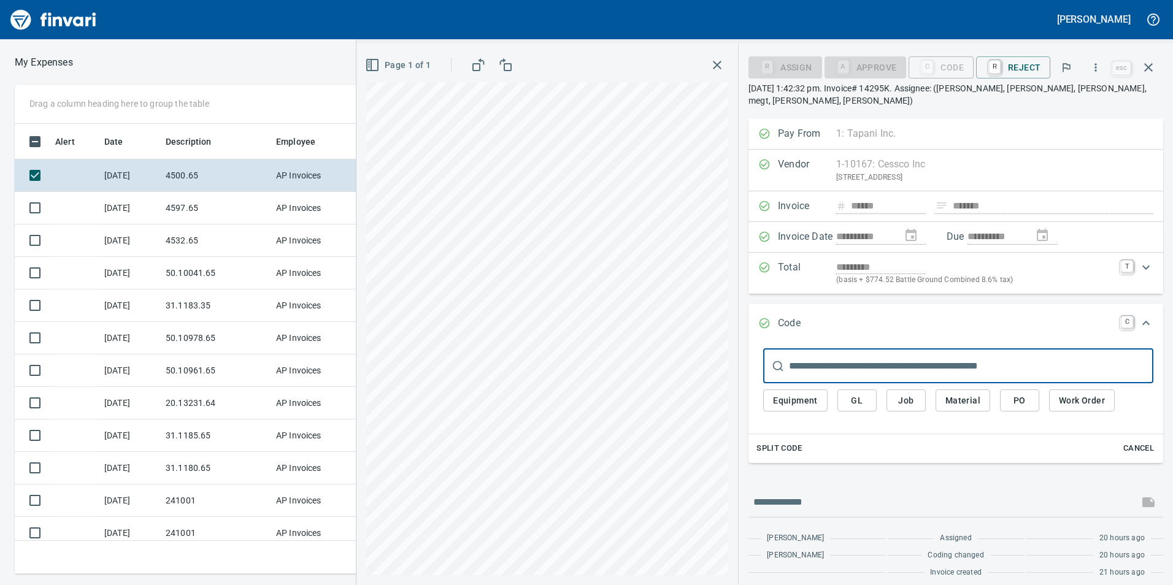
click at [908, 403] on span "Job" at bounding box center [906, 400] width 20 height 15
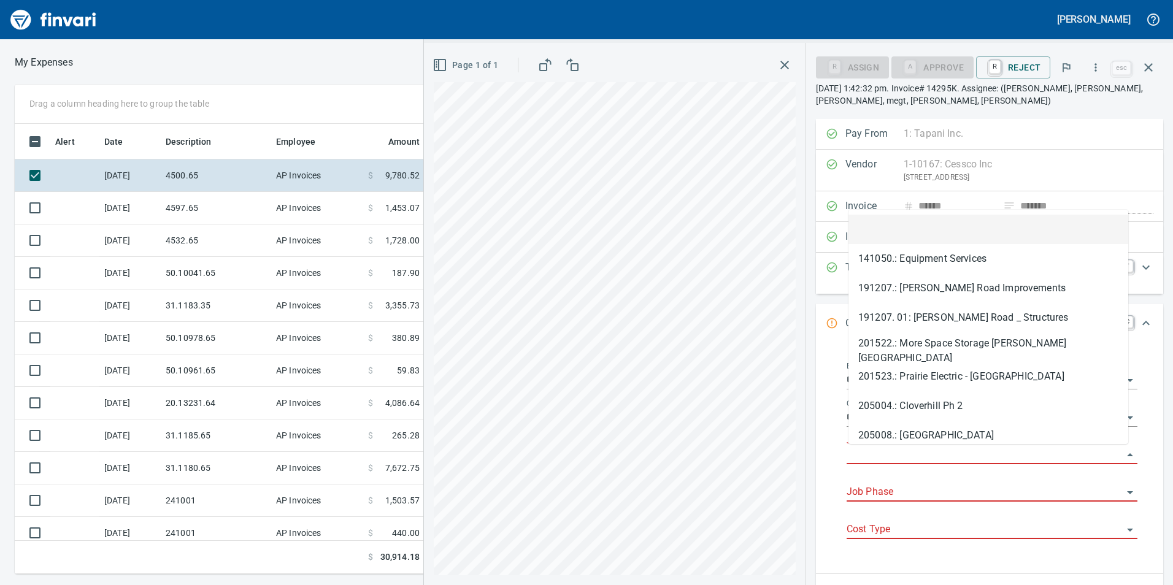
click at [895, 455] on input "Job" at bounding box center [985, 455] width 276 height 17
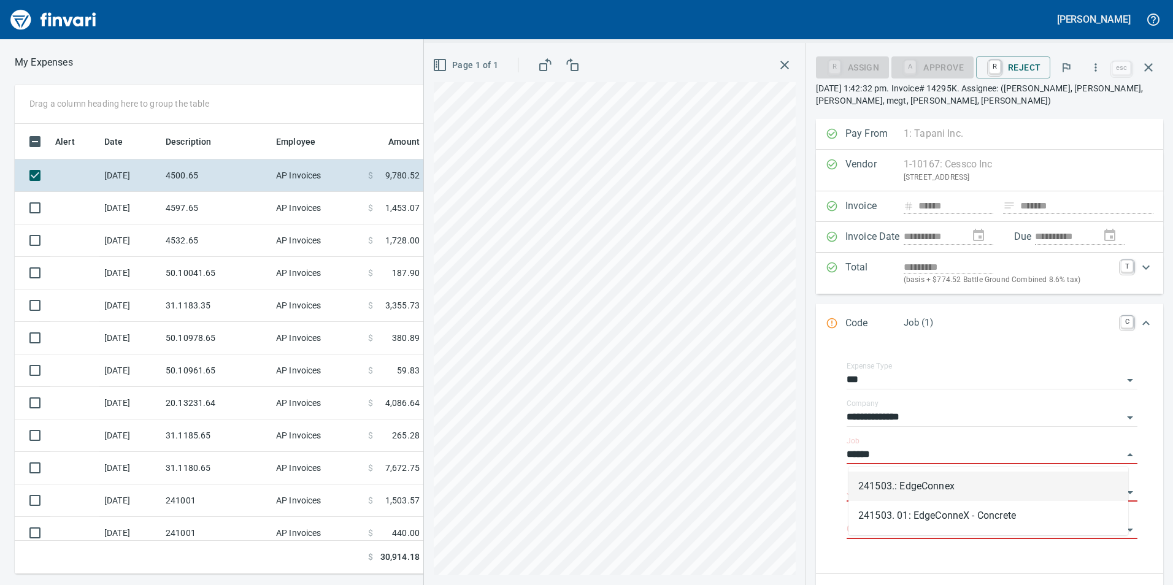
click at [915, 490] on li "241503.: EdgeConnex" at bounding box center [988, 486] width 280 height 29
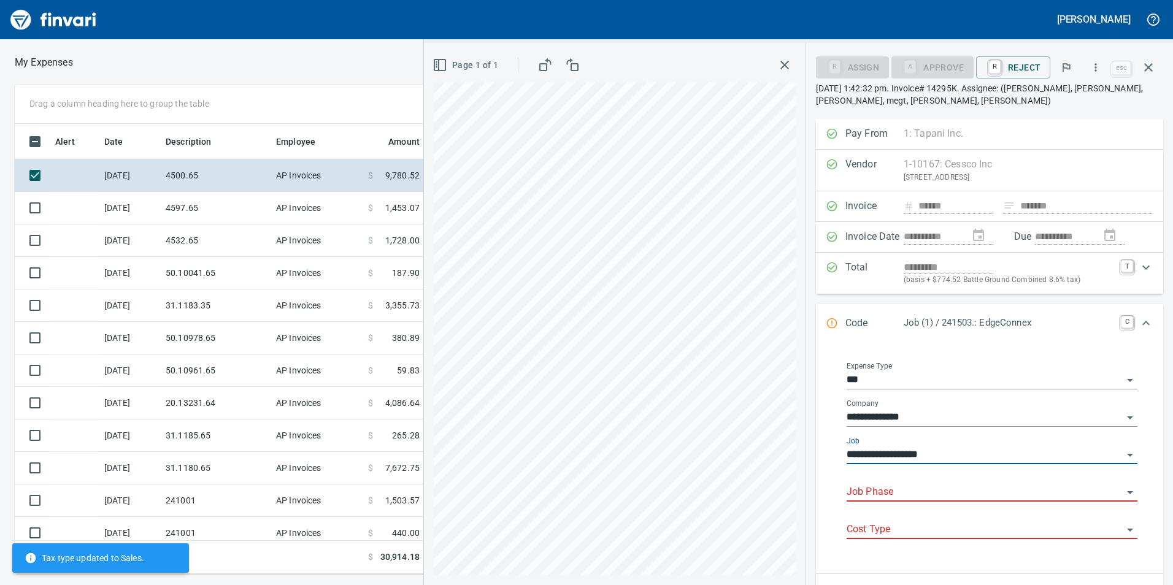
type input "**********"
click at [914, 491] on input "Job Phase" at bounding box center [985, 492] width 276 height 17
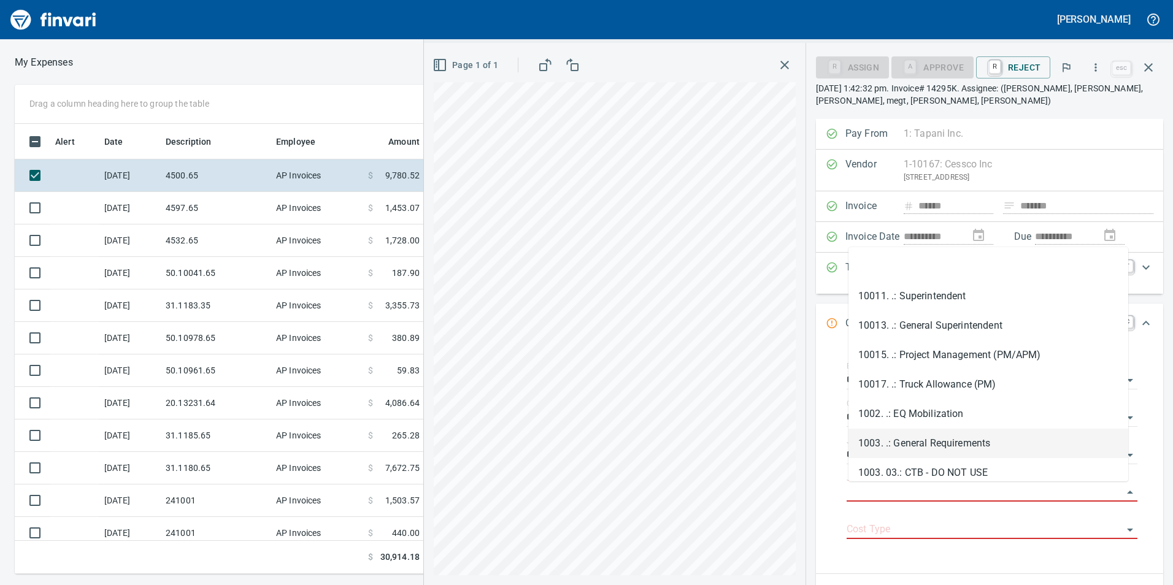
click at [920, 442] on li "1003. .: General Requirements" at bounding box center [988, 443] width 280 height 29
type input "**********"
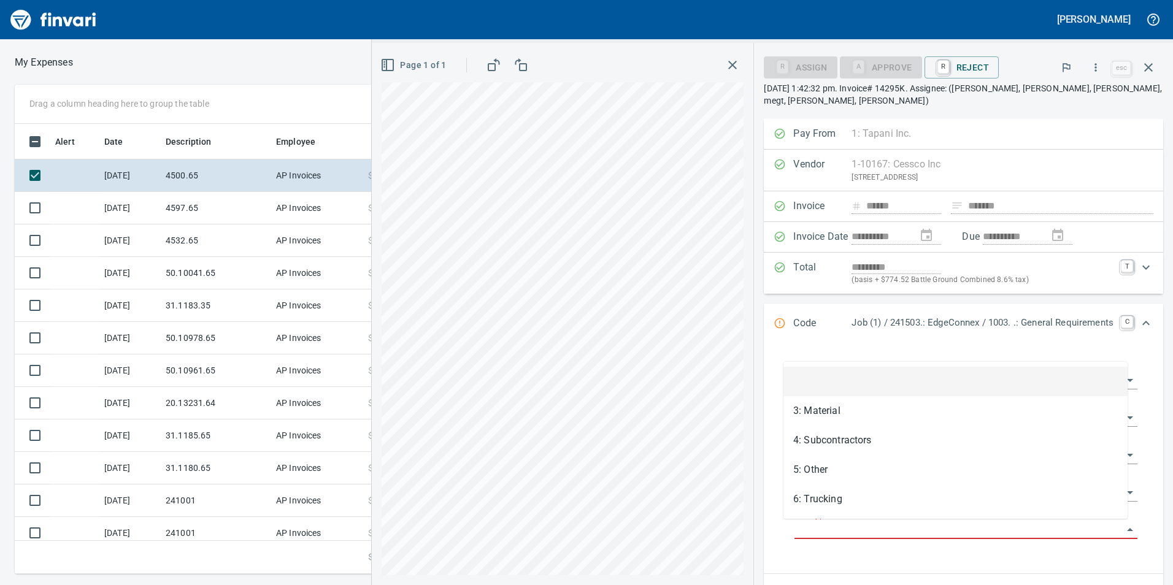
click at [891, 522] on input "Cost Type" at bounding box center [958, 529] width 328 height 17
click at [858, 477] on li "5: Other" at bounding box center [955, 469] width 344 height 29
type input "********"
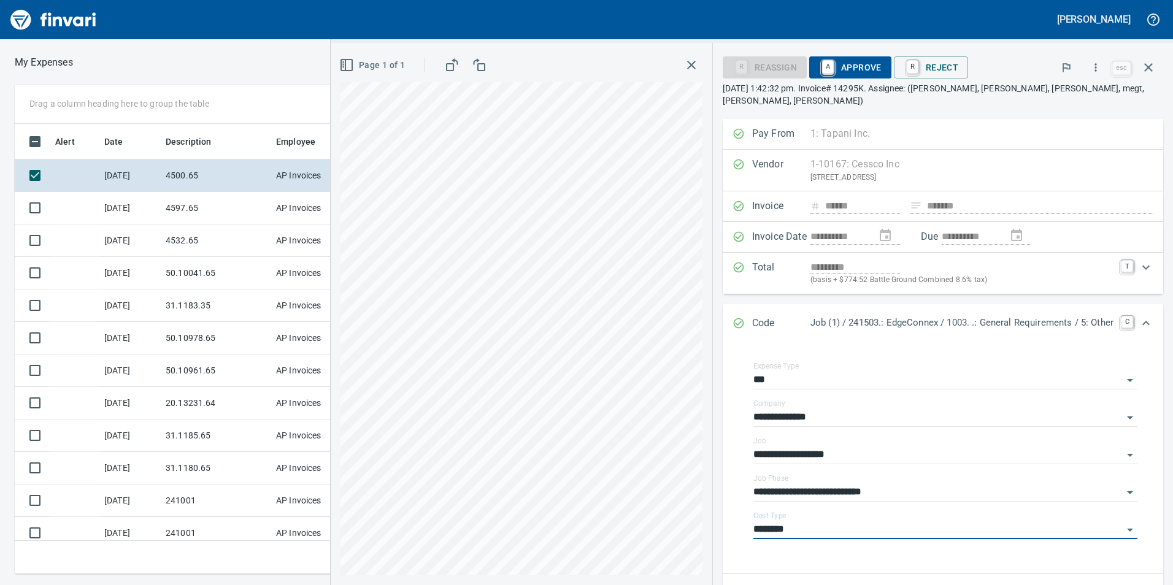
click at [1147, 310] on div "Expand" at bounding box center [1145, 323] width 29 height 29
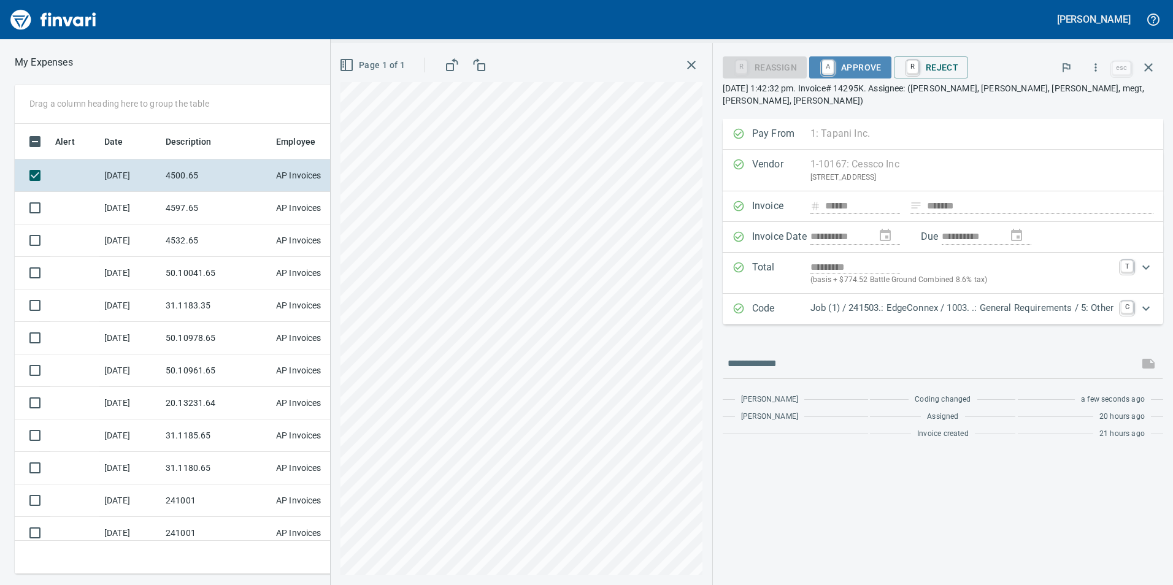
click at [856, 67] on span "A Approve" at bounding box center [850, 67] width 63 height 21
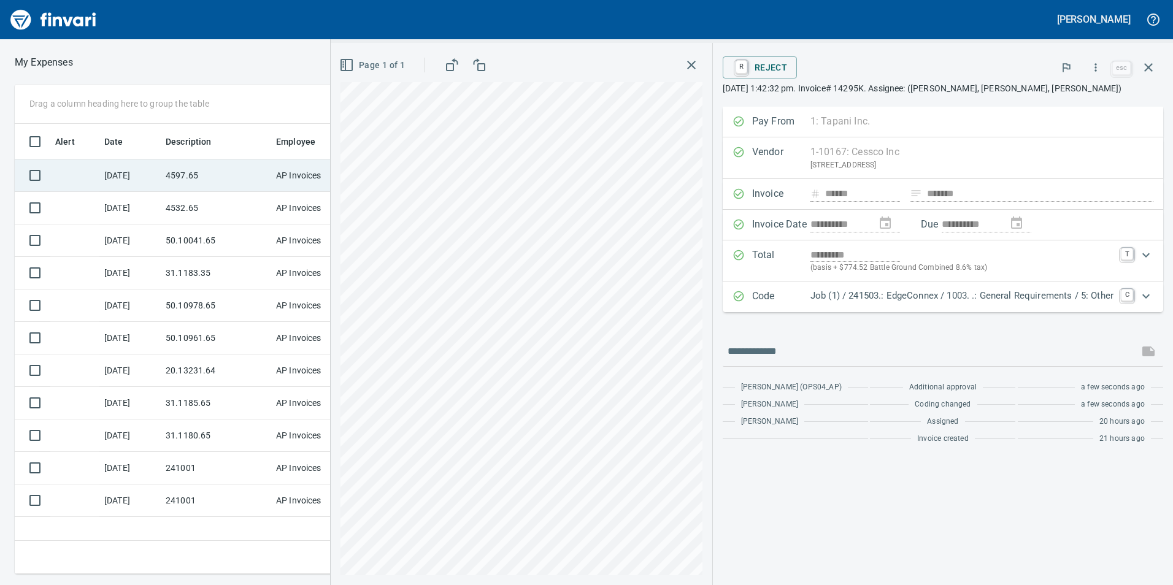
click at [221, 182] on td "4597.65" at bounding box center [216, 175] width 110 height 33
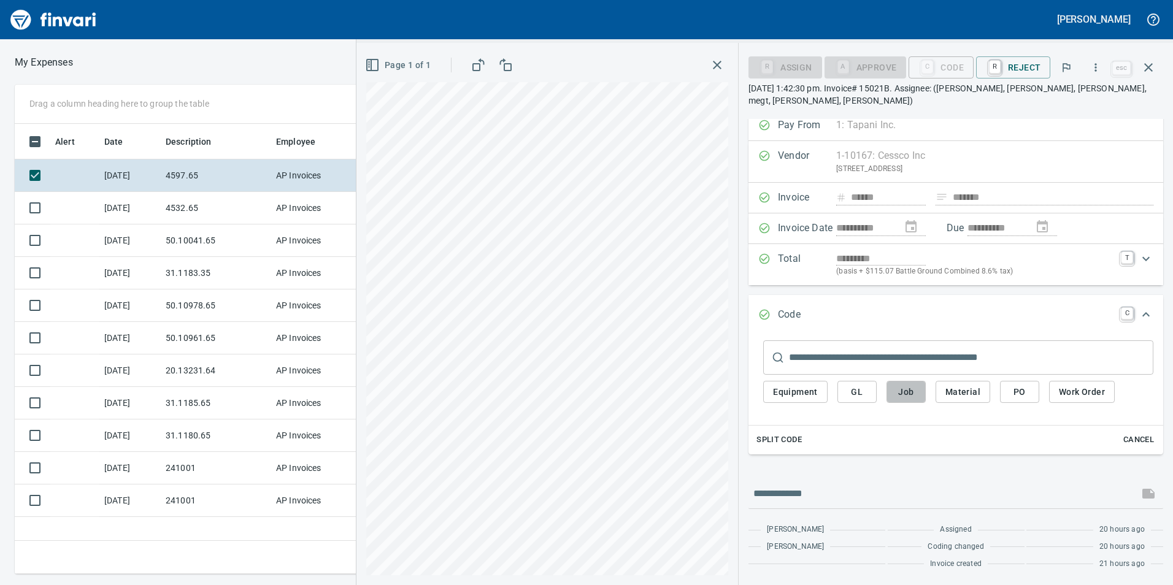
click at [917, 396] on button "Job" at bounding box center [905, 392] width 39 height 23
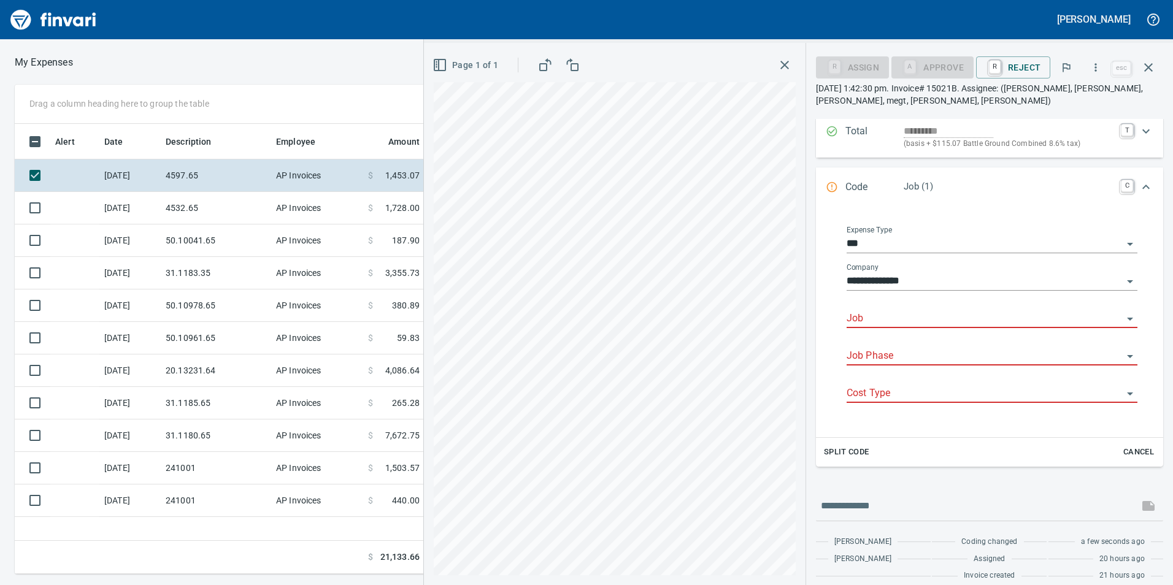
scroll to position [148, 0]
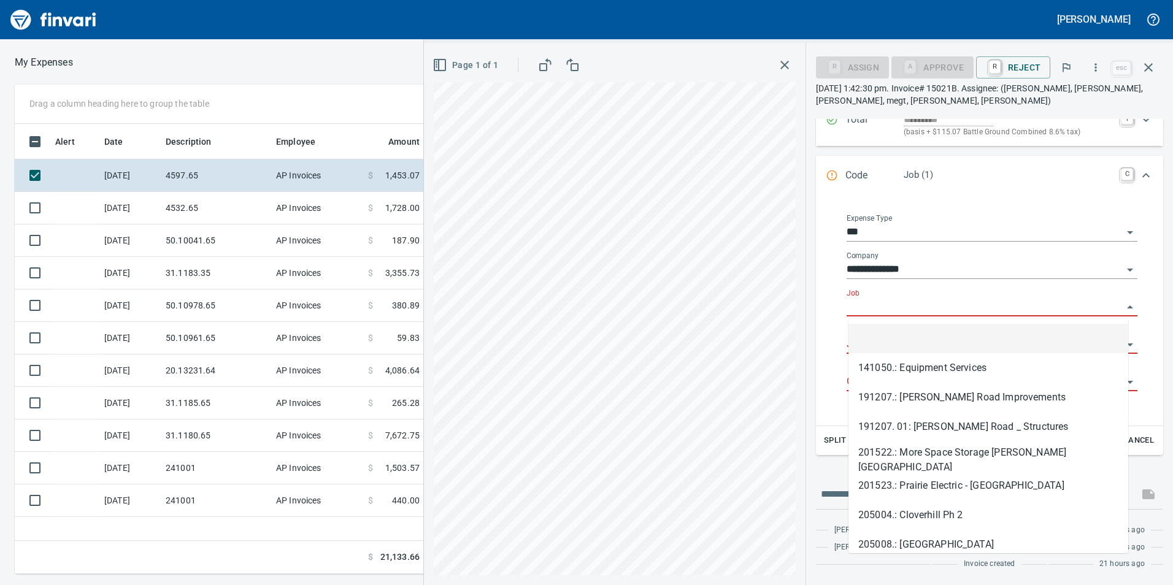
click at [855, 313] on input "Job" at bounding box center [985, 307] width 276 height 17
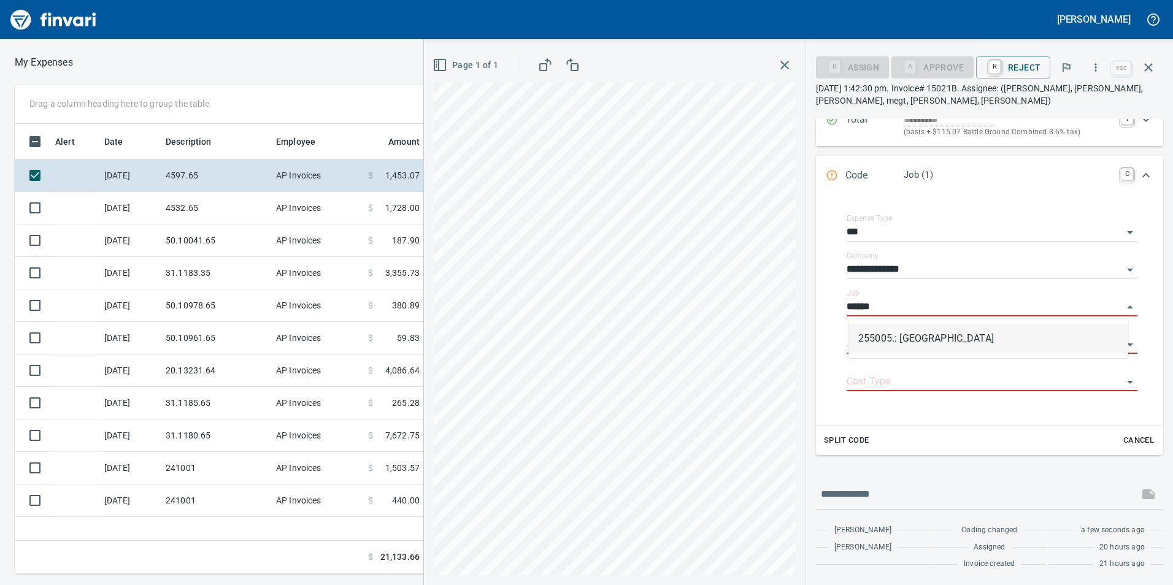
click at [923, 329] on li "255005.: [GEOGRAPHIC_DATA]" at bounding box center [988, 338] width 280 height 29
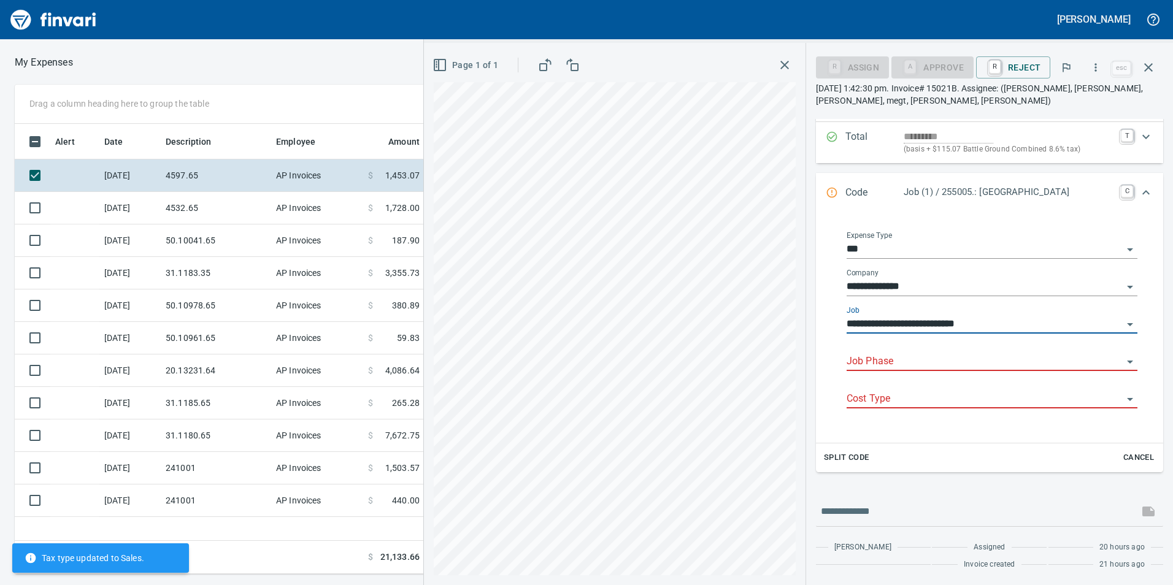
type input "**********"
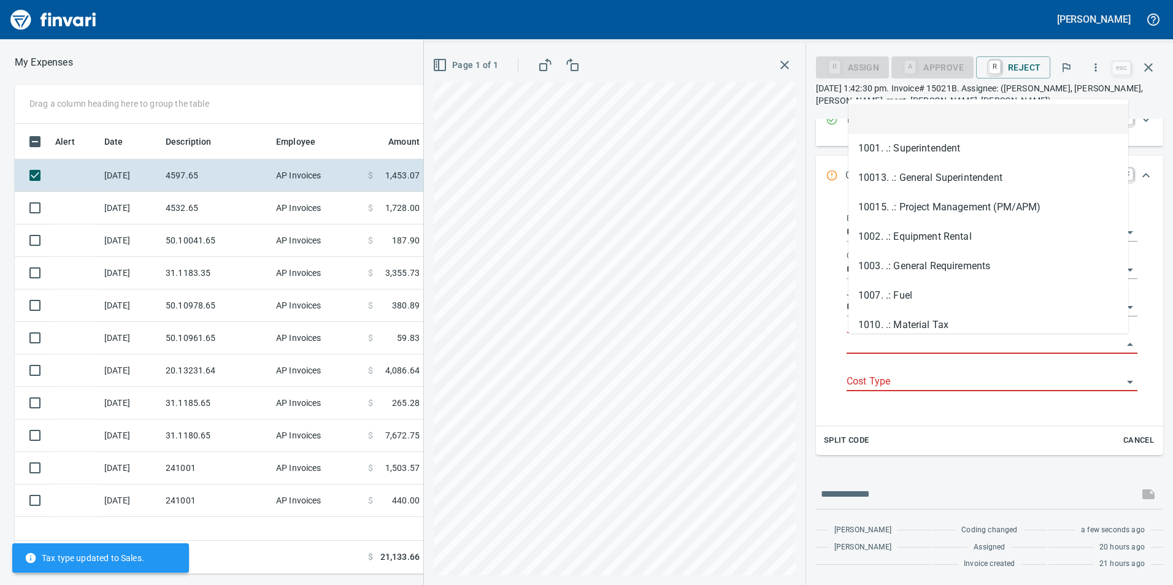
click at [917, 344] on input "Job Phase" at bounding box center [985, 344] width 276 height 17
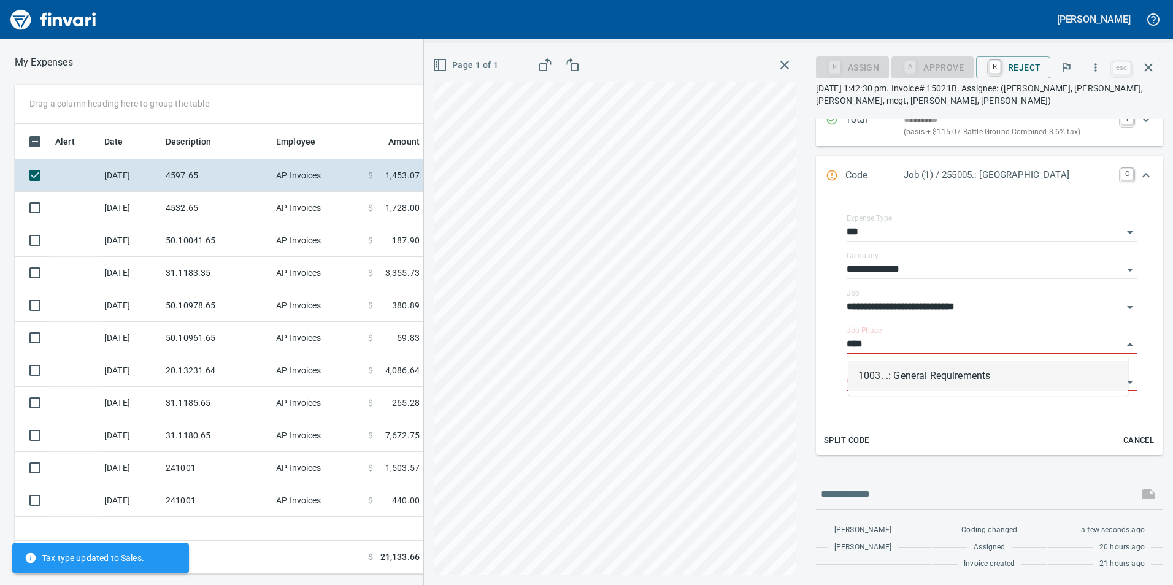
click at [929, 385] on li "1003. .: General Requirements" at bounding box center [988, 375] width 280 height 29
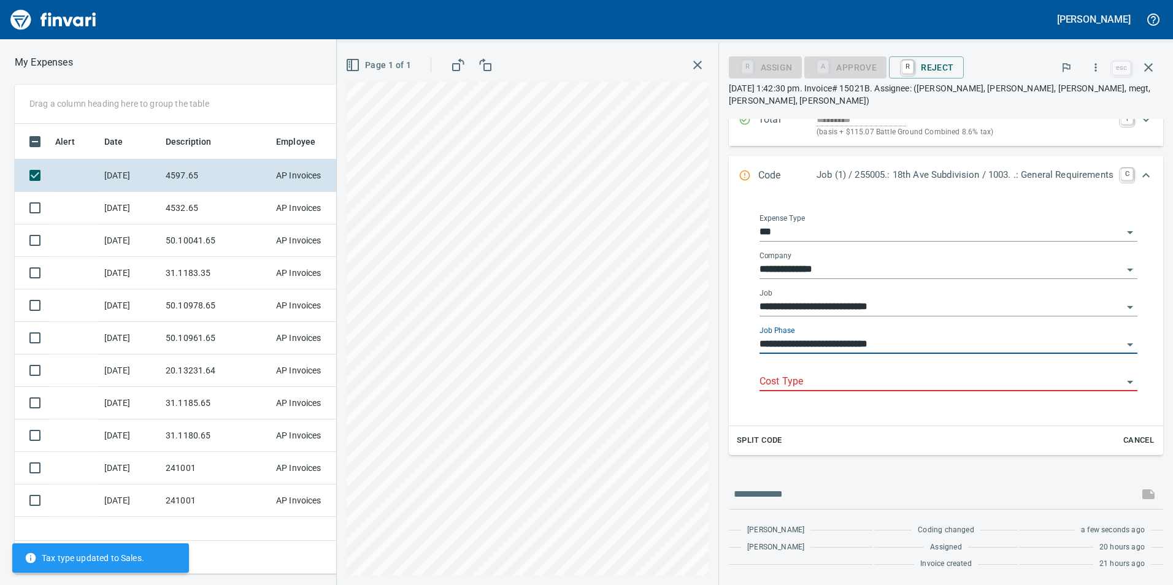
type input "**********"
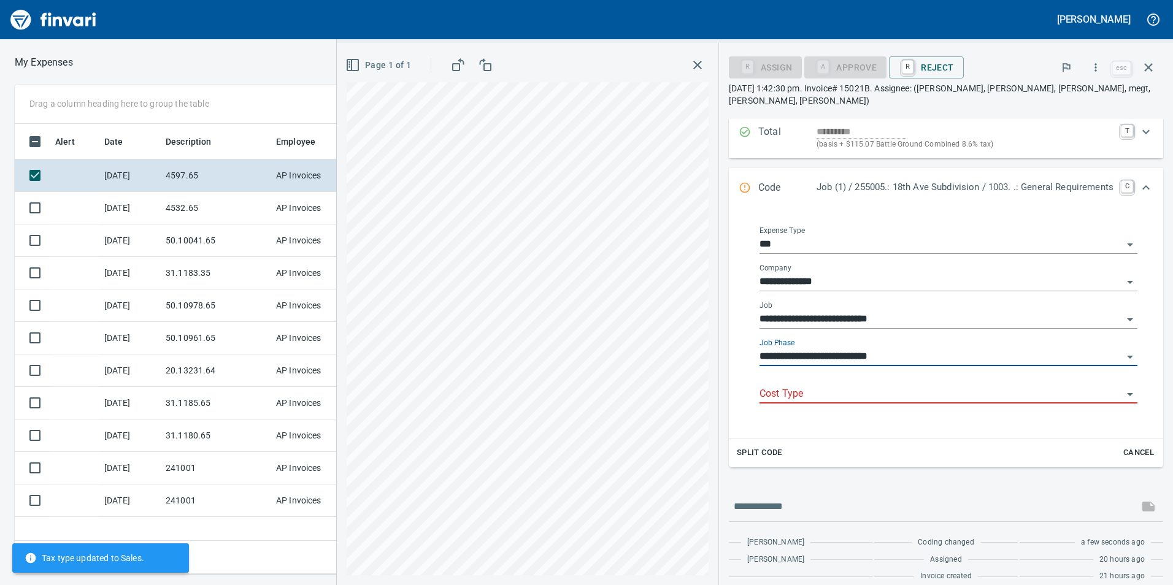
click at [929, 386] on input "Cost Type" at bounding box center [940, 394] width 363 height 17
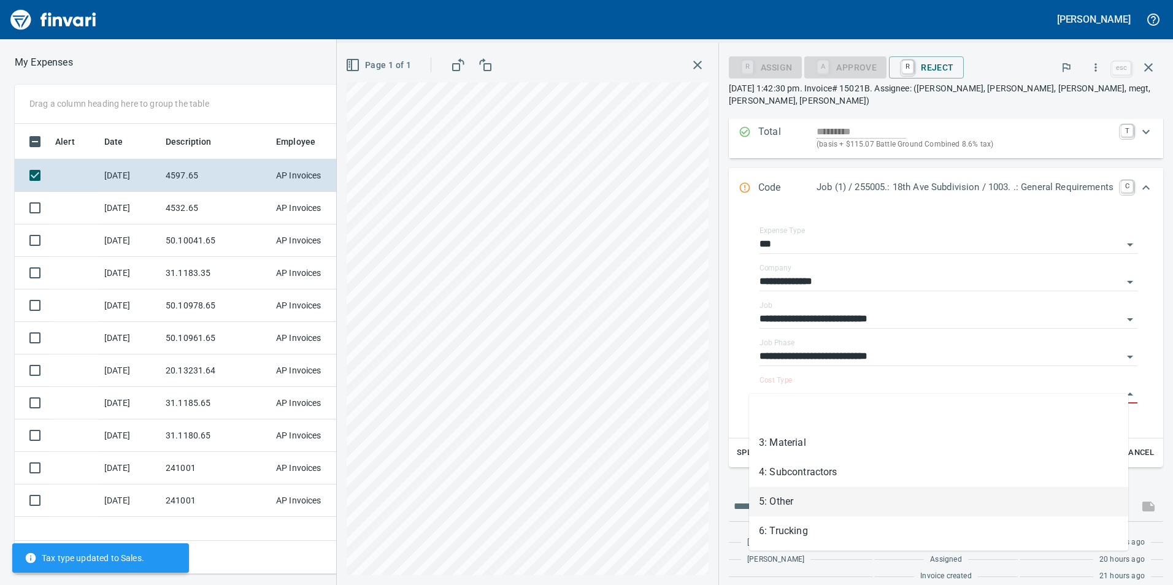
click at [821, 508] on li "5: Other" at bounding box center [938, 501] width 379 height 29
type input "********"
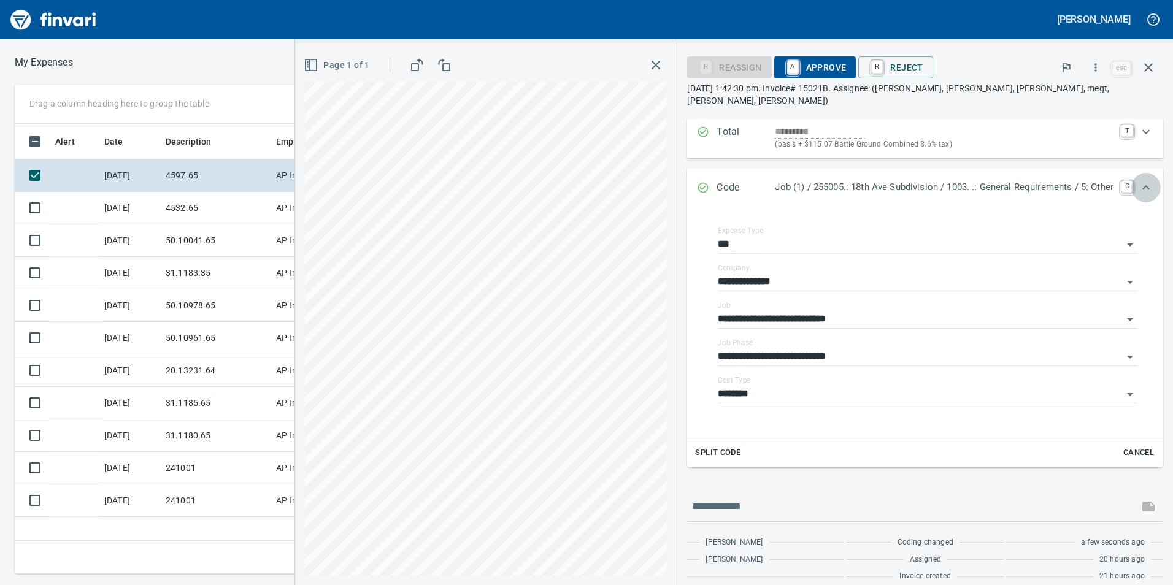
click at [1139, 182] on icon "Expand" at bounding box center [1146, 187] width 15 height 15
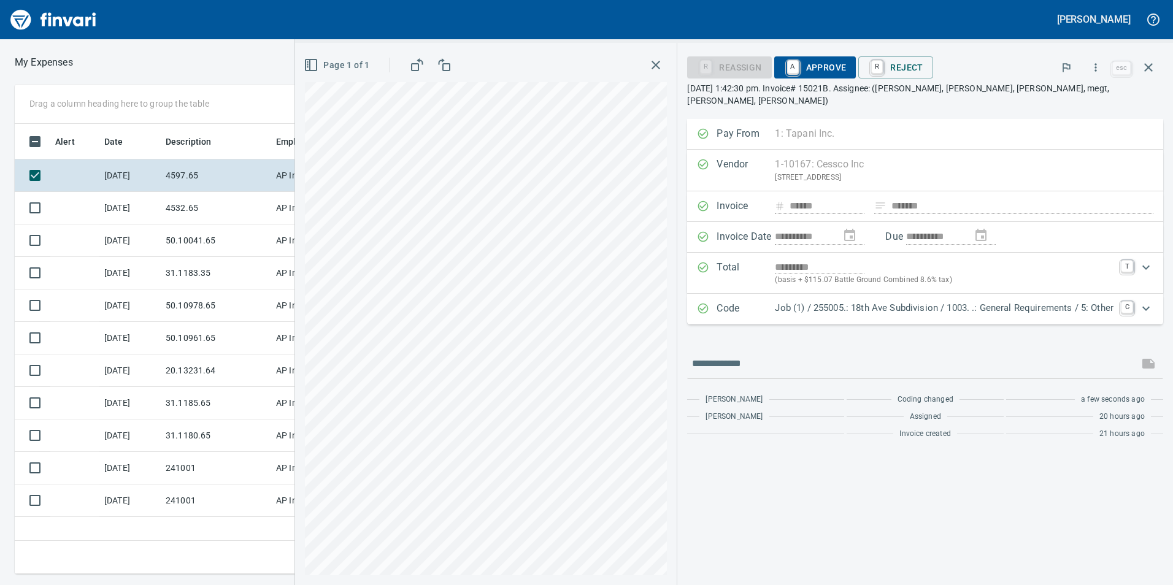
click at [838, 65] on span "A Approve" at bounding box center [815, 67] width 63 height 21
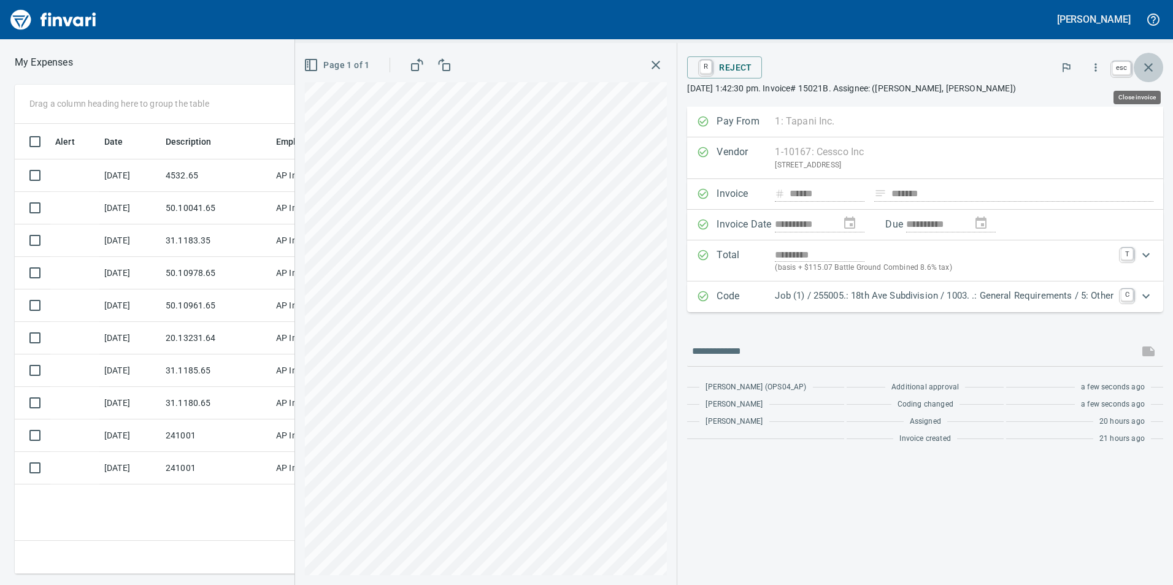
click at [1139, 63] on button "button" at bounding box center [1148, 67] width 29 height 29
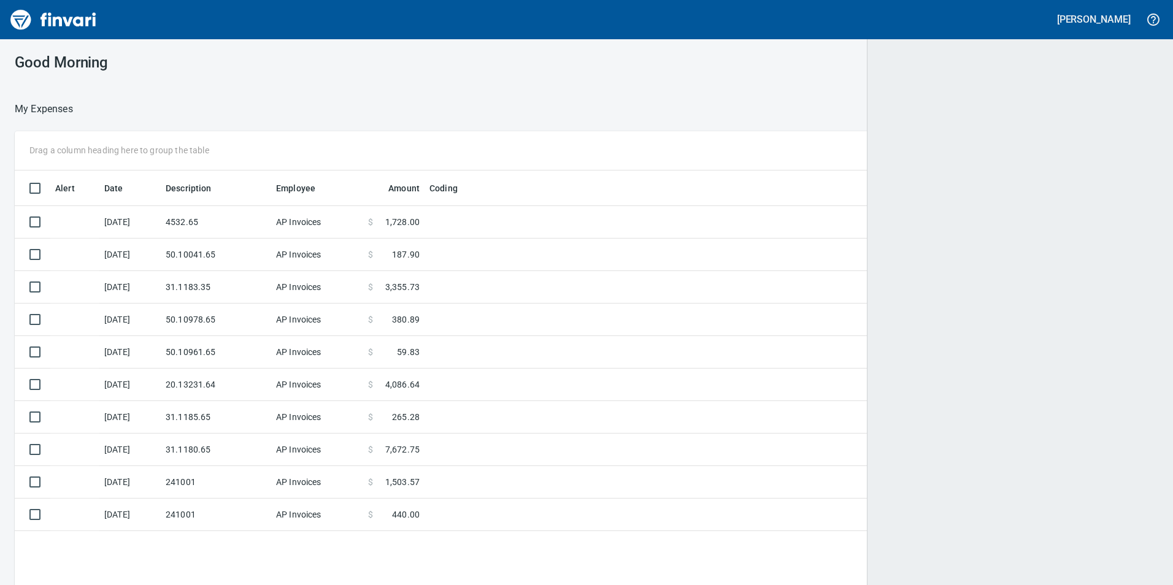
scroll to position [1, 1]
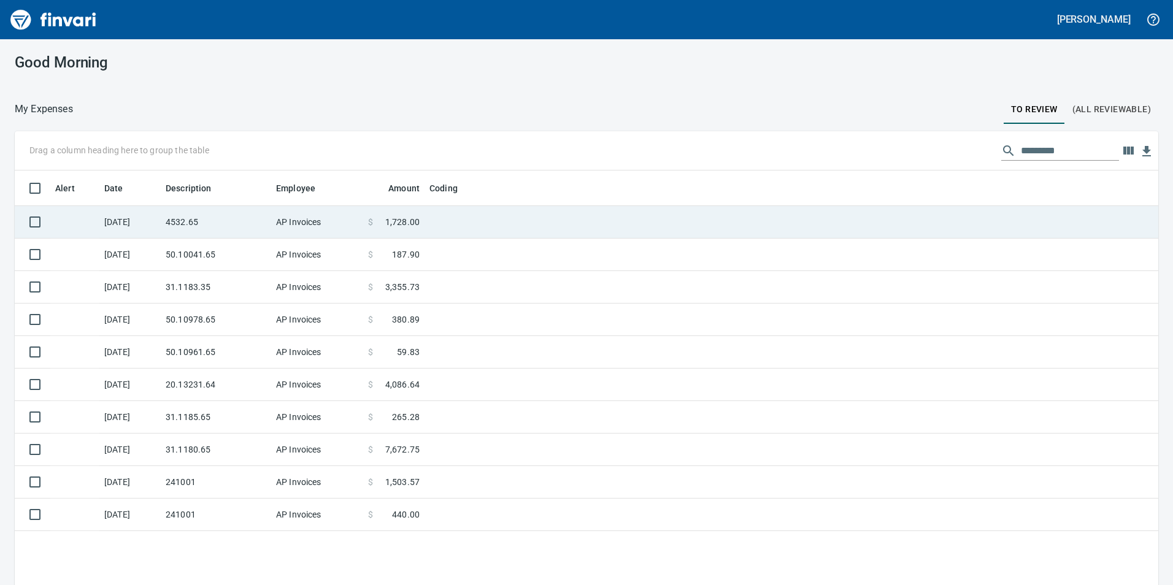
click at [201, 226] on td "4532.65" at bounding box center [216, 222] width 110 height 33
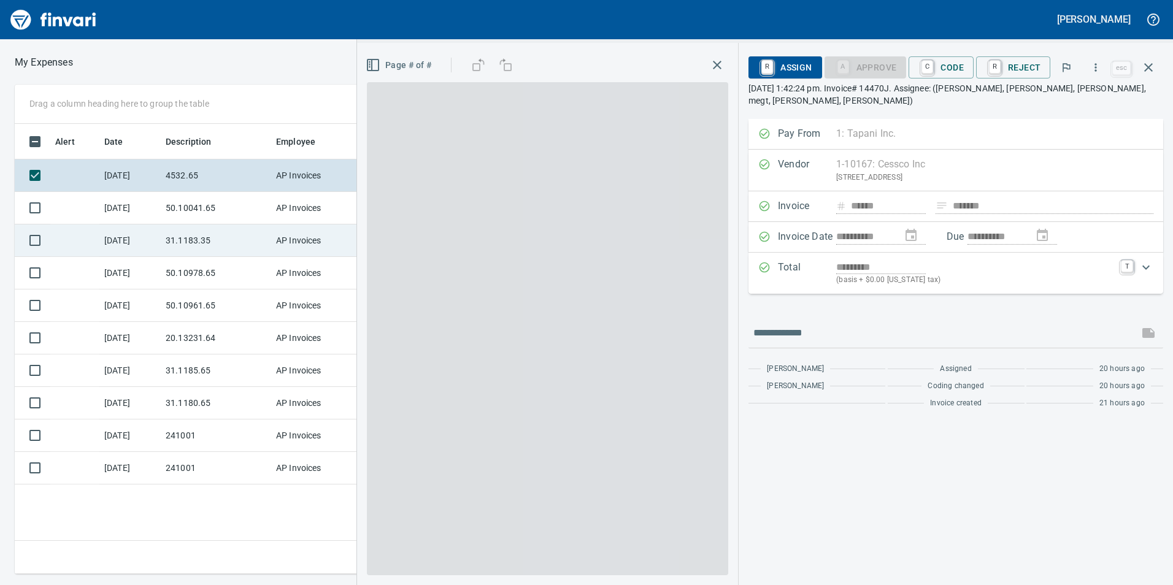
scroll to position [441, 828]
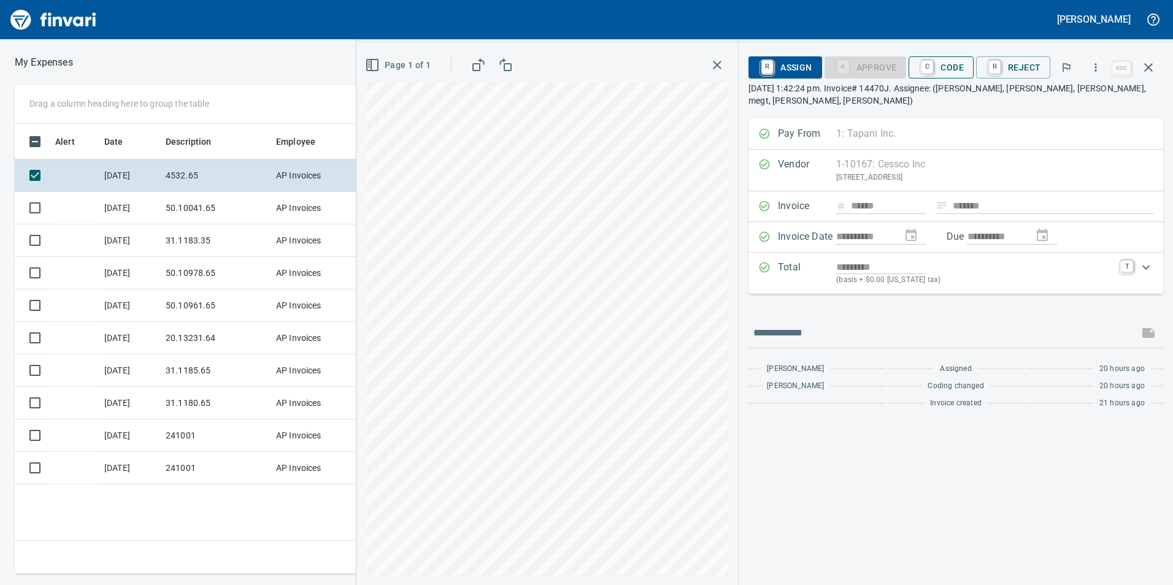
click at [964, 67] on span "C Code" at bounding box center [940, 67] width 45 height 21
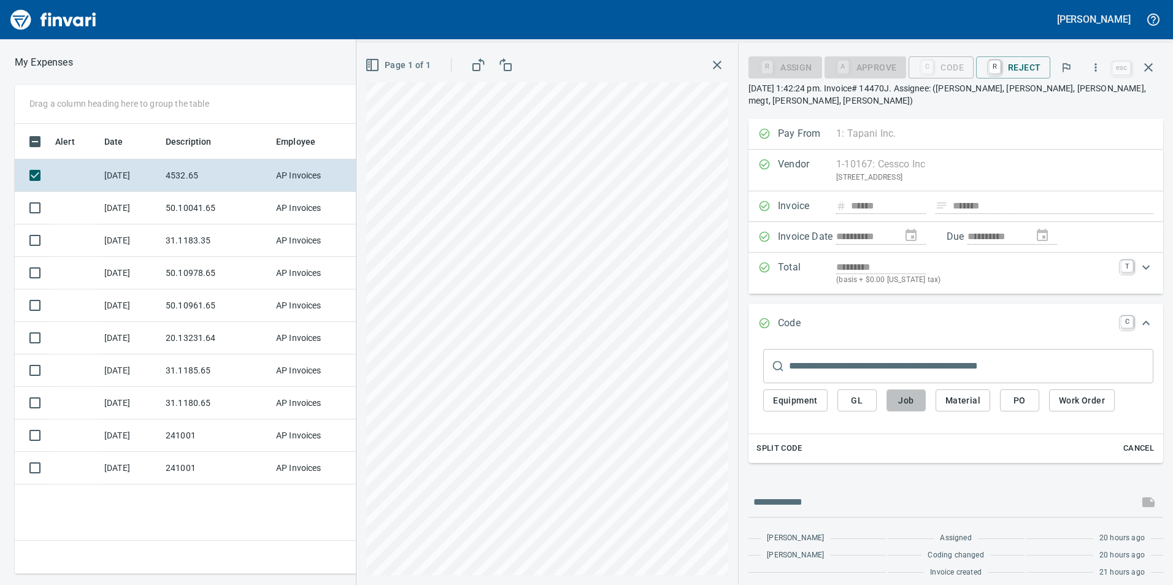
click at [902, 402] on span "Job" at bounding box center [906, 400] width 20 height 15
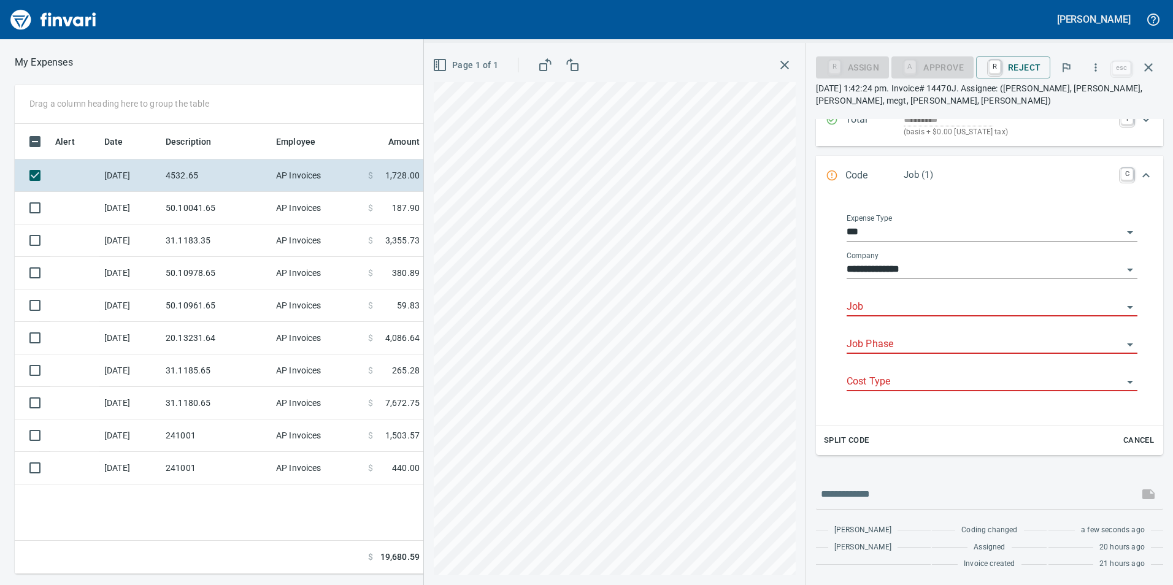
click at [884, 301] on input "Job" at bounding box center [985, 307] width 276 height 17
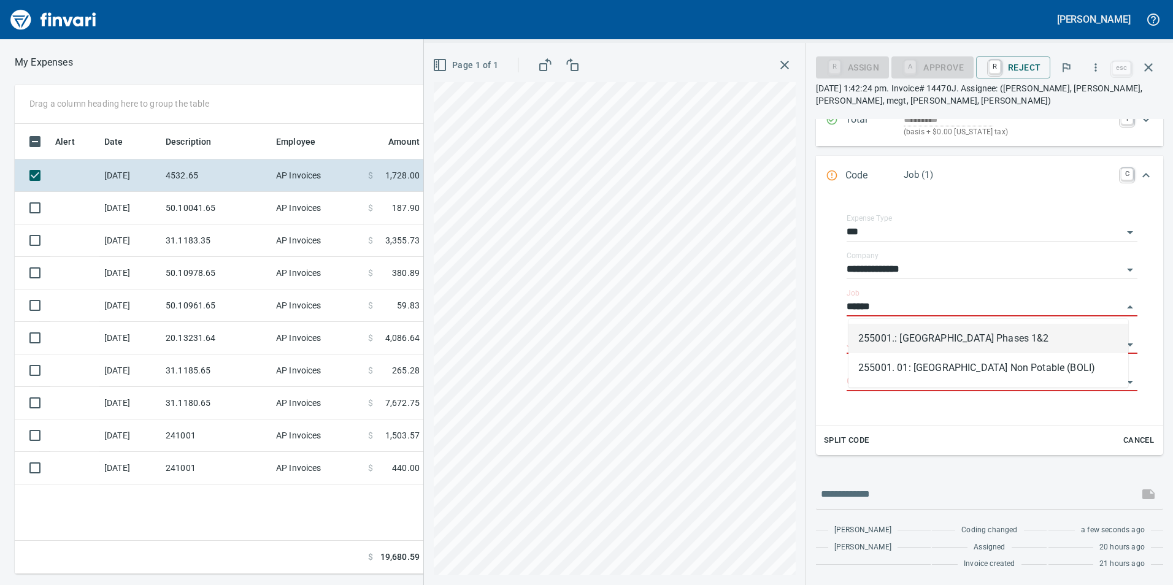
click at [902, 331] on li "255001.: [GEOGRAPHIC_DATA] Phases 1&2" at bounding box center [988, 338] width 280 height 29
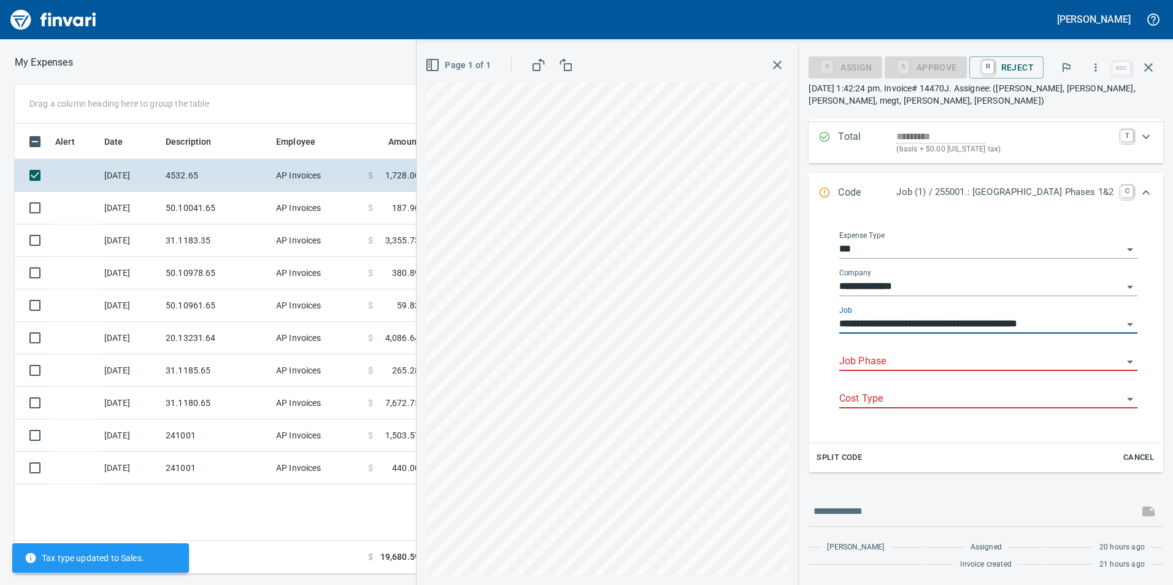
scroll to position [148, 0]
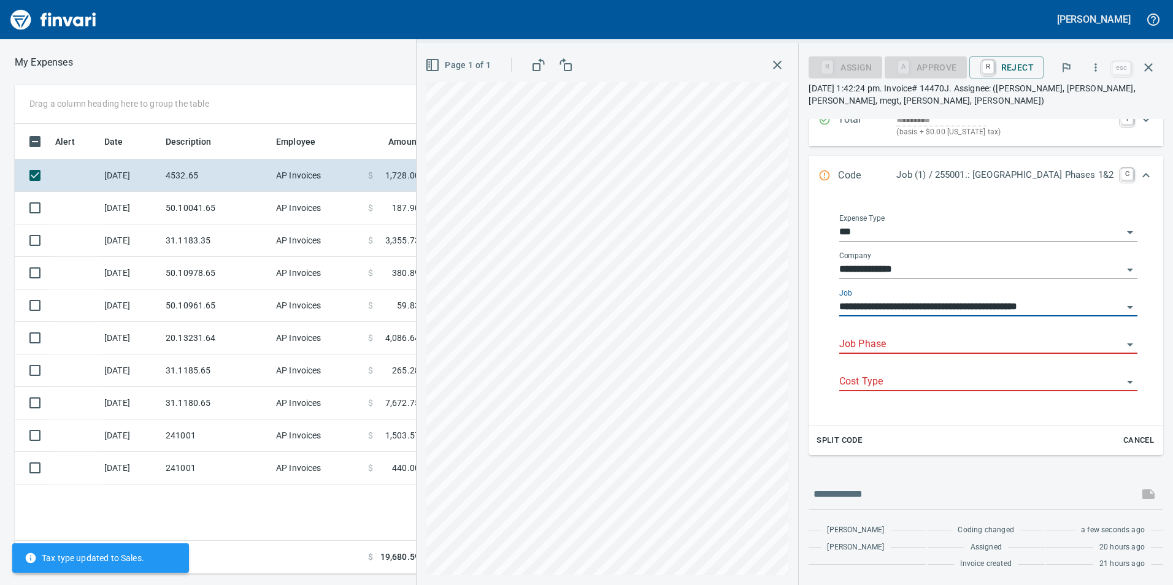
type input "**********"
click at [902, 345] on input "Job Phase" at bounding box center [980, 344] width 283 height 17
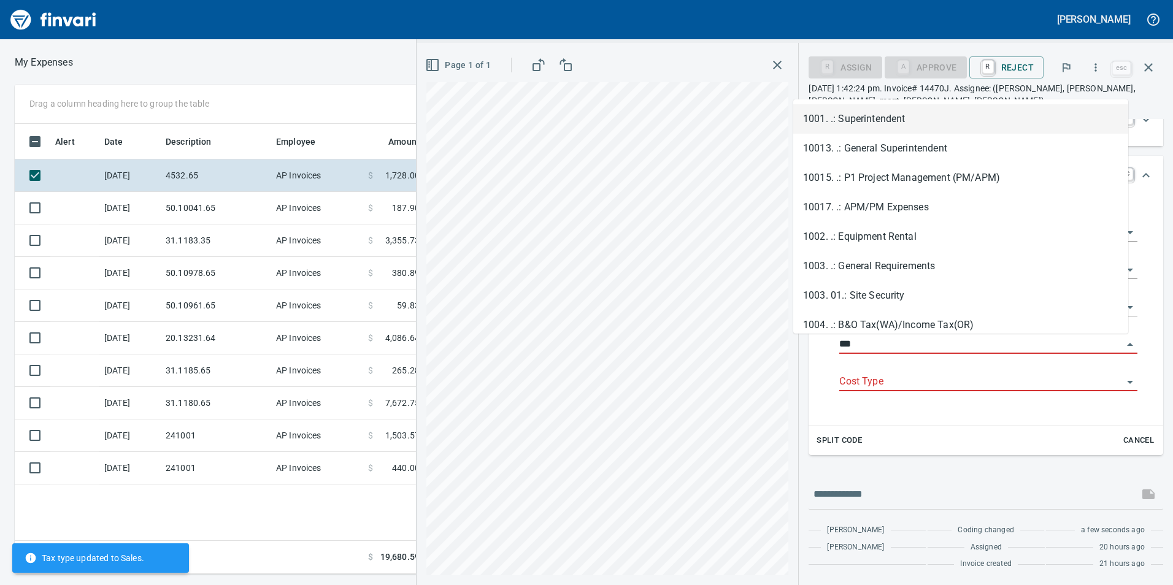
scroll to position [441, 828]
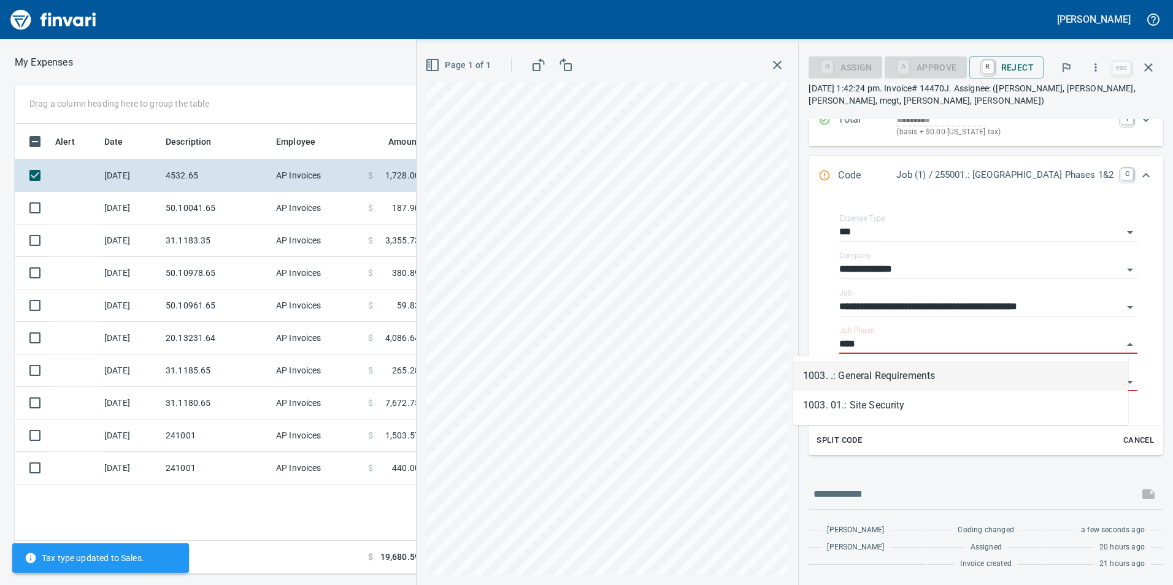
click at [874, 378] on li "1003. .: General Requirements" at bounding box center [960, 375] width 335 height 29
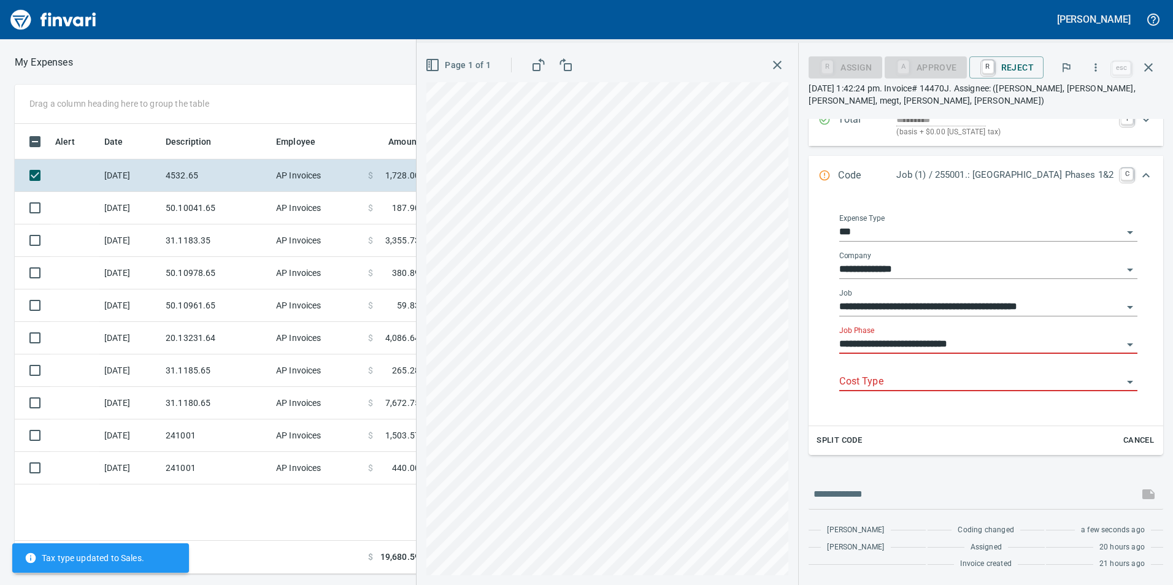
scroll to position [136, 0]
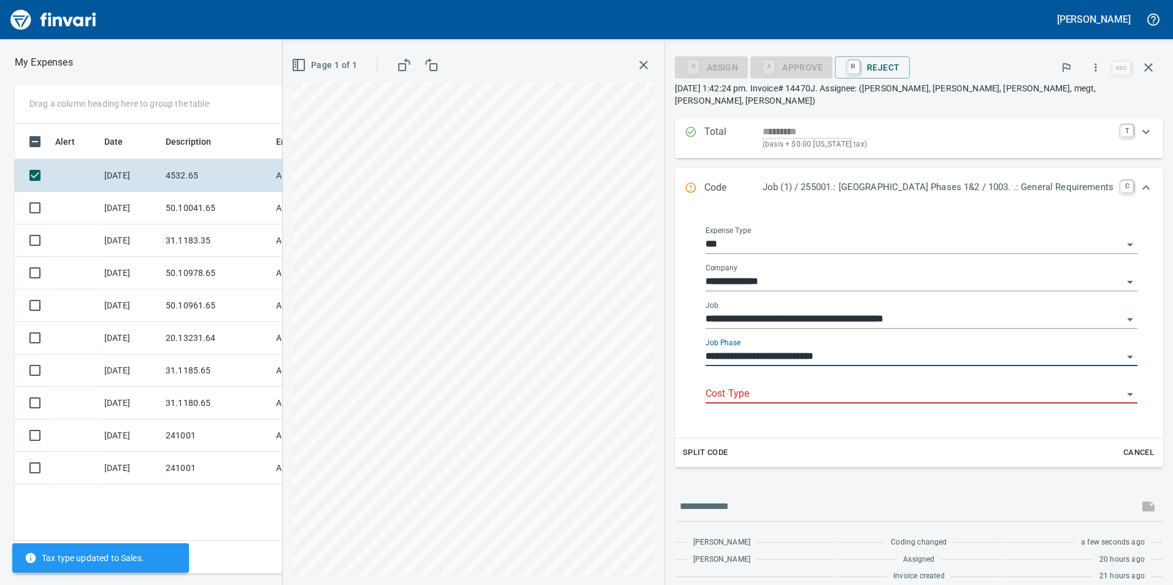
type input "**********"
click at [867, 386] on input "Cost Type" at bounding box center [913, 394] width 417 height 17
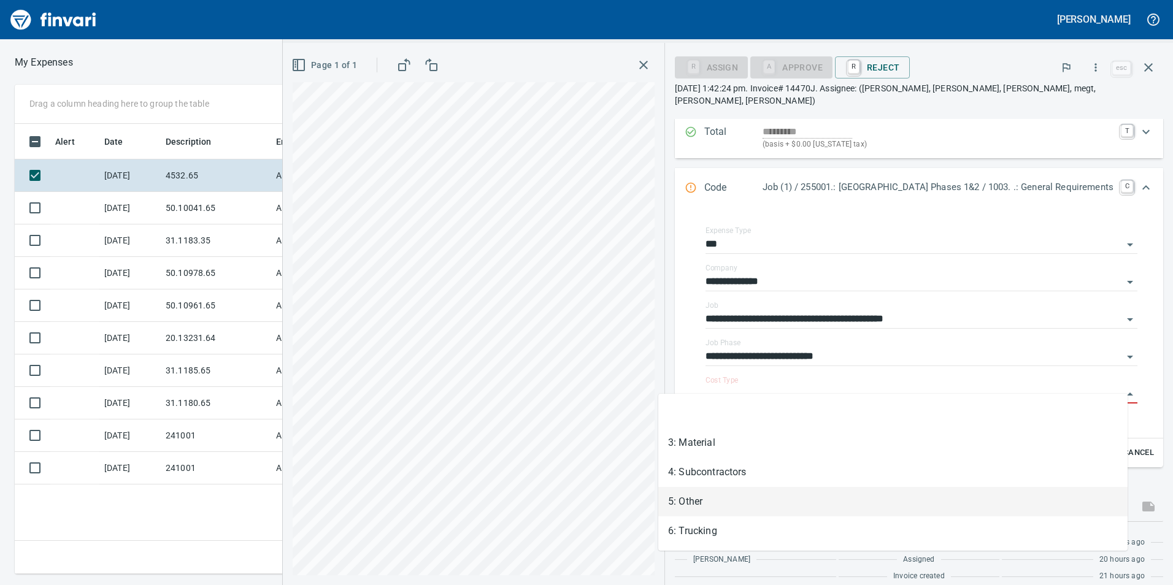
drag, startPoint x: 724, startPoint y: 505, endPoint x: 719, endPoint y: 519, distance: 14.9
click at [724, 505] on li "5: Other" at bounding box center [892, 501] width 469 height 29
type input "********"
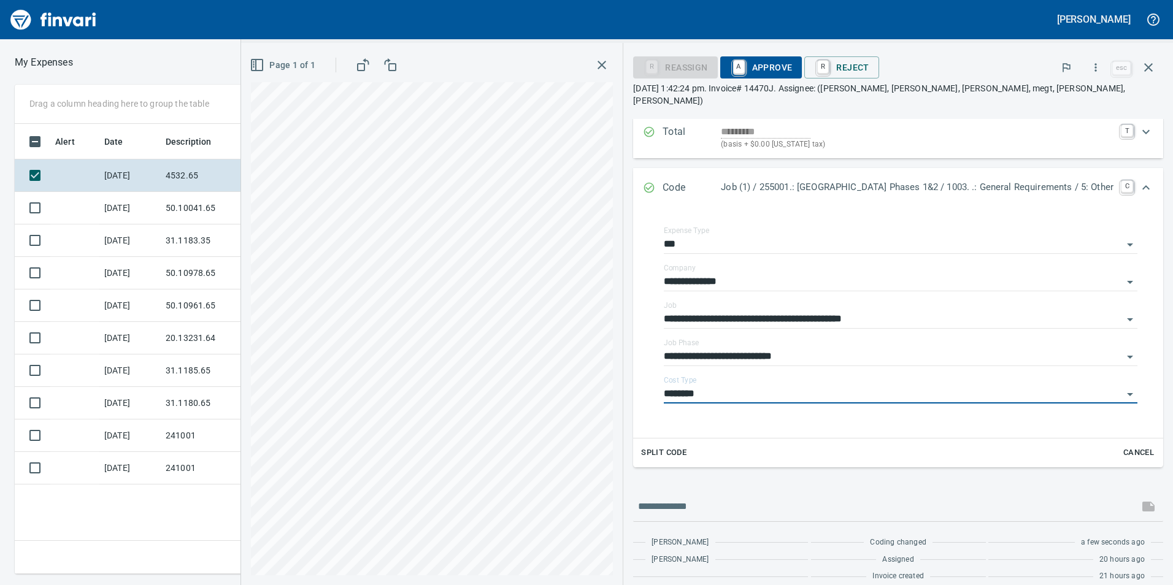
drag, startPoint x: 1141, startPoint y: 175, endPoint x: 1139, endPoint y: 183, distance: 8.3
click at [1141, 180] on icon "Expand" at bounding box center [1146, 187] width 15 height 15
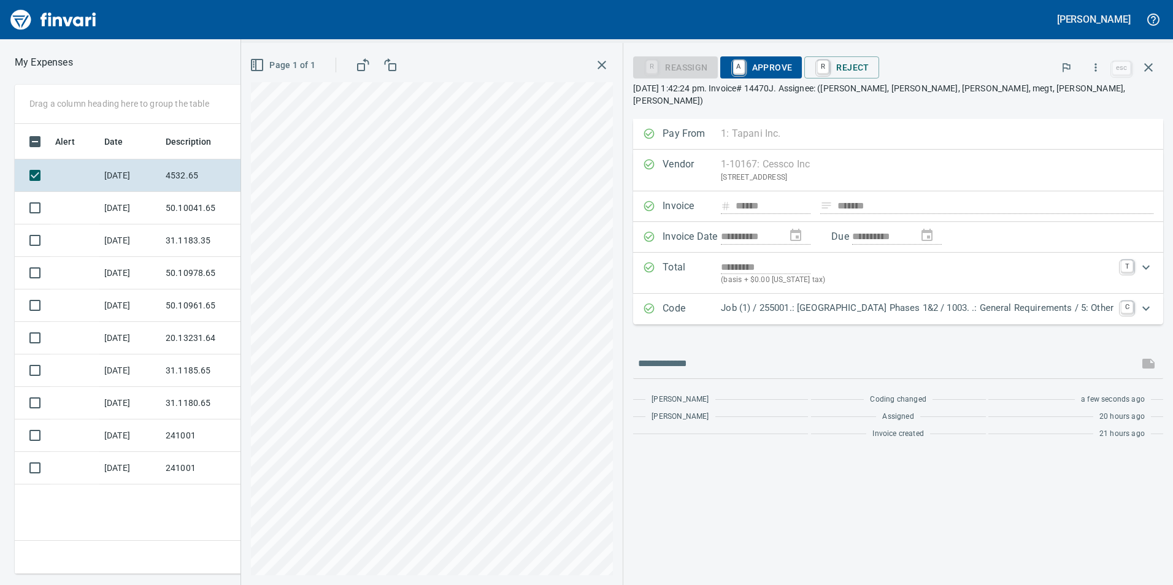
scroll to position [0, 0]
click at [739, 58] on span "A Approve" at bounding box center [761, 67] width 63 height 21
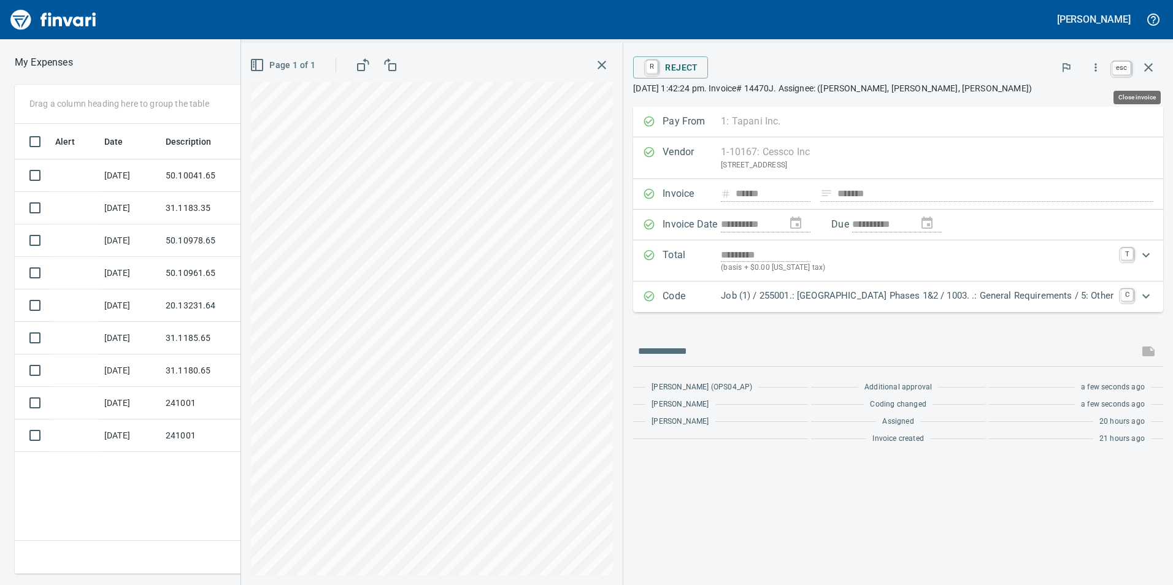
click at [1154, 61] on icon "button" at bounding box center [1148, 67] width 15 height 15
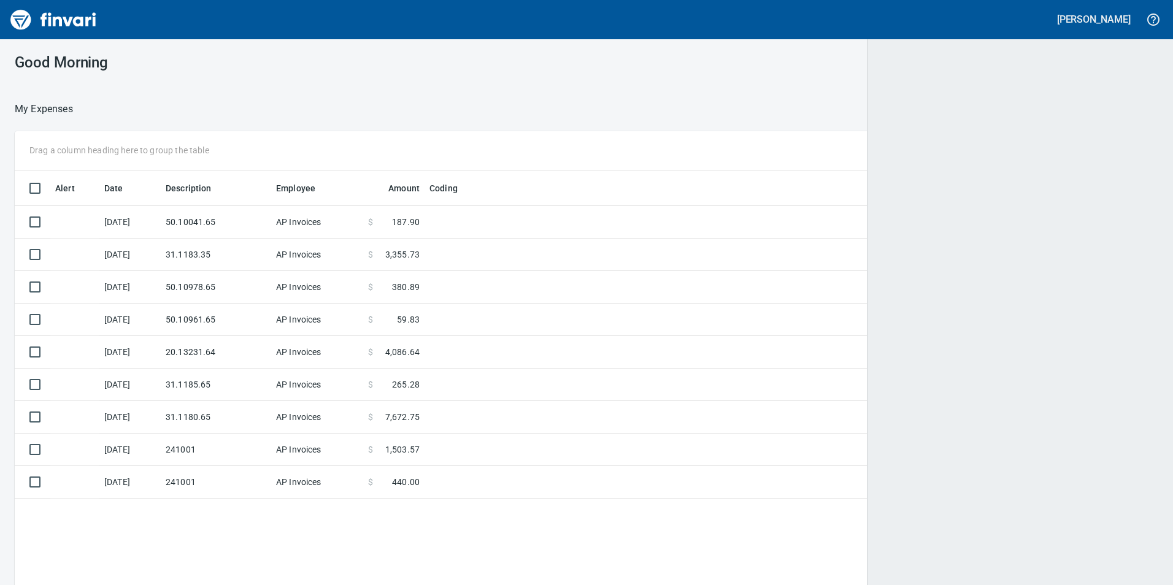
scroll to position [1, 1]
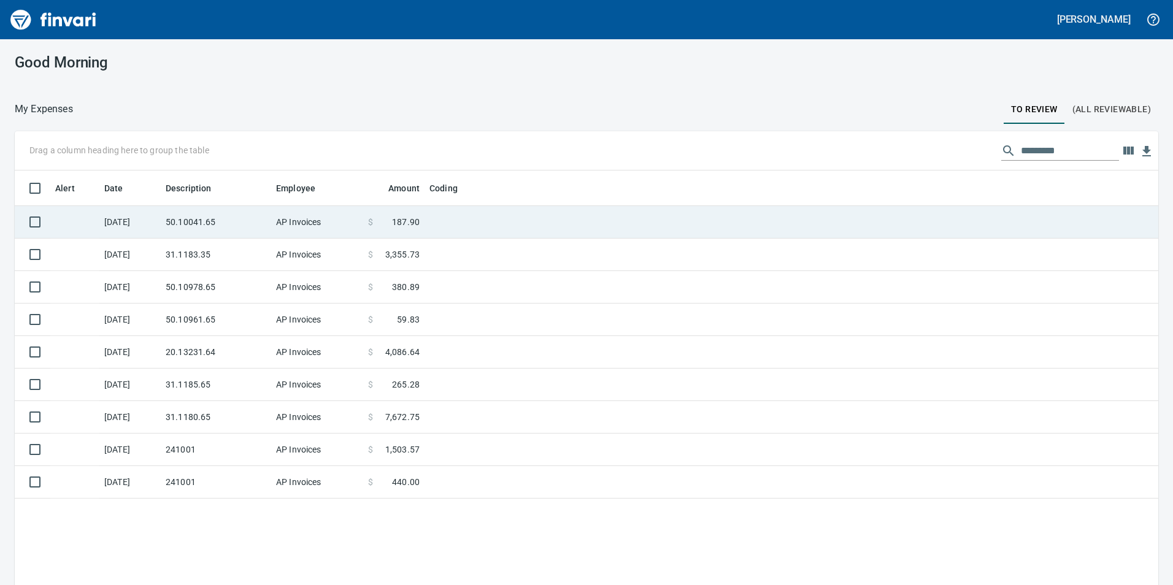
click at [226, 217] on td "50.10041.65" at bounding box center [216, 222] width 110 height 33
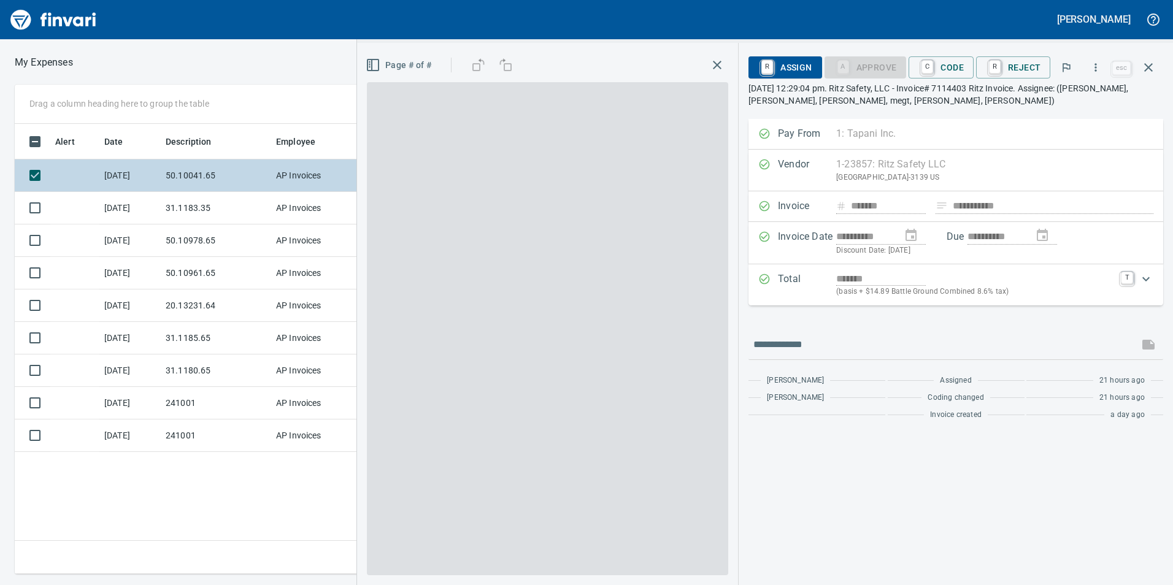
scroll to position [441, 828]
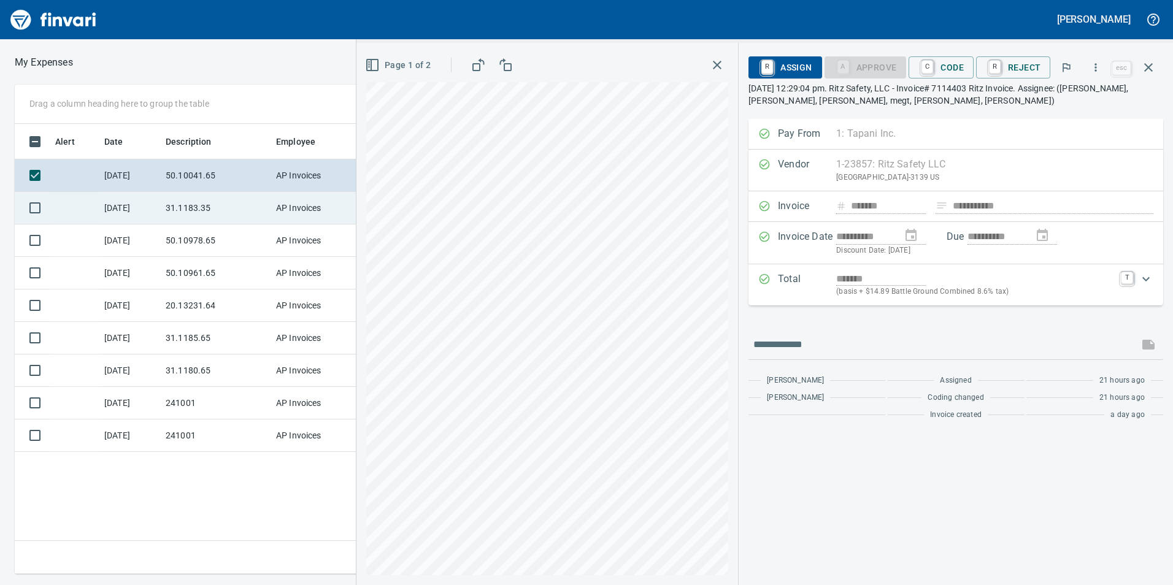
click at [166, 217] on td "31.1183.35" at bounding box center [216, 208] width 110 height 33
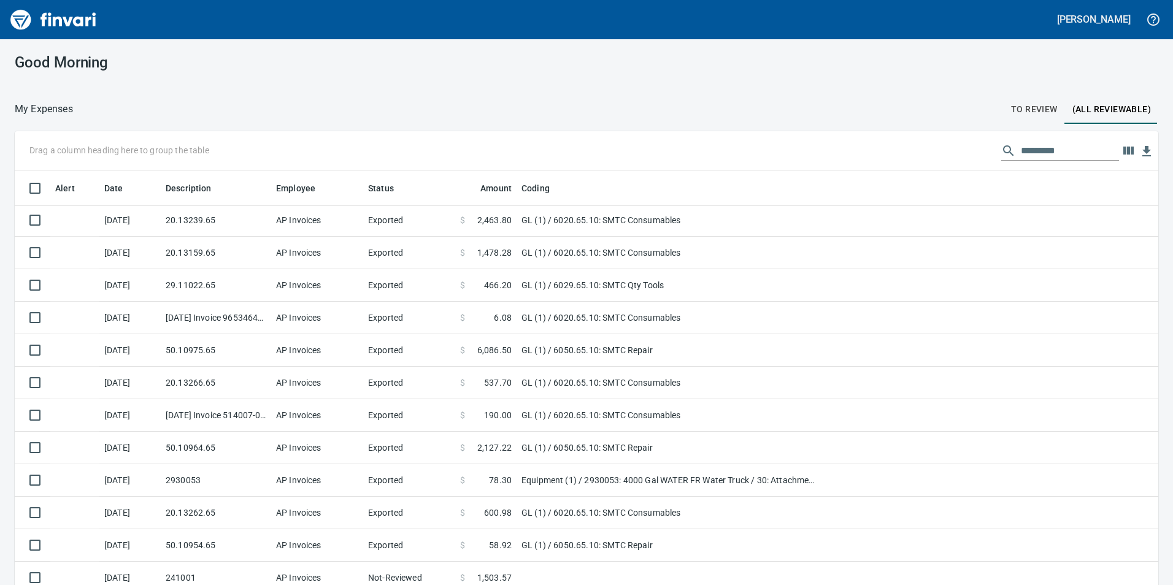
scroll to position [981, 0]
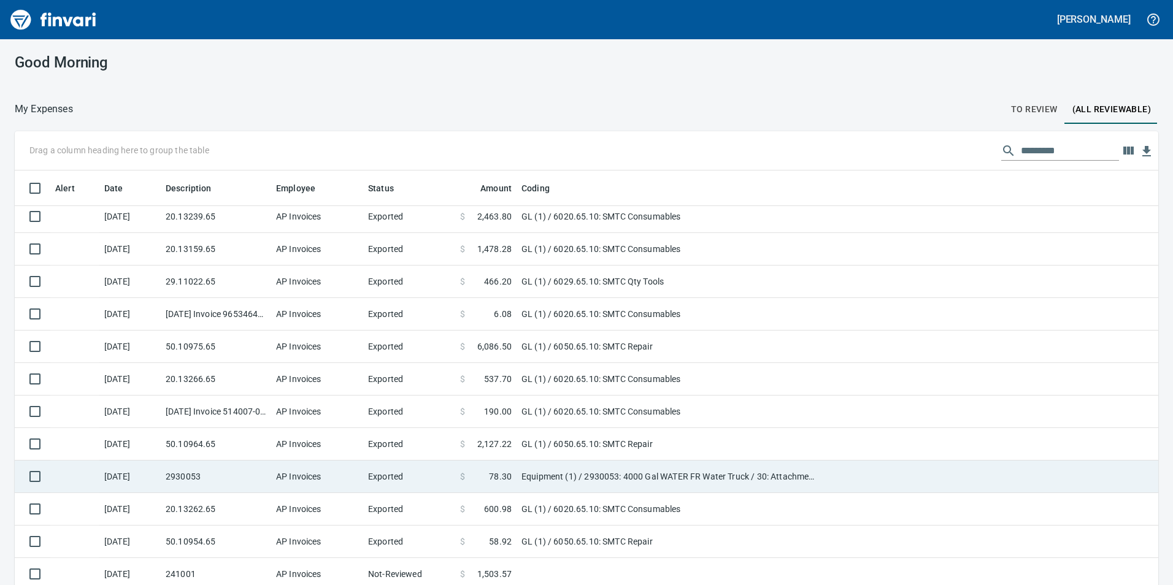
click at [398, 468] on td "Exported" at bounding box center [409, 477] width 92 height 33
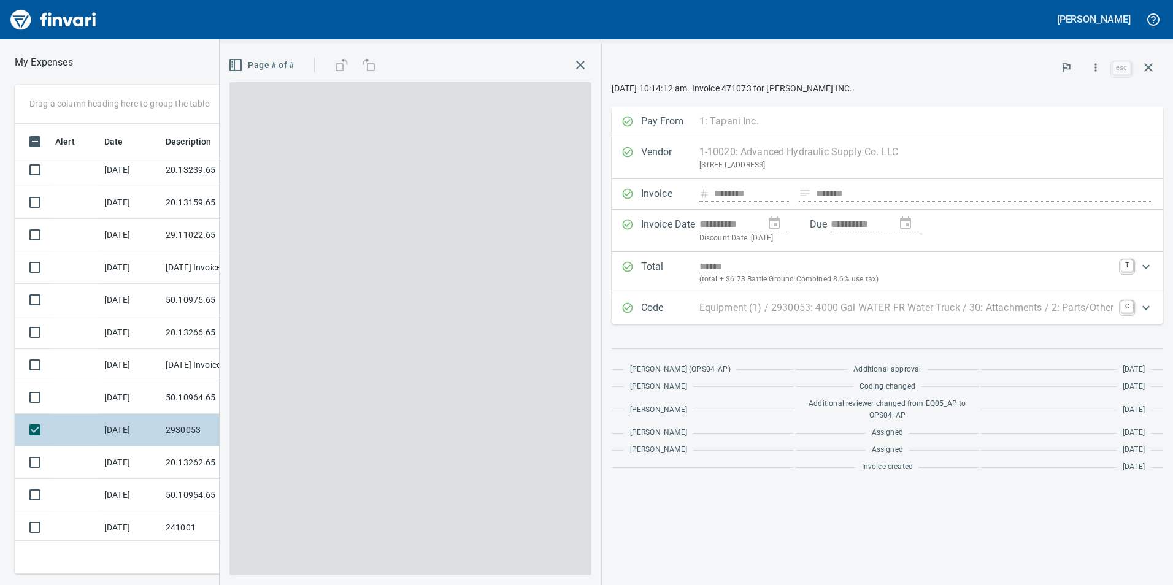
scroll to position [441, 818]
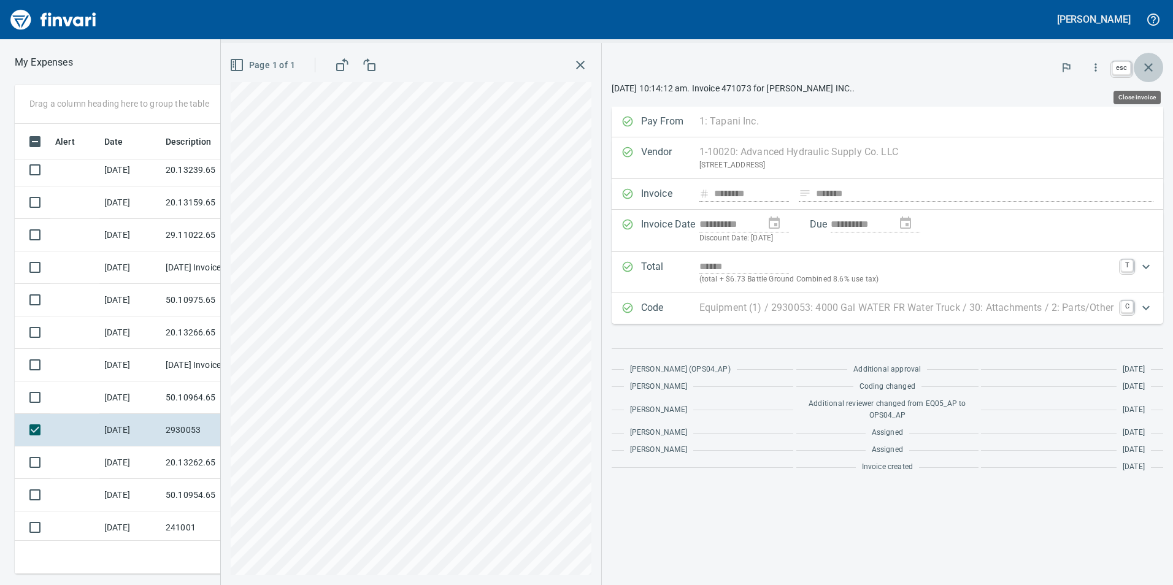
click at [1149, 64] on icon "button" at bounding box center [1148, 67] width 15 height 15
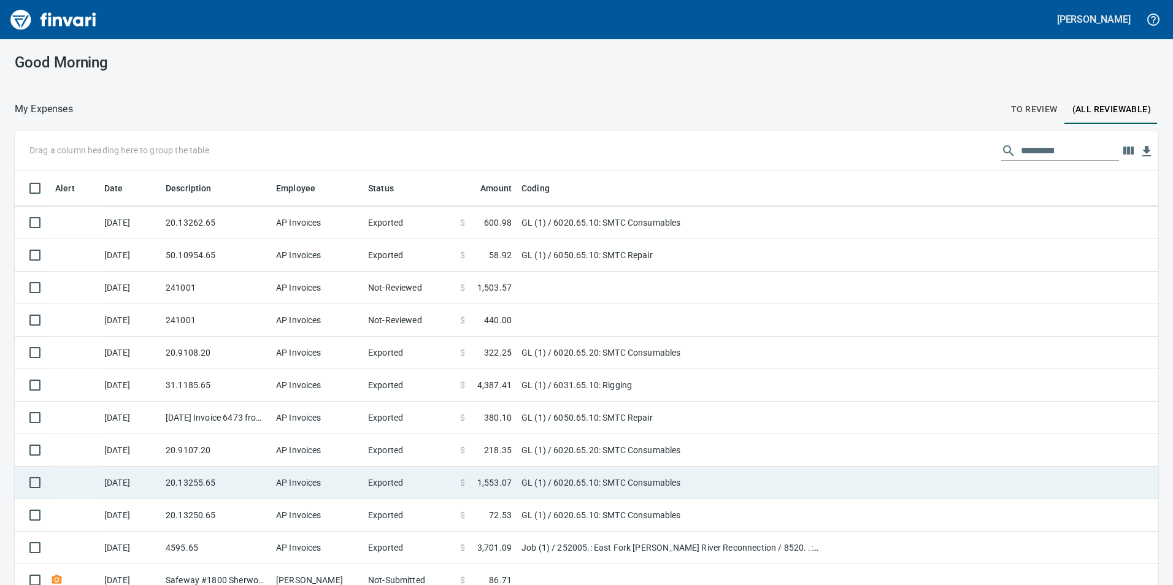
scroll to position [1350, 0]
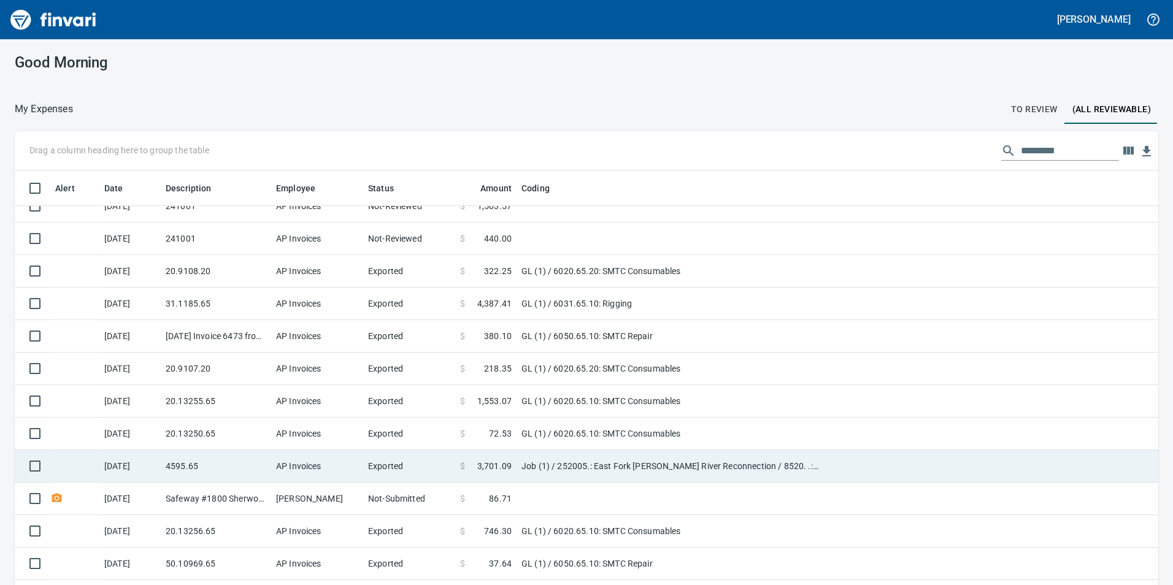
click at [293, 463] on td "AP Invoices" at bounding box center [317, 466] width 92 height 33
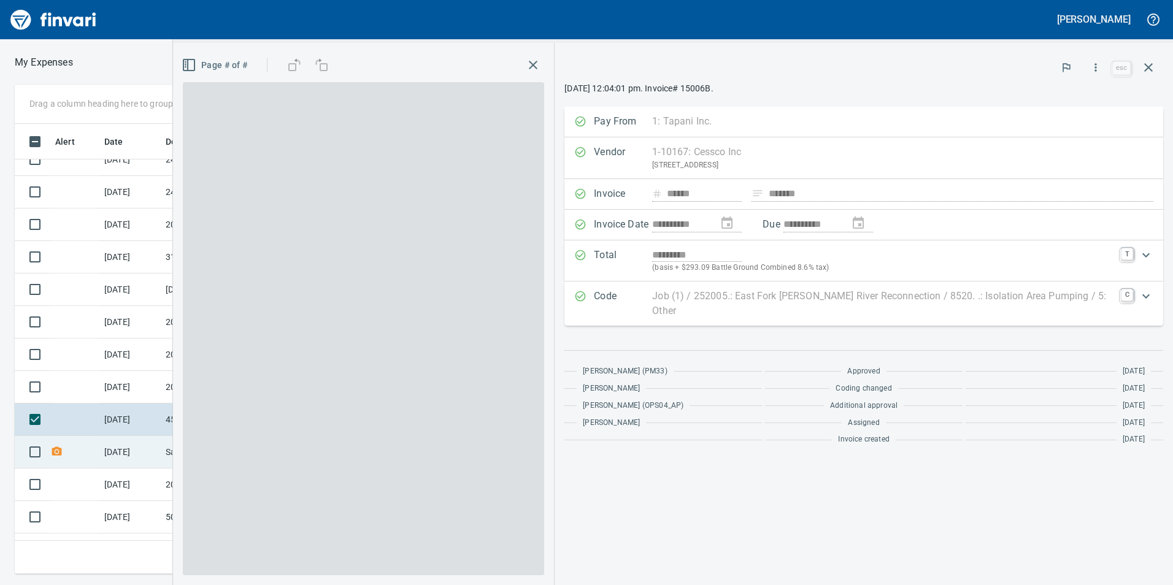
scroll to position [441, 818]
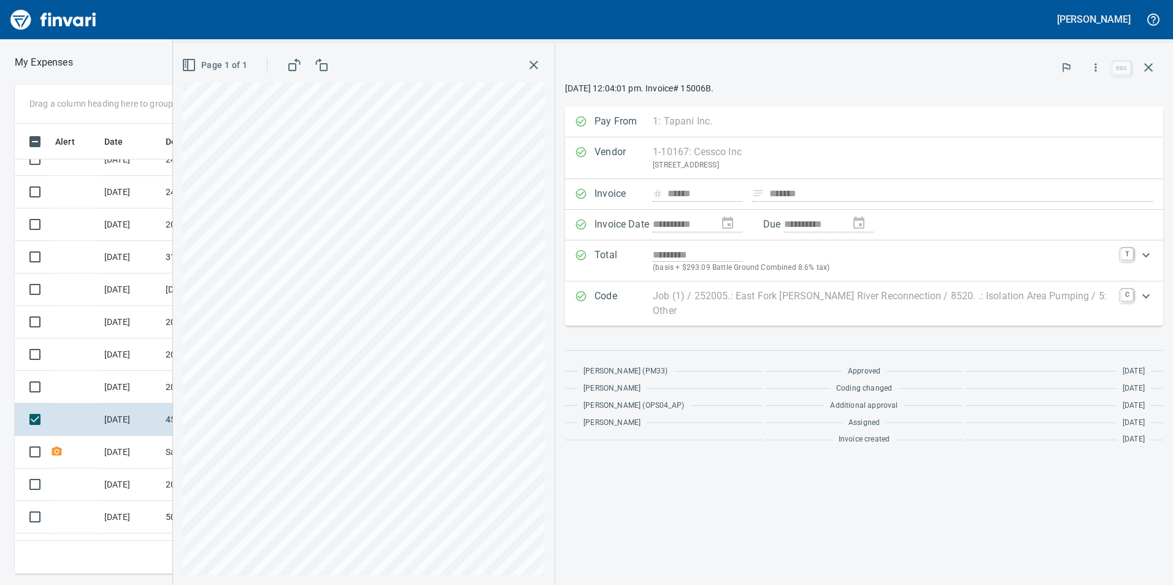
click at [1150, 301] on icon "Expand" at bounding box center [1146, 296] width 15 height 15
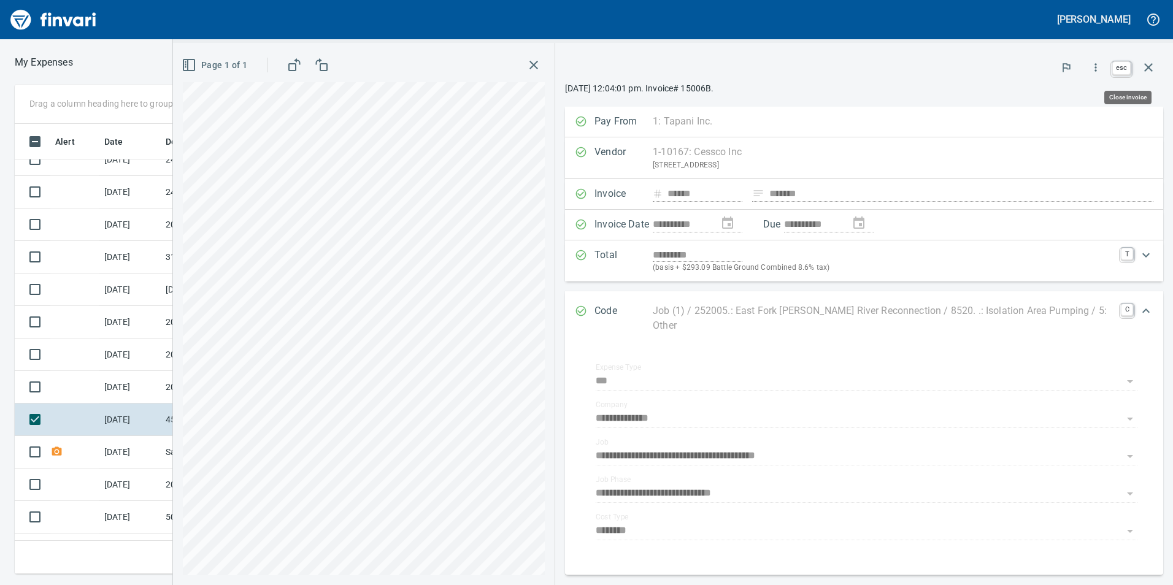
click at [1154, 64] on icon "button" at bounding box center [1148, 67] width 15 height 15
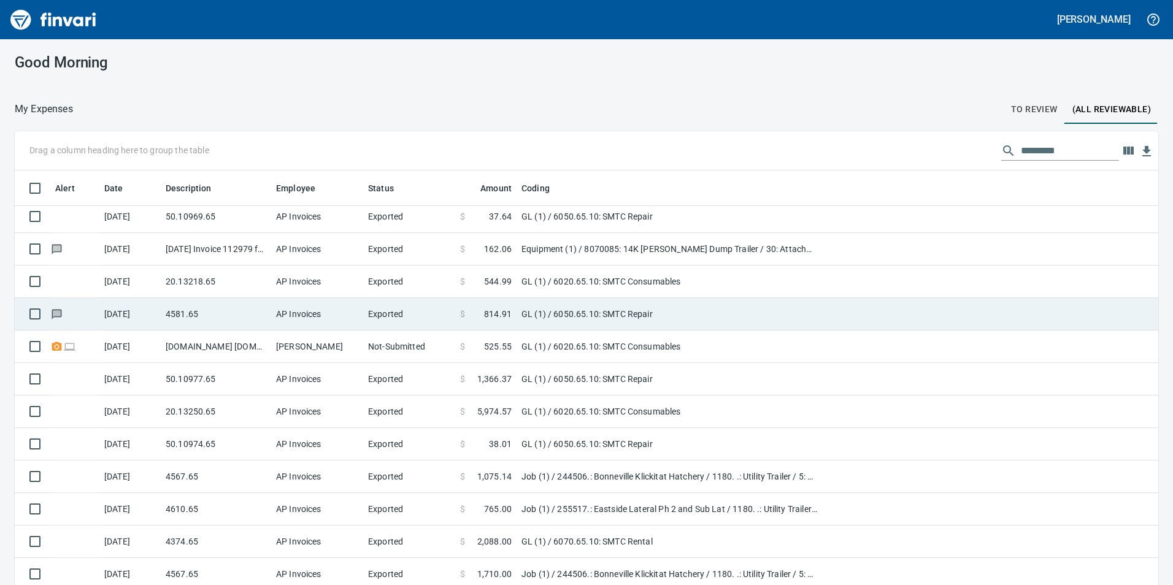
scroll to position [1718, 0]
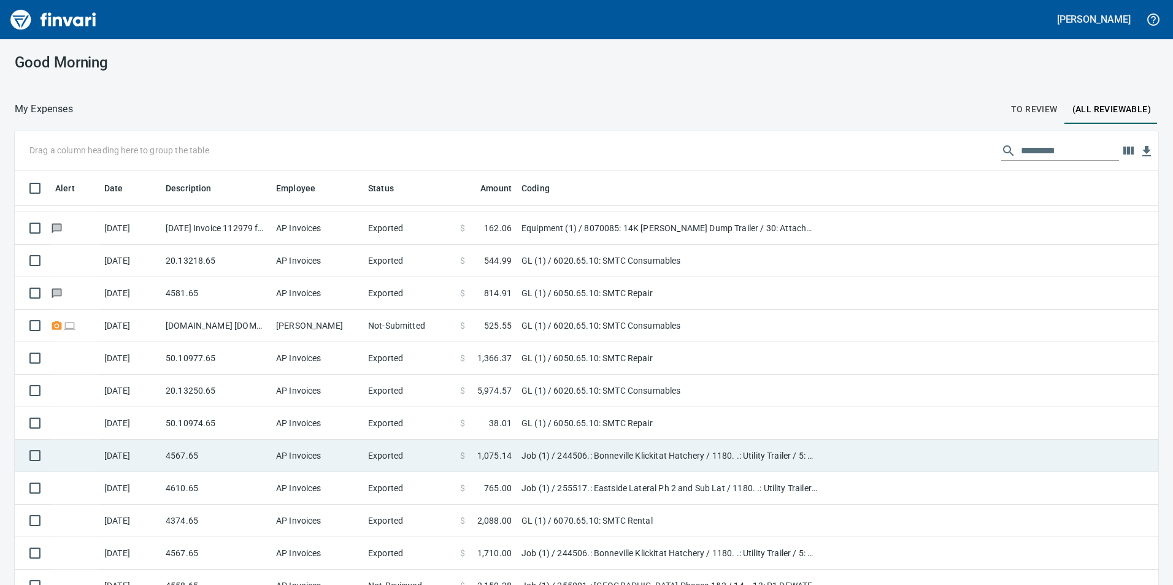
click at [421, 452] on td "Exported" at bounding box center [409, 456] width 92 height 33
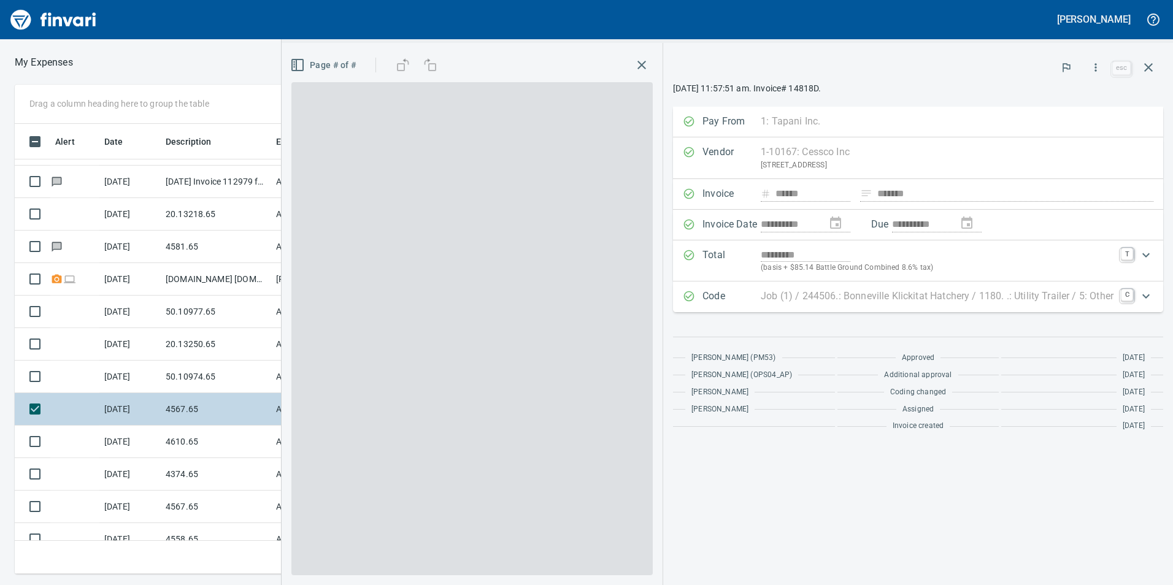
scroll to position [441, 818]
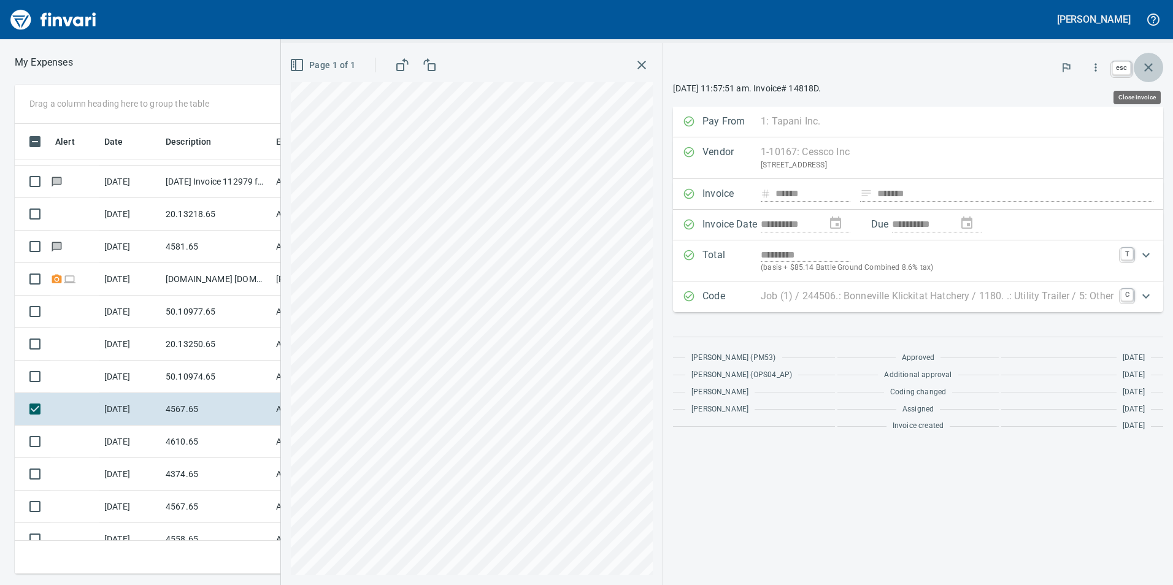
click at [1152, 65] on icon "button" at bounding box center [1148, 67] width 15 height 15
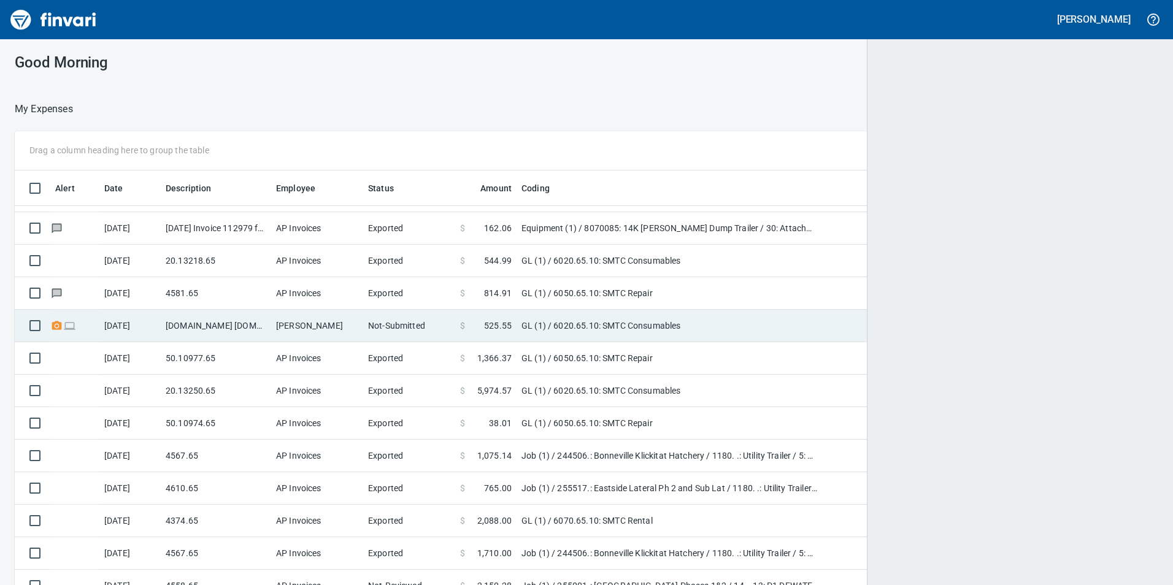
scroll to position [1, 1]
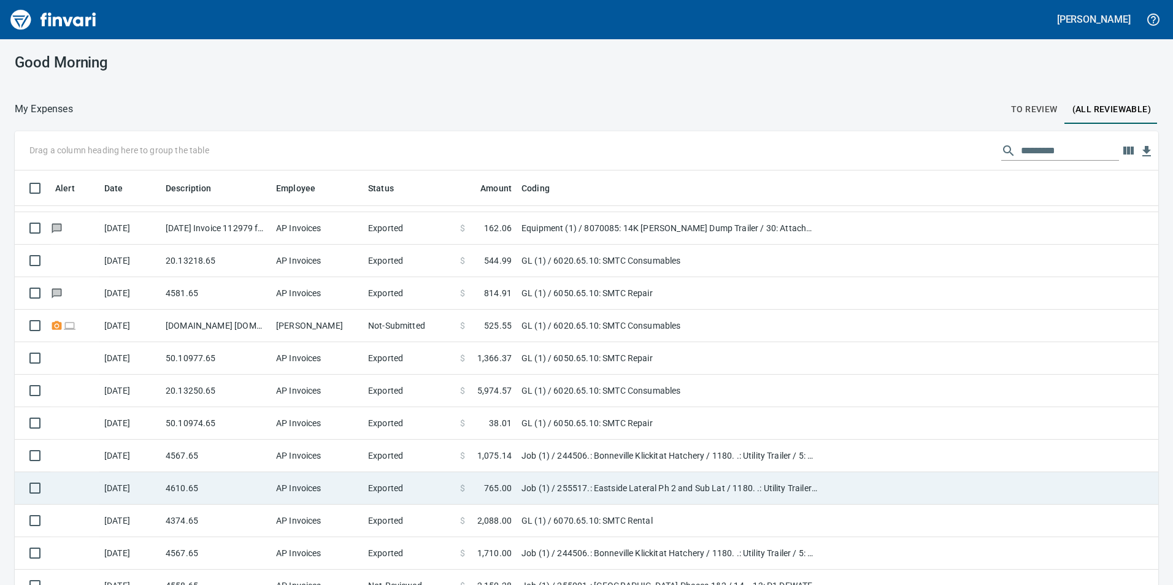
click at [228, 496] on td "4610.65" at bounding box center [216, 488] width 110 height 33
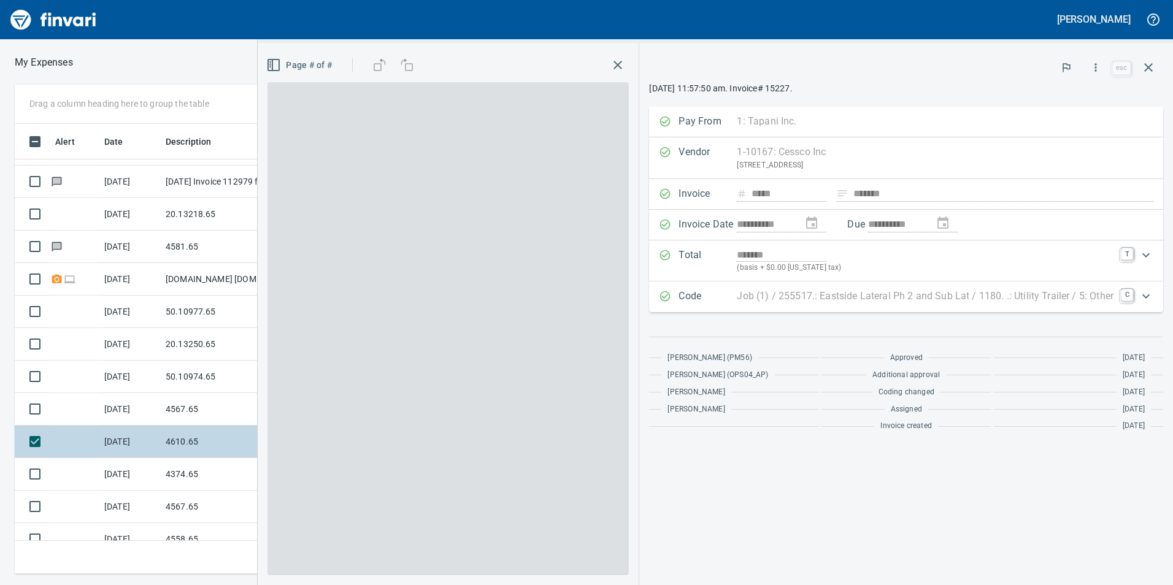
scroll to position [441, 818]
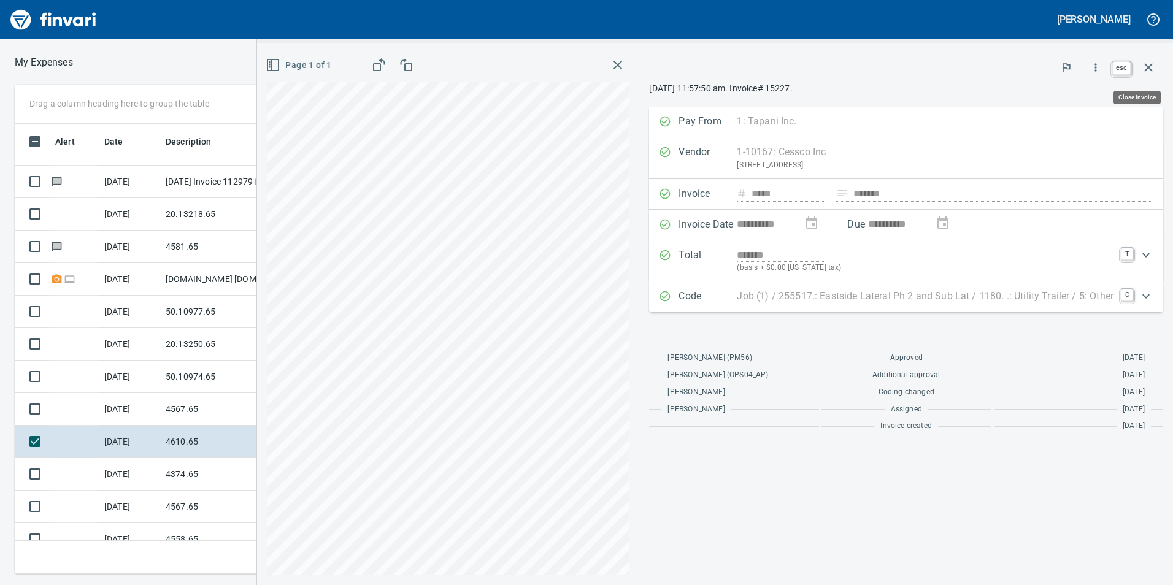
click at [1148, 59] on button "button" at bounding box center [1148, 67] width 29 height 29
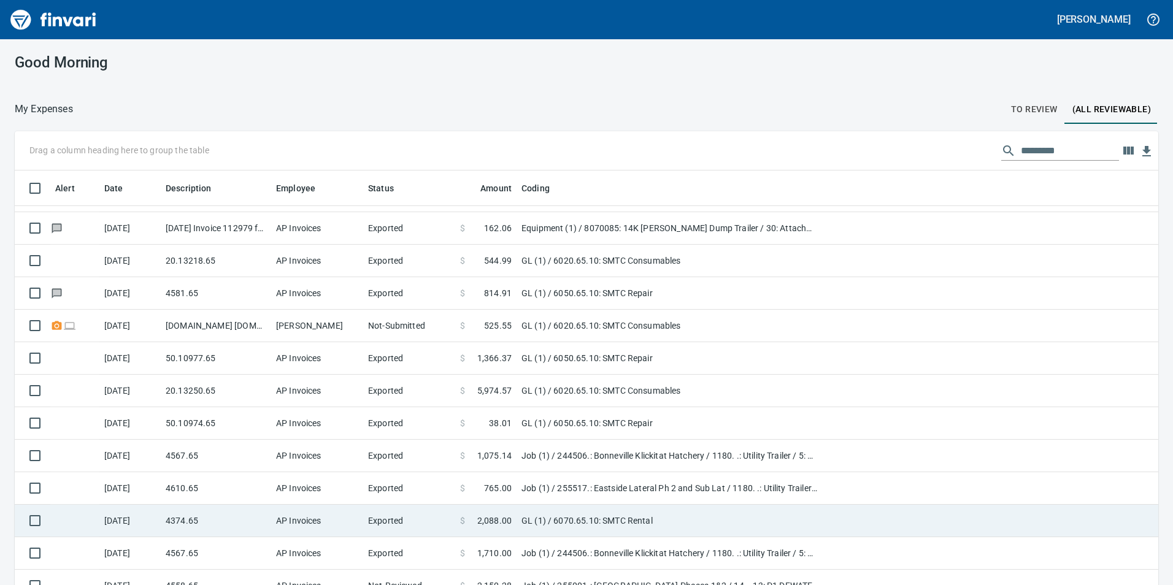
scroll to position [1963, 0]
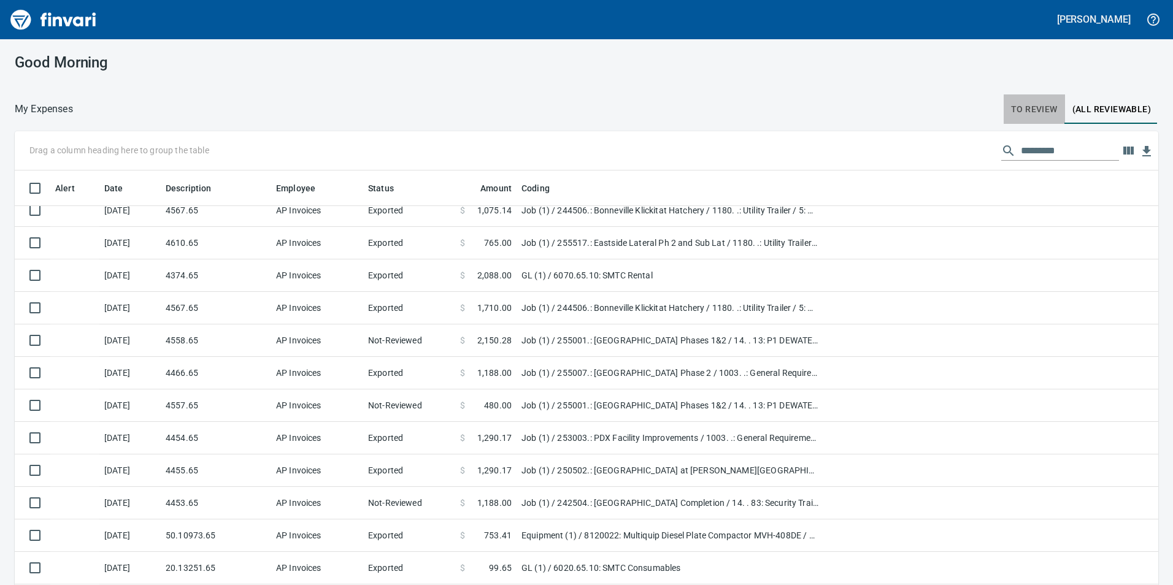
click at [1033, 110] on span "To Review" at bounding box center [1034, 109] width 47 height 15
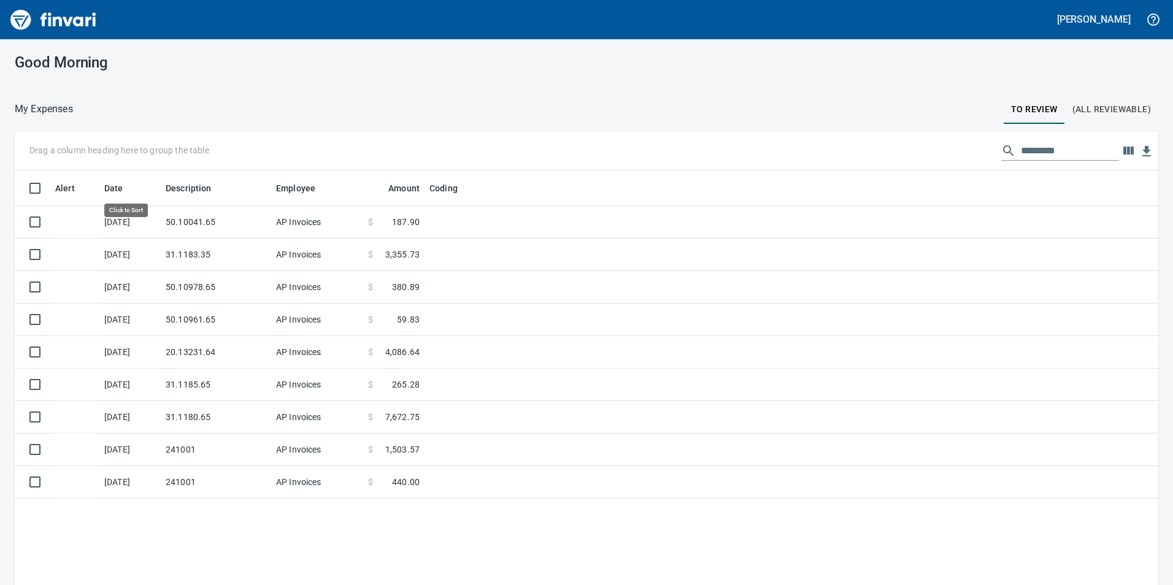
scroll to position [441, 1125]
